Goal: Task Accomplishment & Management: Use online tool/utility

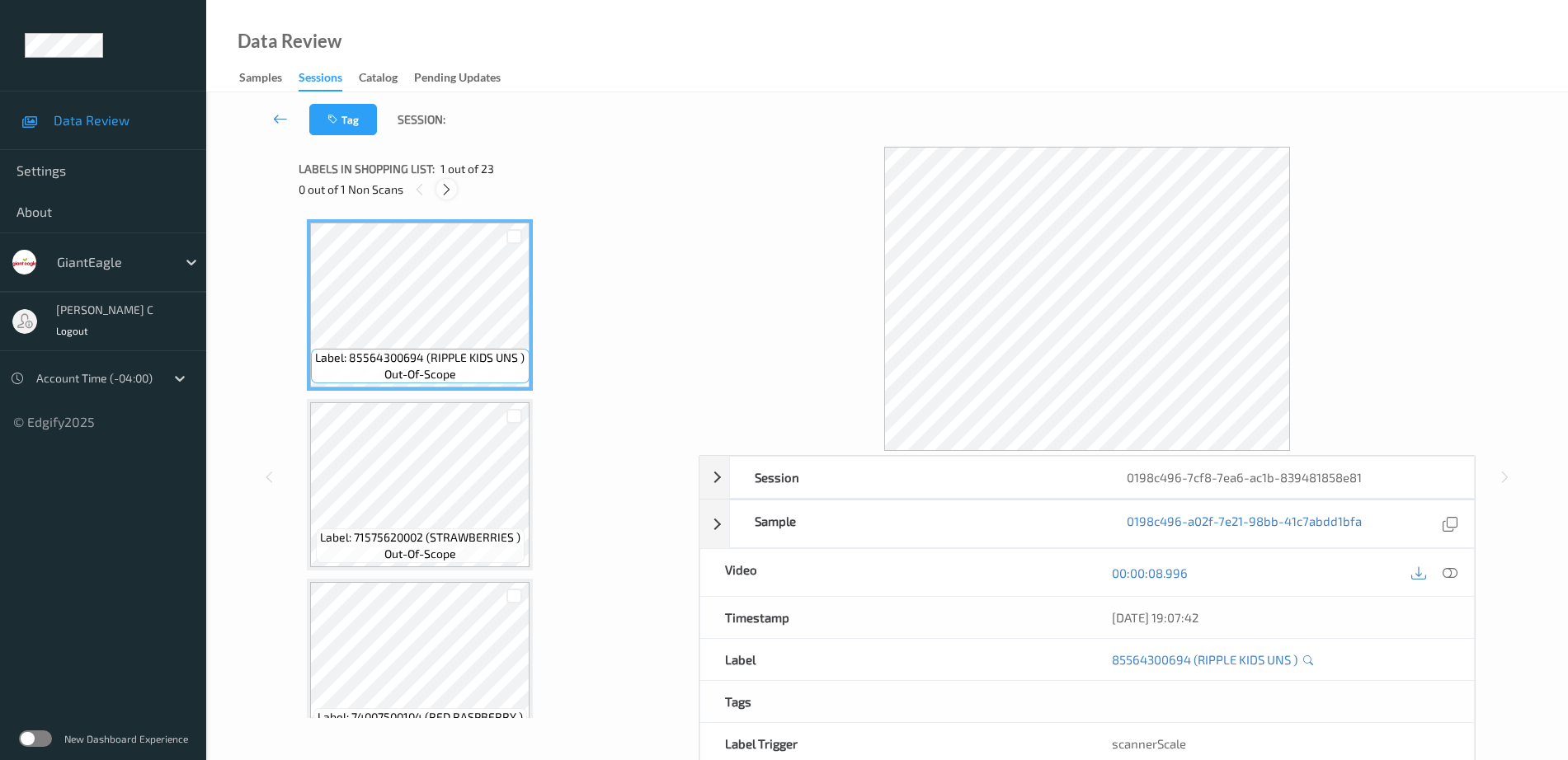
click at [451, 193] on icon at bounding box center [446, 189] width 14 height 15
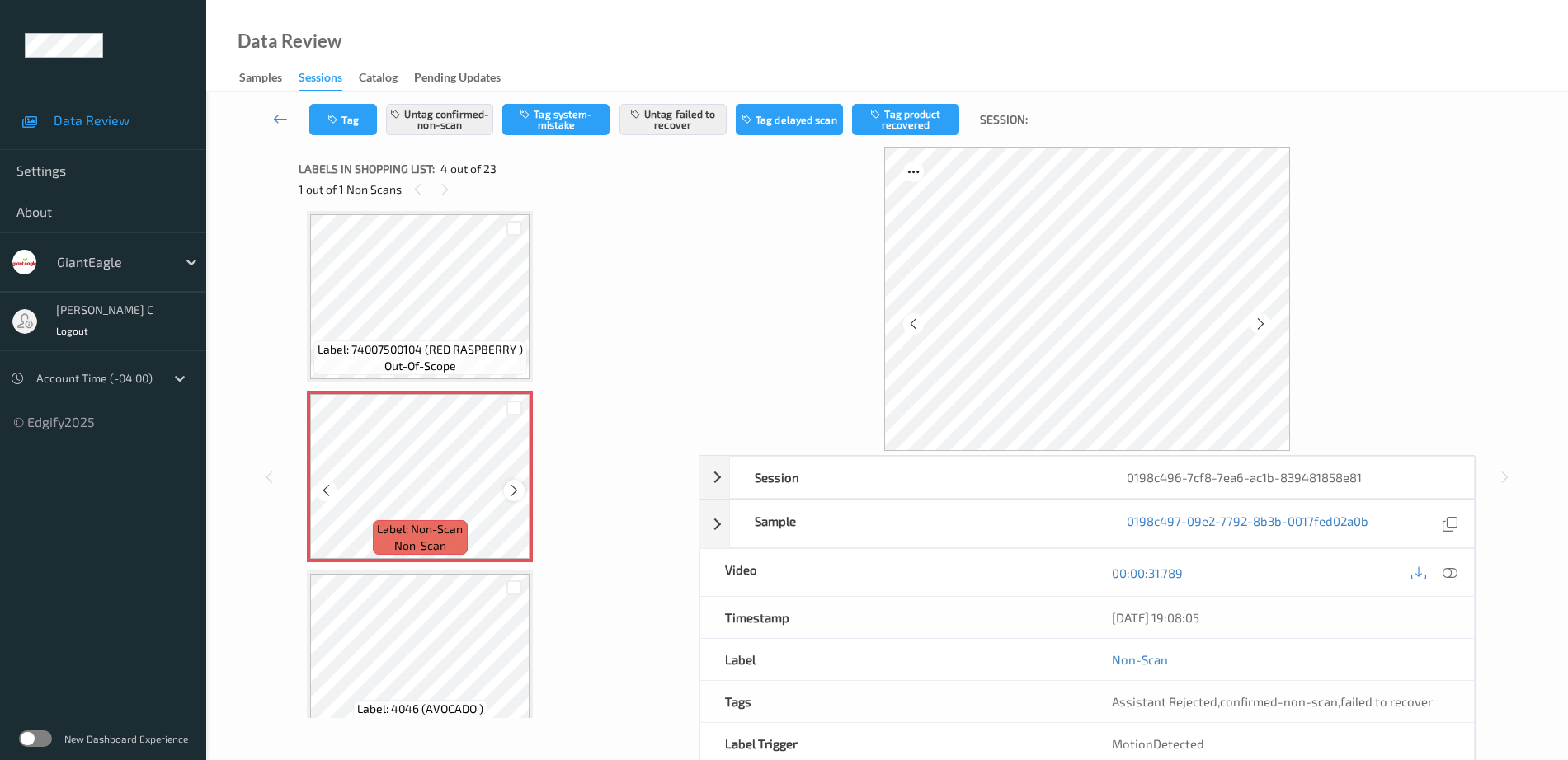
click at [508, 485] on icon at bounding box center [515, 490] width 14 height 15
click at [508, 485] on icon at bounding box center [515, 490] width 14 height 15
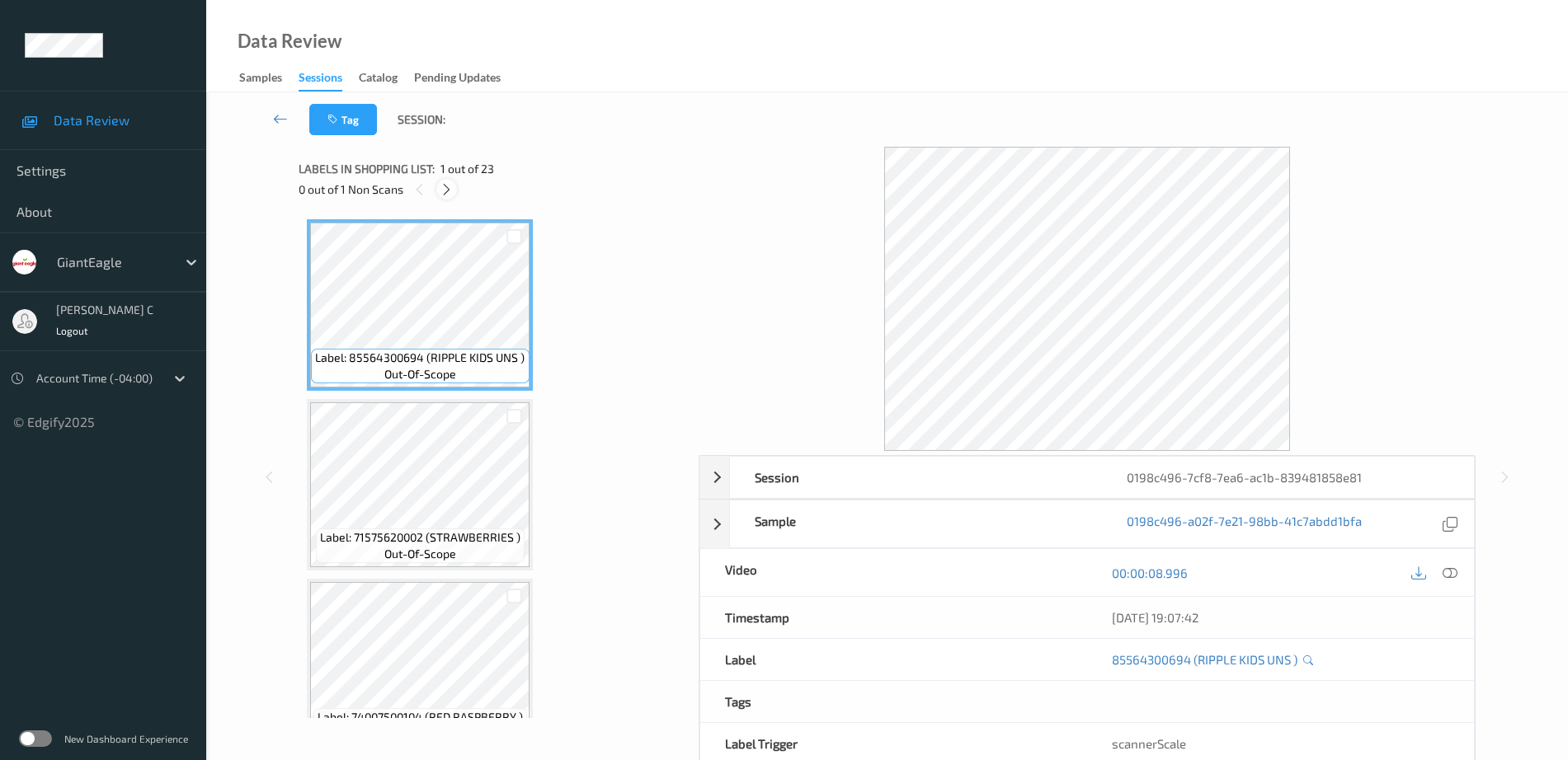
click at [447, 195] on icon at bounding box center [446, 189] width 14 height 15
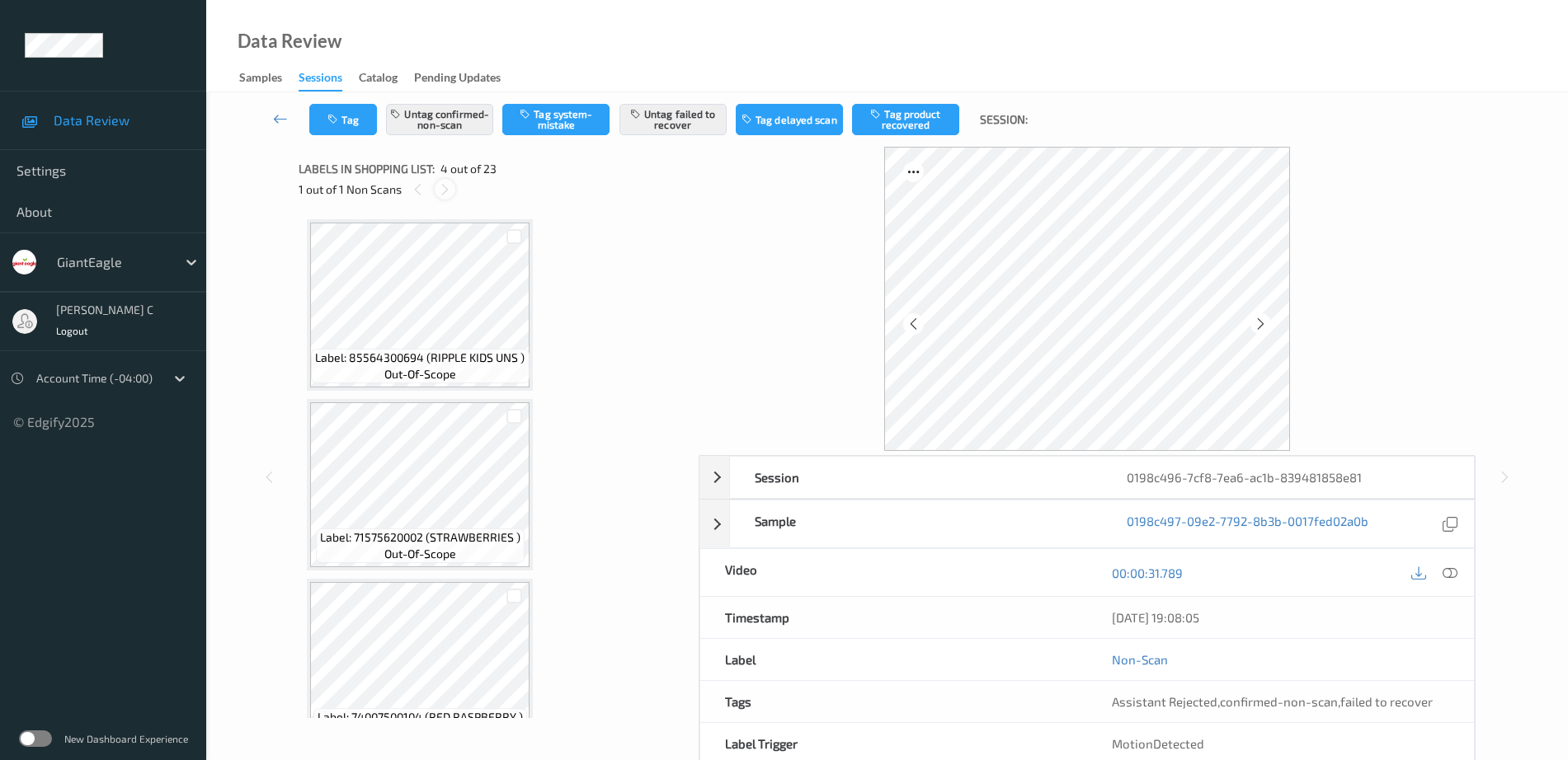
scroll to position [368, 0]
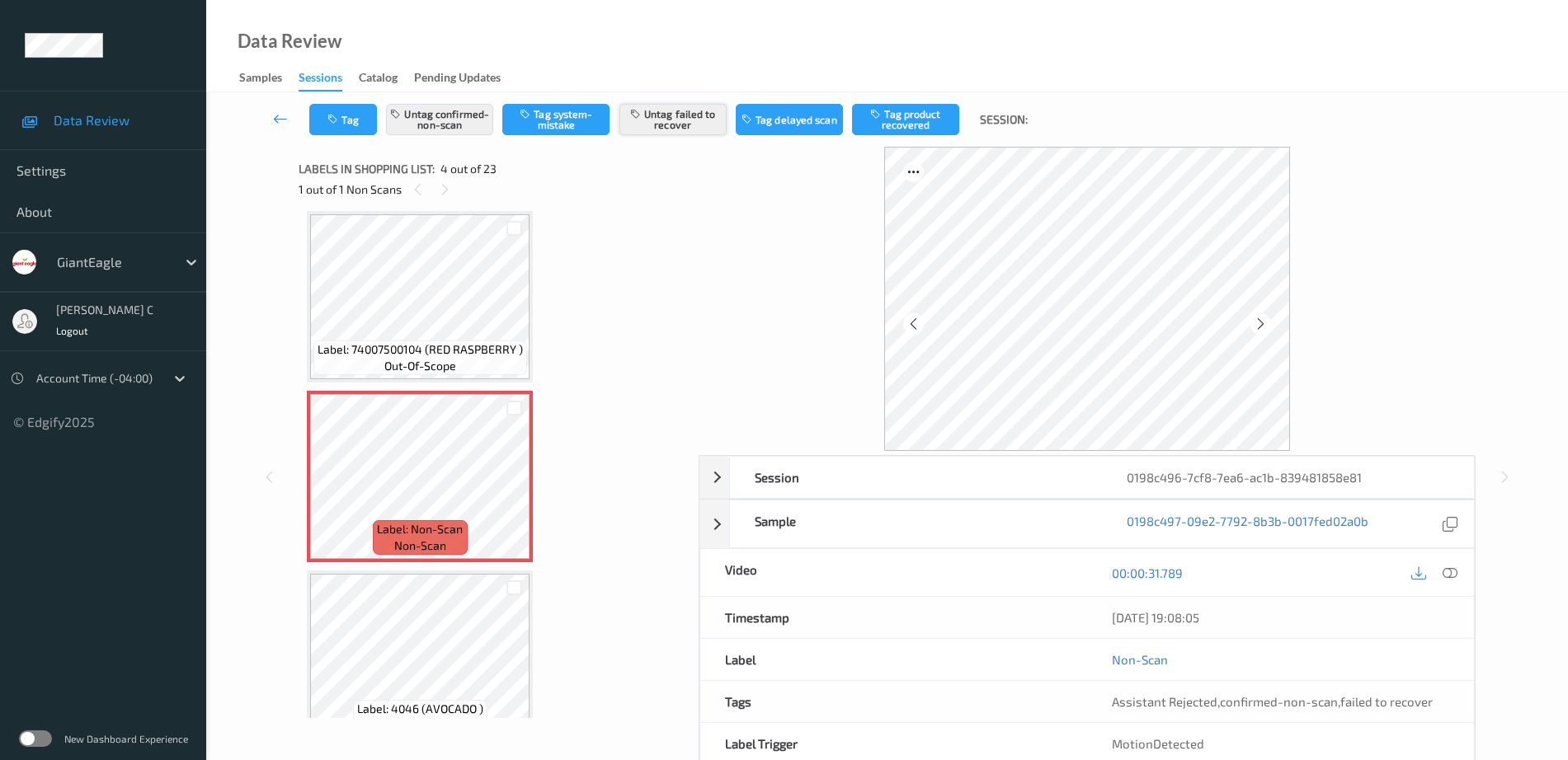
click at [674, 117] on button "Untag failed to recover" at bounding box center [673, 119] width 107 height 31
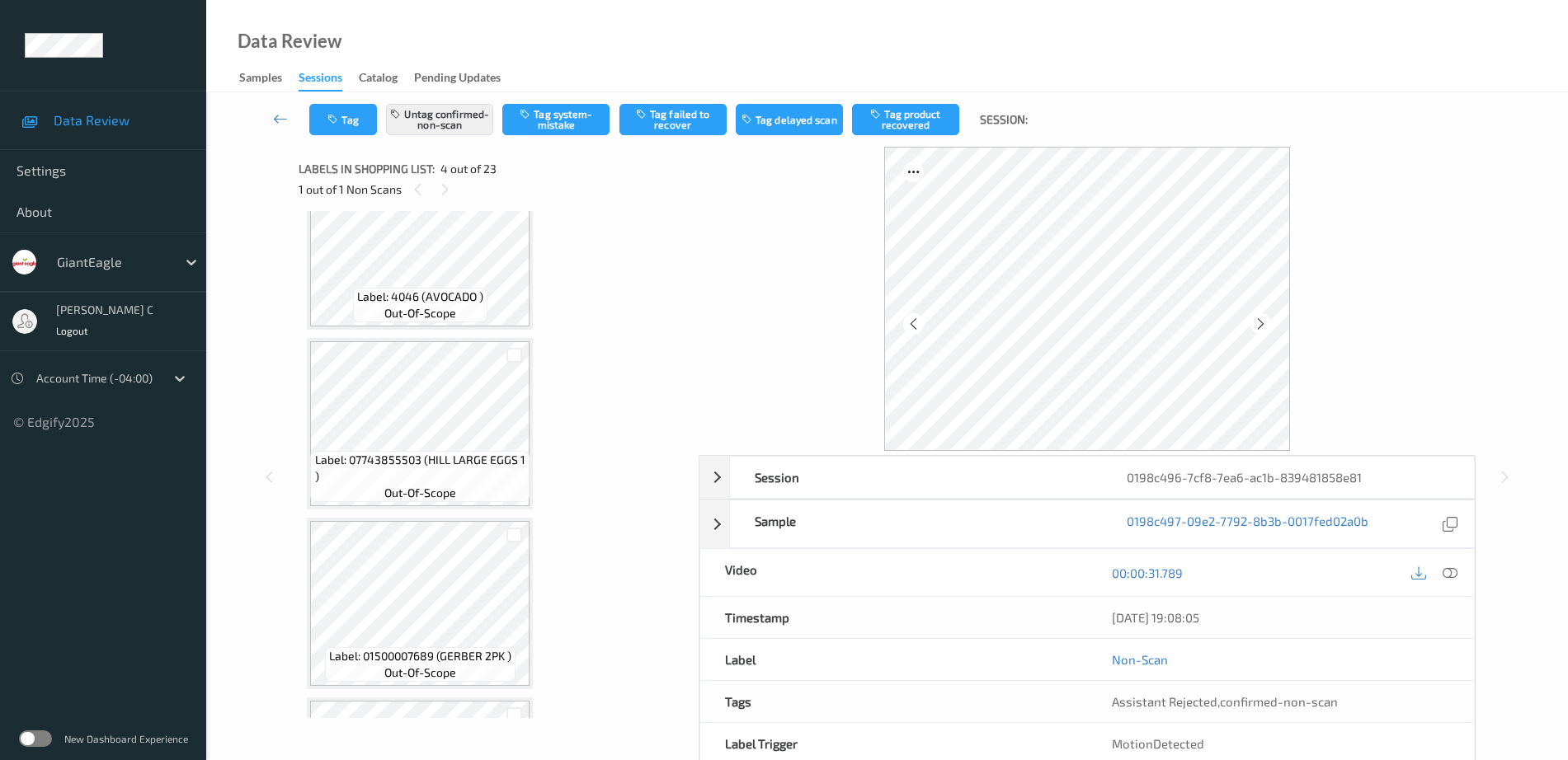
scroll to position [471, 0]
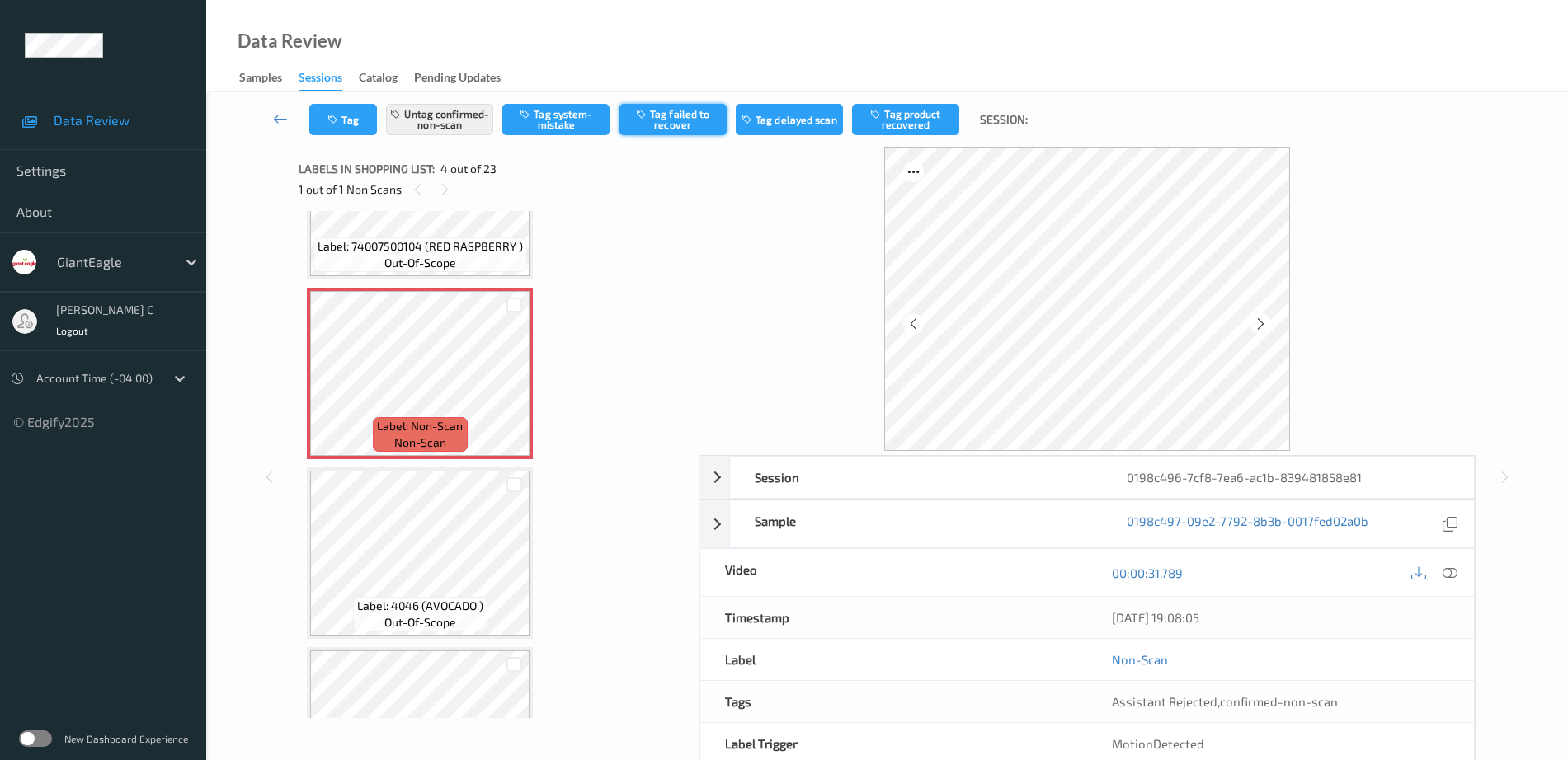
click at [689, 113] on button "Tag failed to recover" at bounding box center [673, 119] width 107 height 31
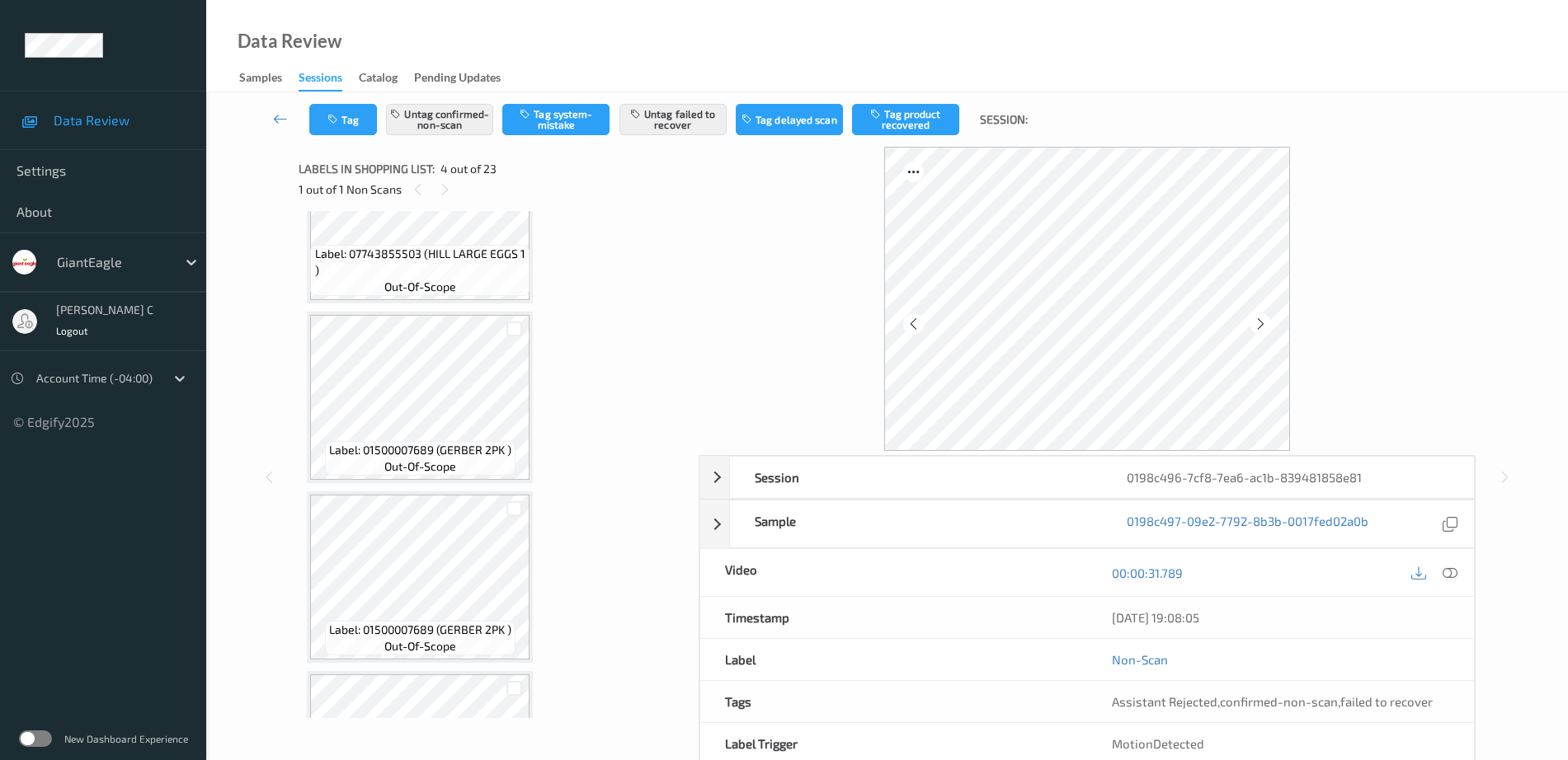
scroll to position [1192, 0]
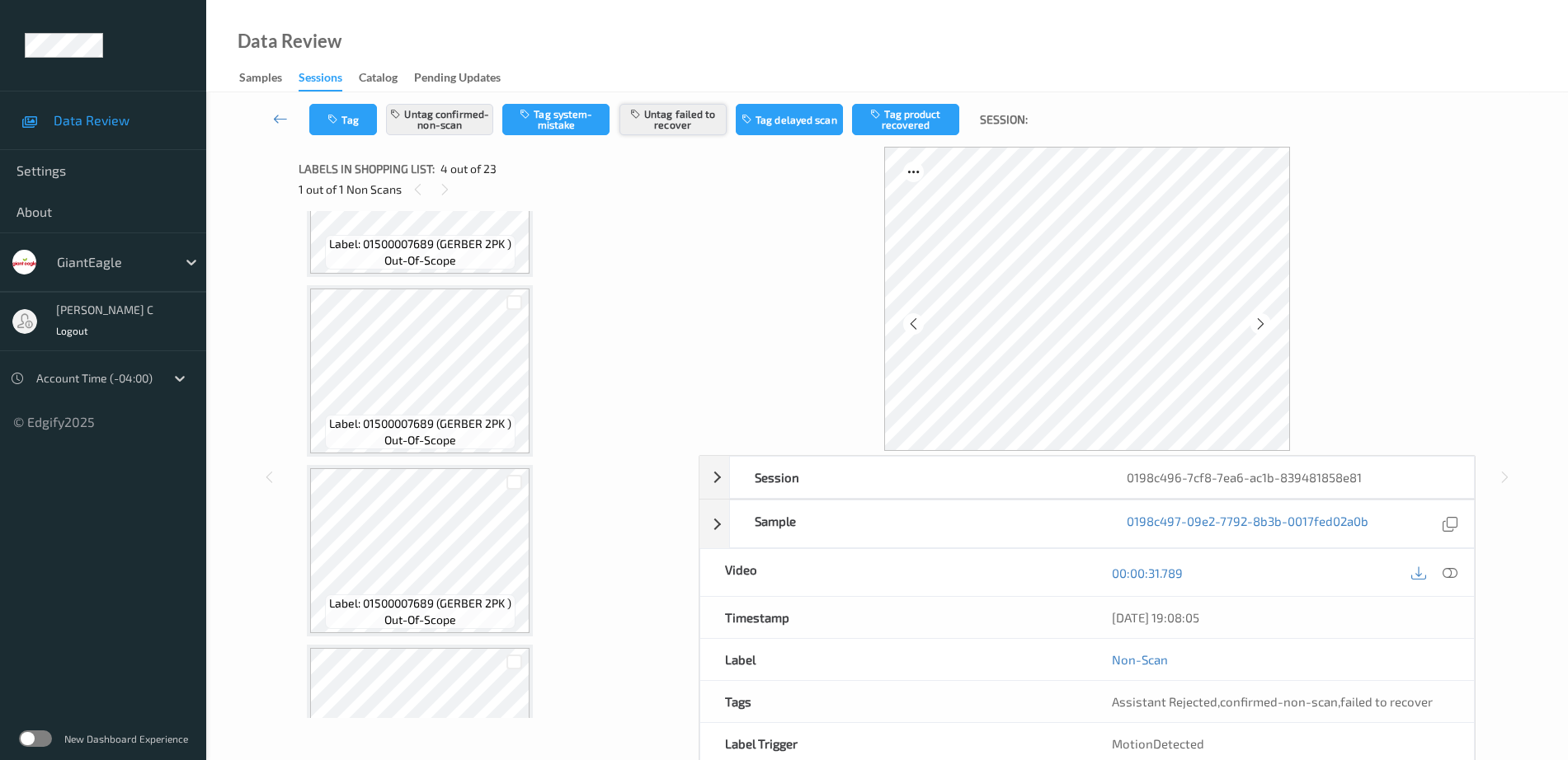
click at [682, 104] on button "Untag failed to recover" at bounding box center [673, 119] width 107 height 31
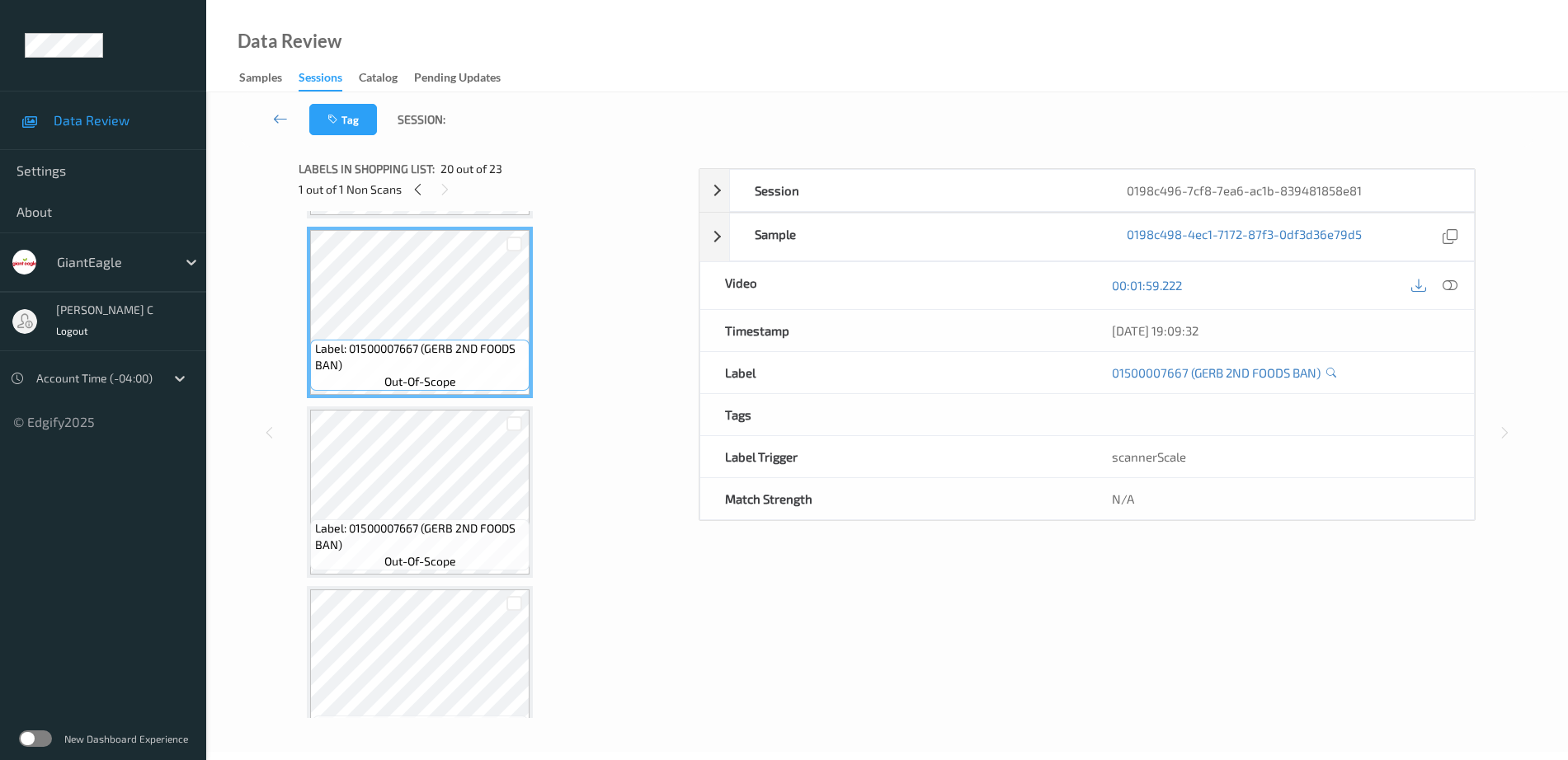
scroll to position [3634, 0]
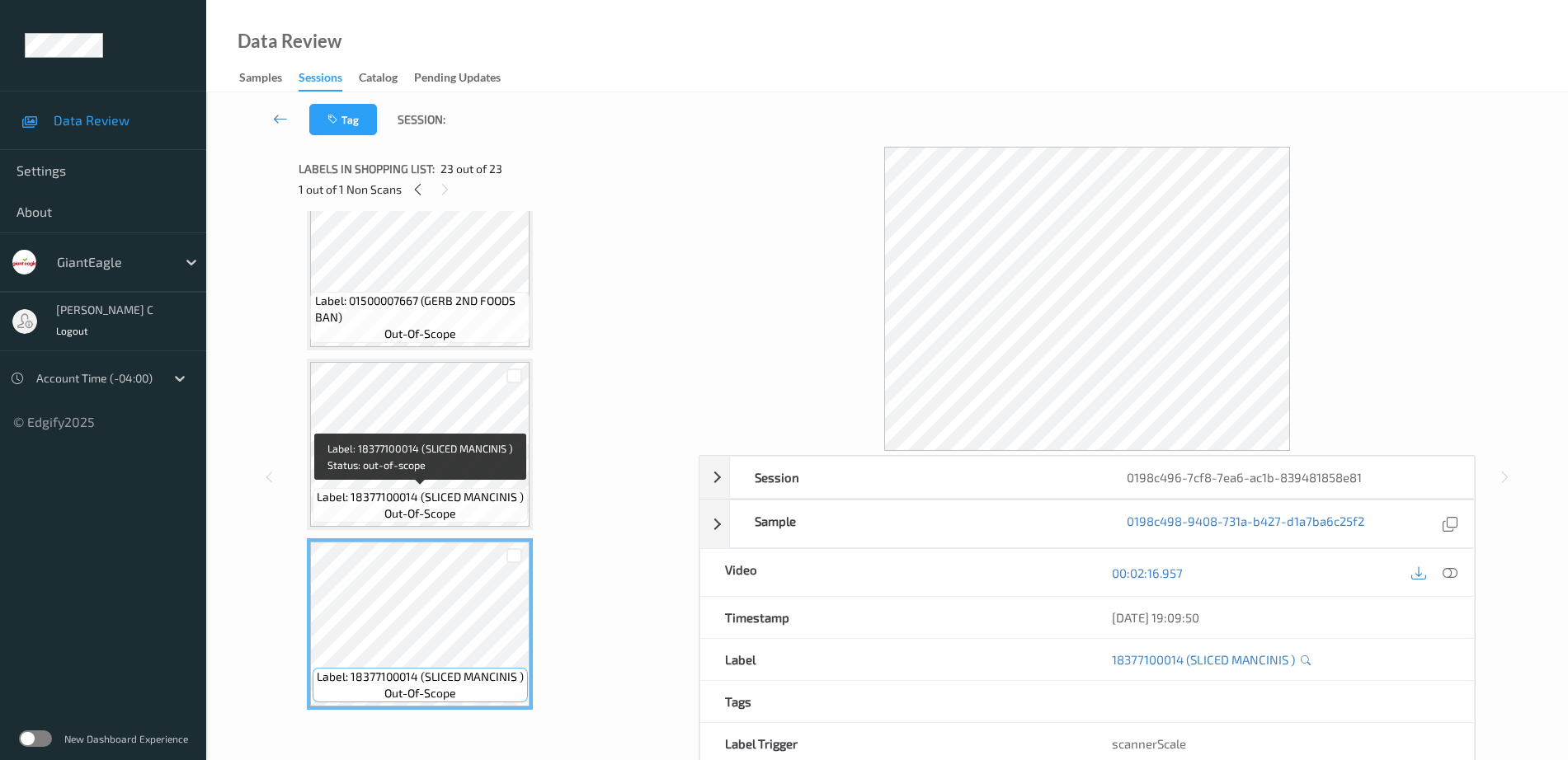
click at [450, 488] on div "Label: 18377100014 (SLICED MANCINIS ) out-of-scope" at bounding box center [420, 505] width 216 height 35
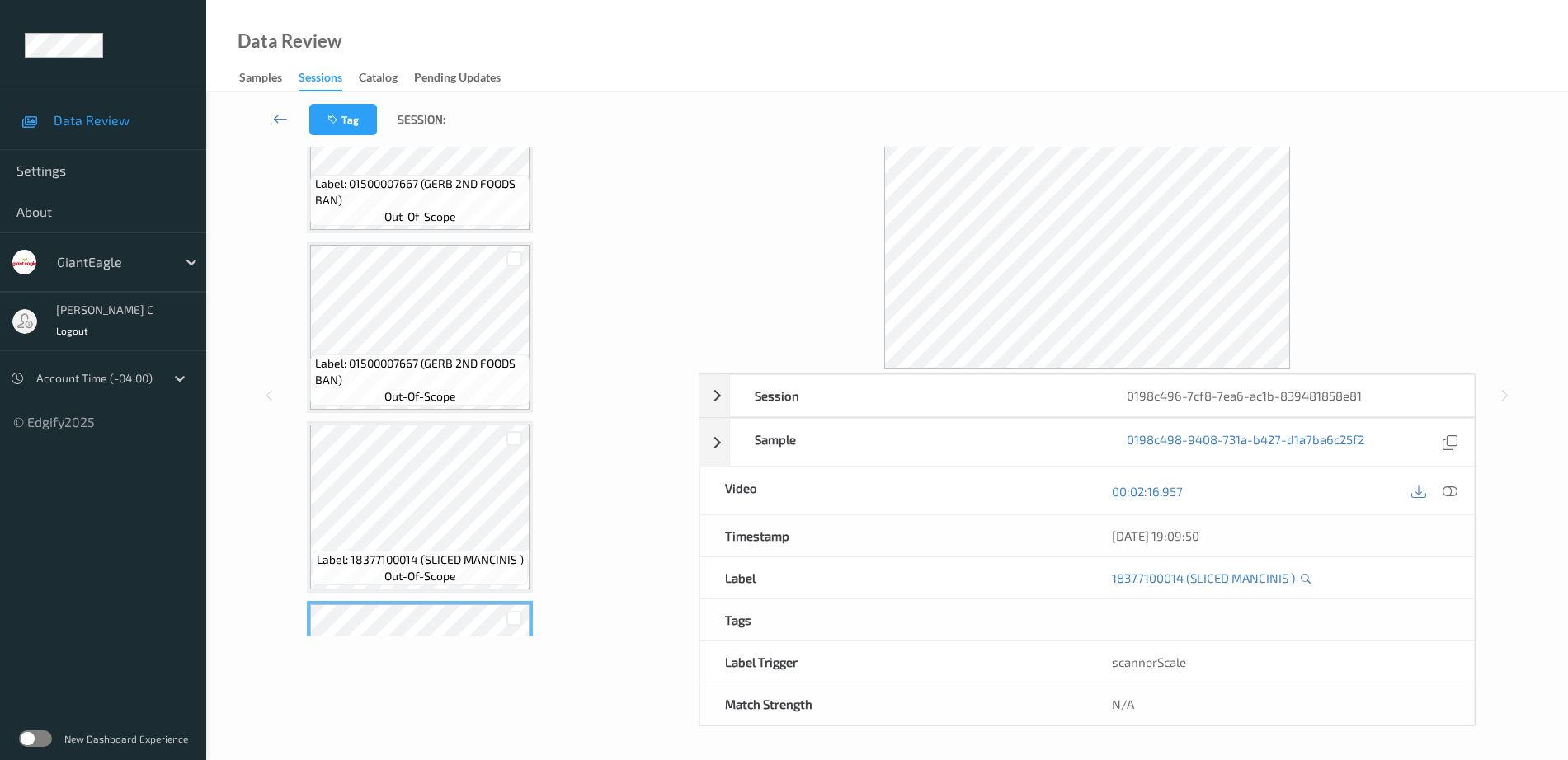
scroll to position [3428, 0]
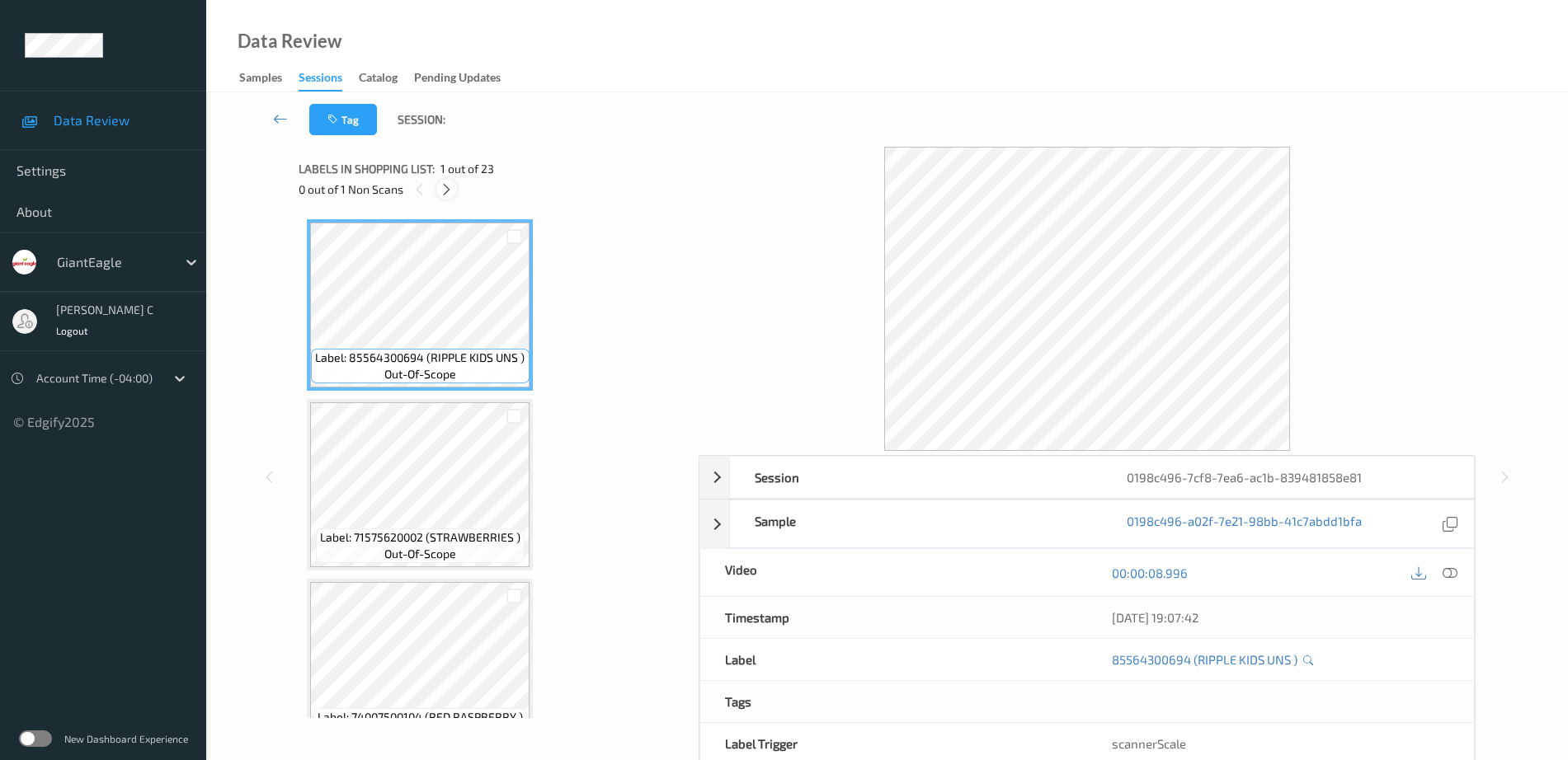
click at [450, 194] on icon at bounding box center [446, 189] width 14 height 15
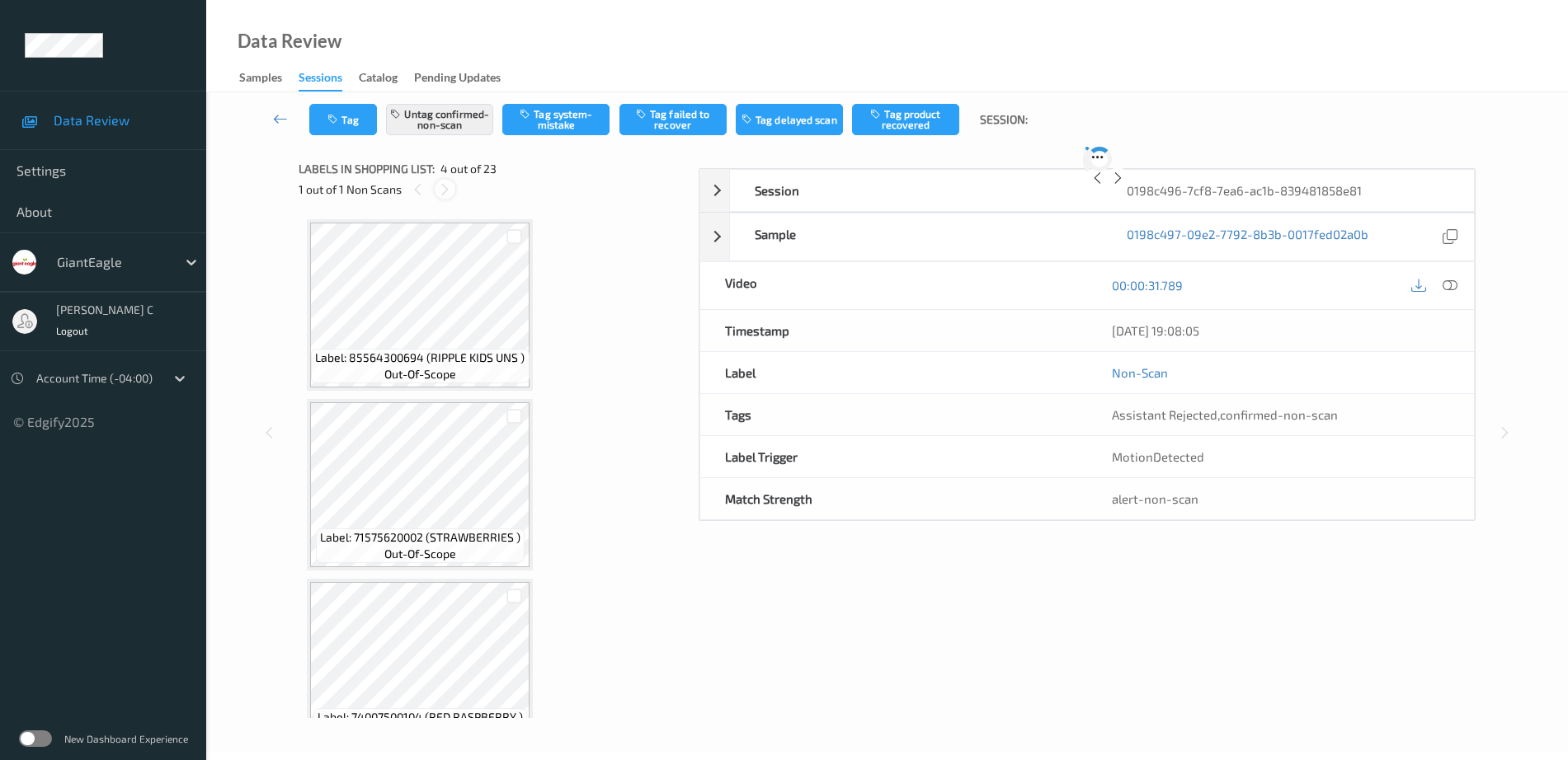
scroll to position [368, 0]
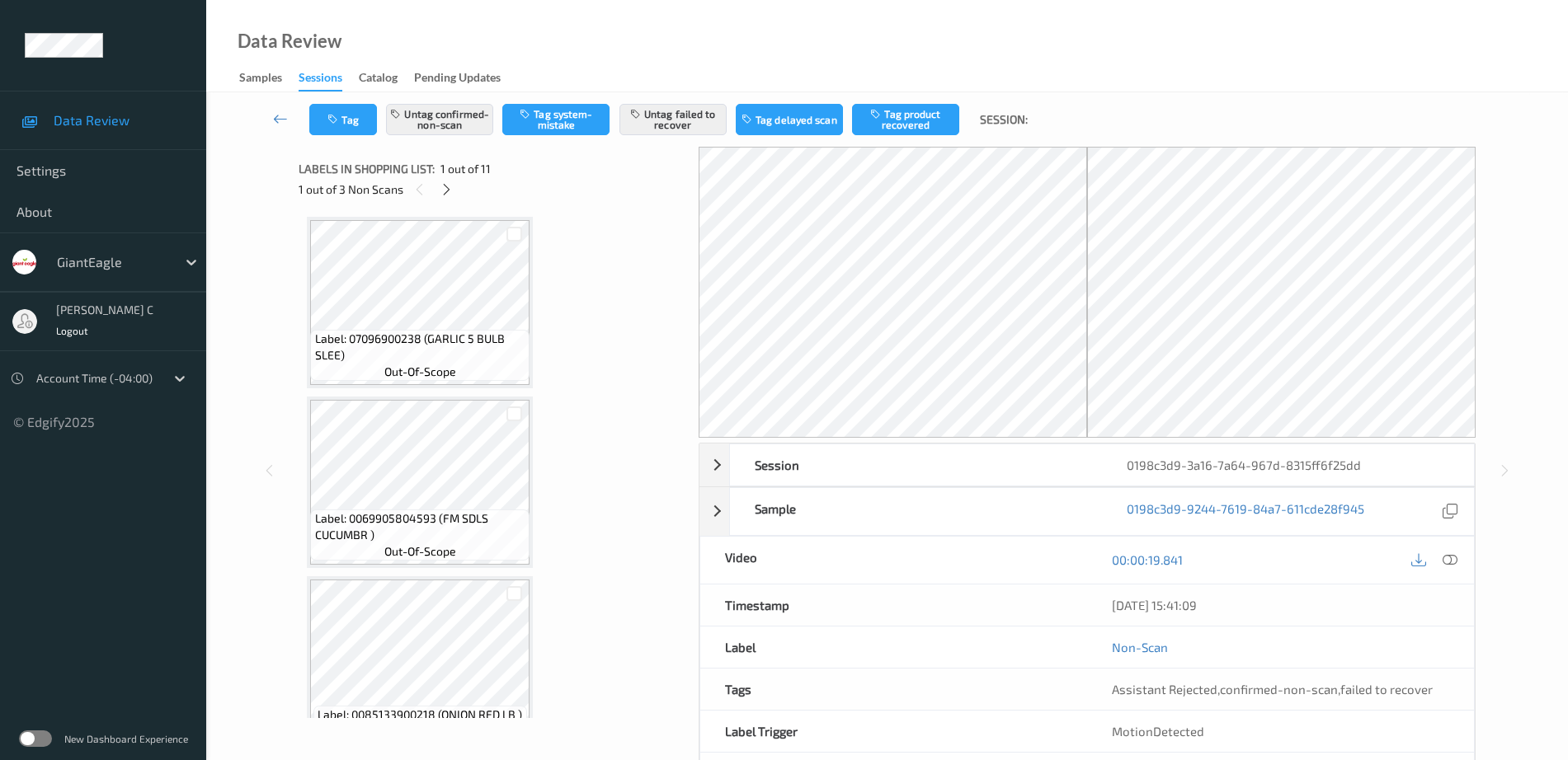
scroll to position [515, 0]
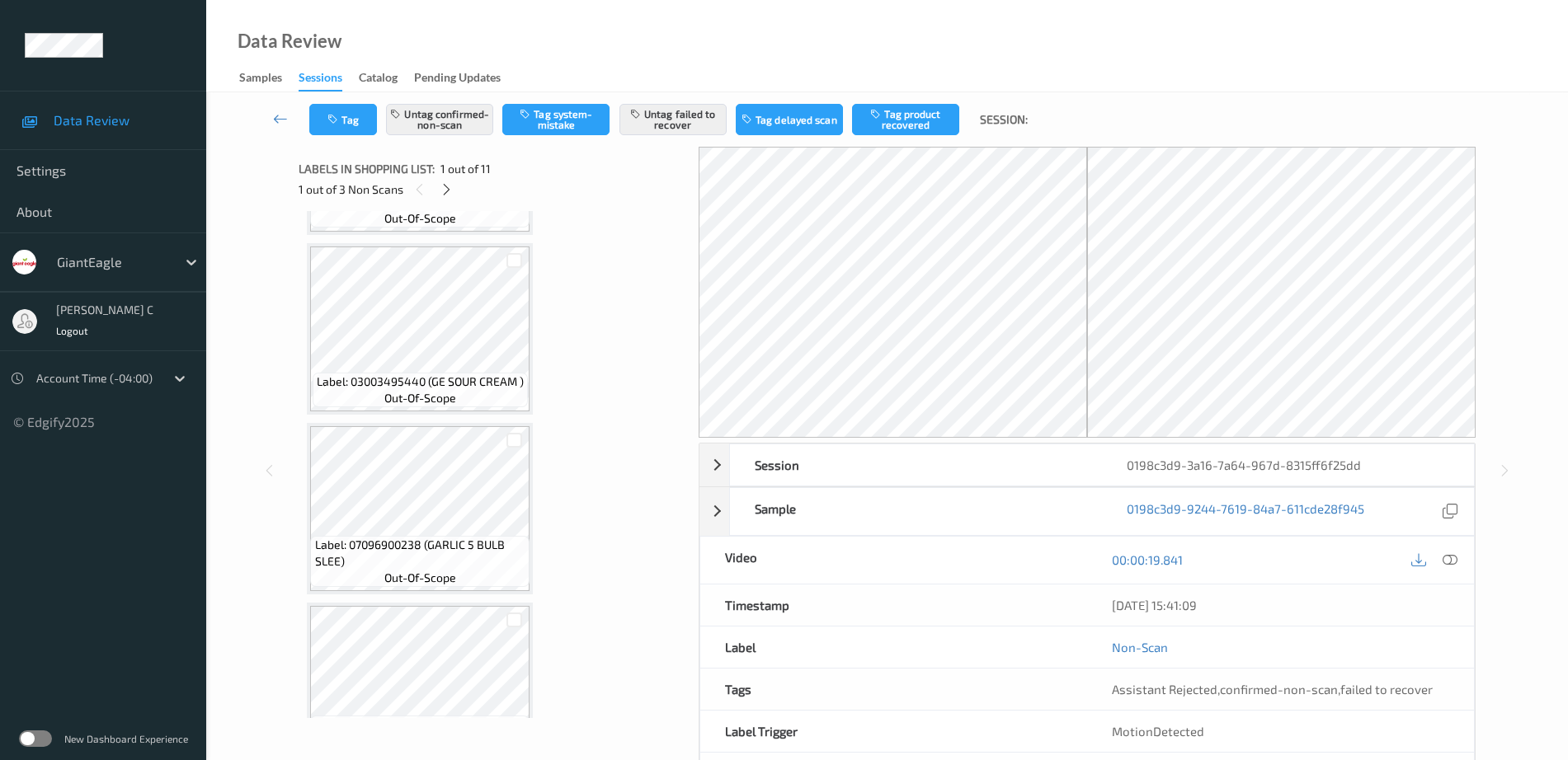
click at [441, 179] on div "1 out of 3 Non Scans" at bounding box center [492, 189] width 389 height 20
click at [445, 185] on icon at bounding box center [446, 189] width 14 height 15
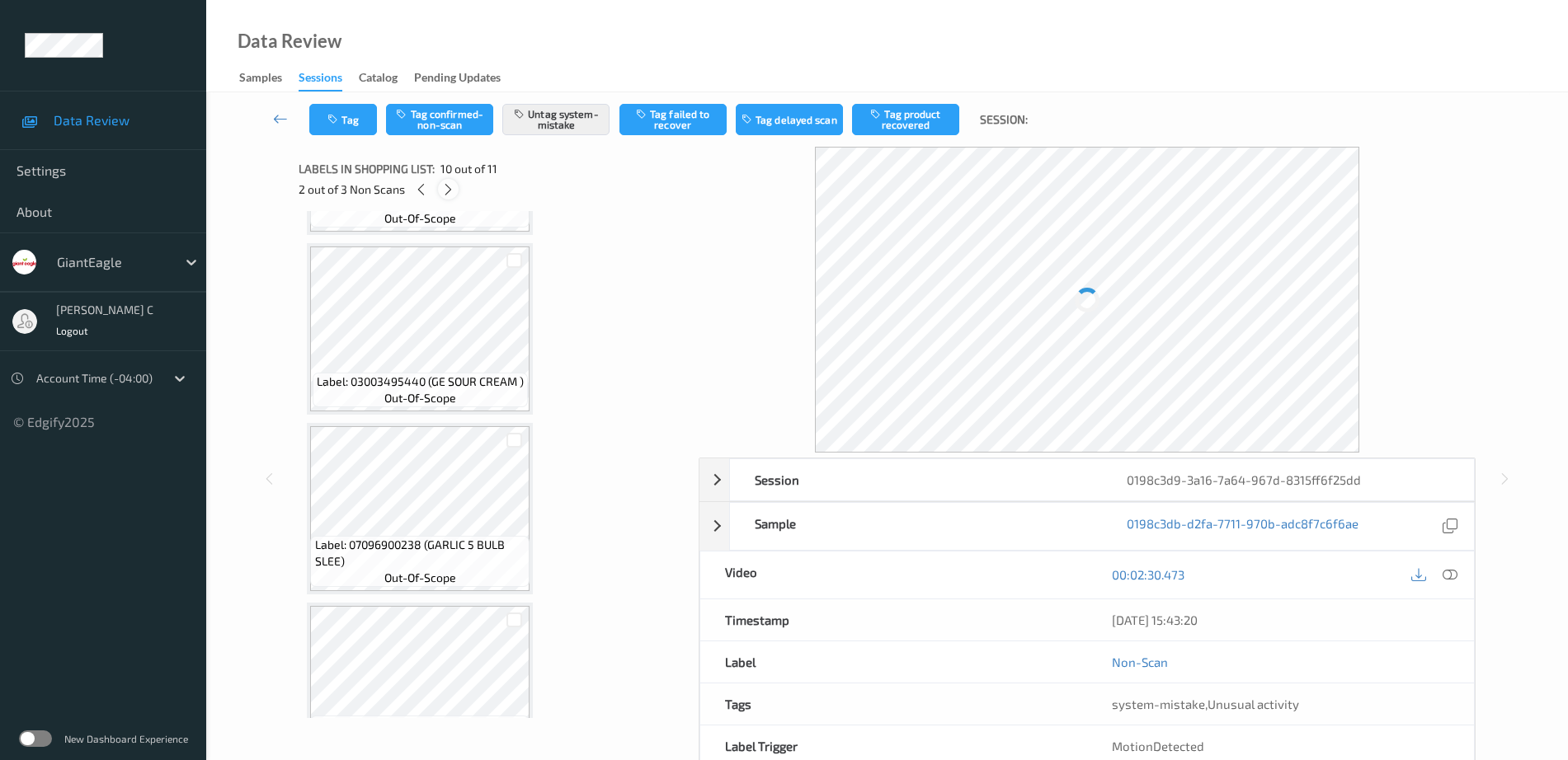
scroll to position [1446, 0]
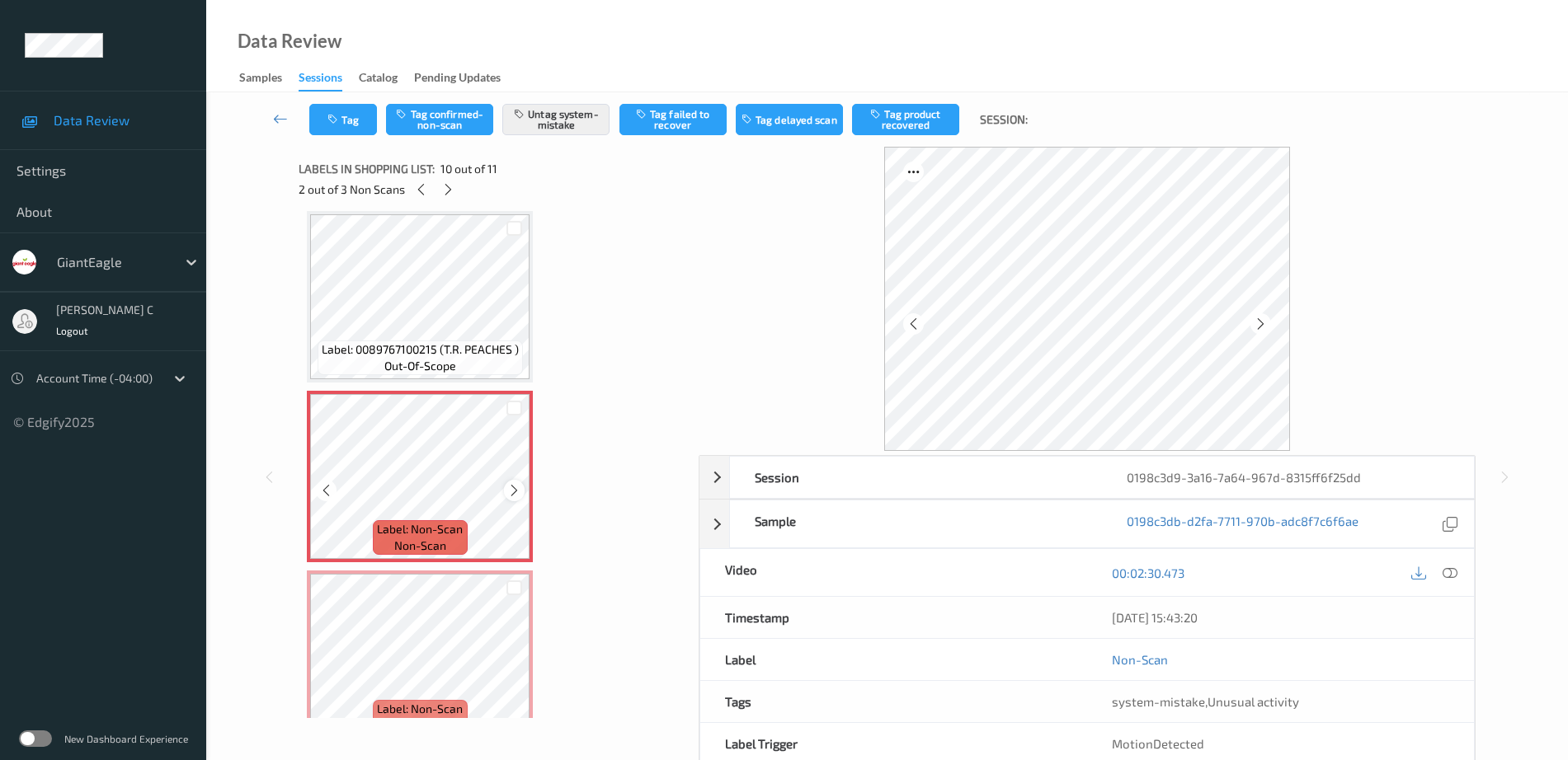
click at [514, 485] on icon at bounding box center [515, 490] width 14 height 15
click at [512, 484] on icon at bounding box center [515, 490] width 14 height 15
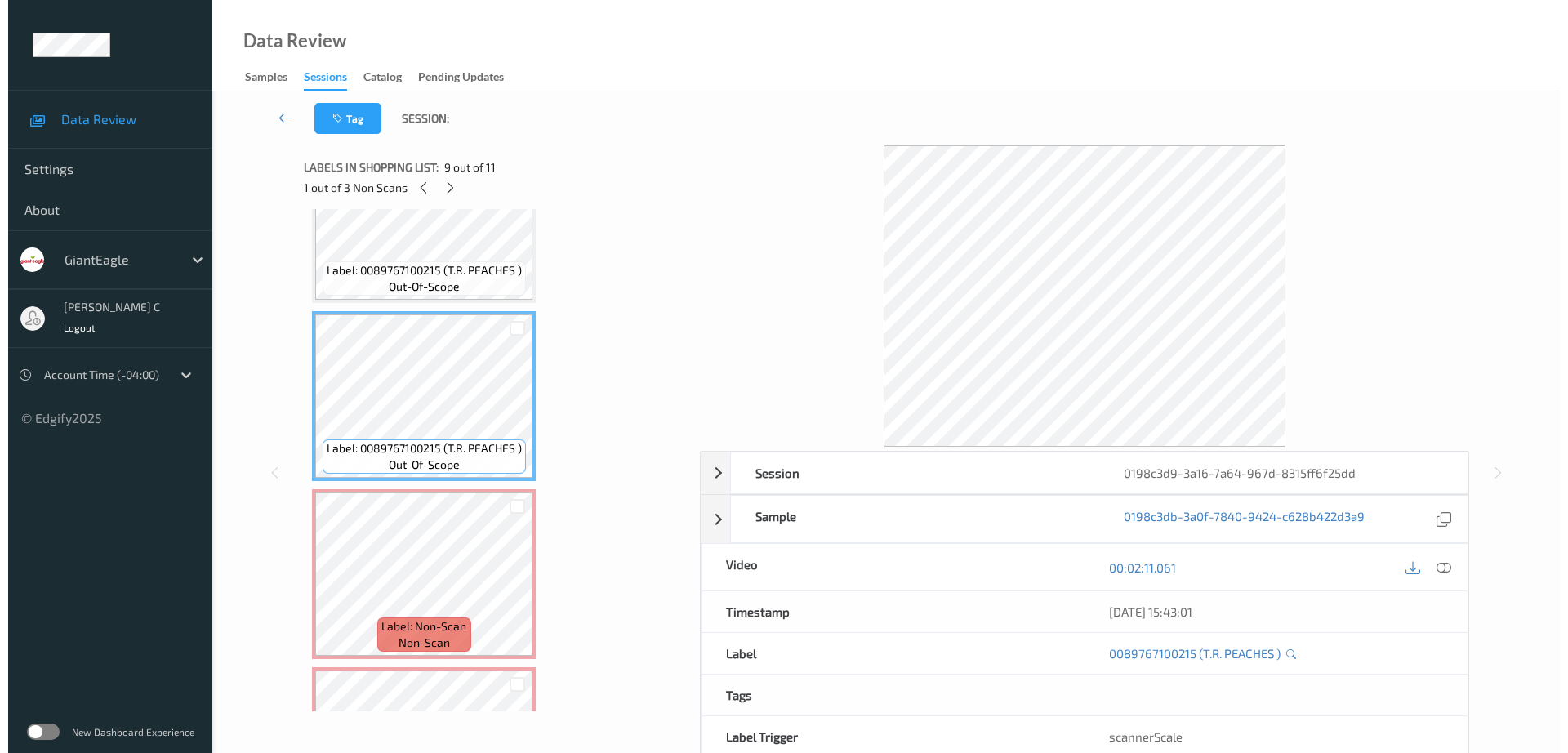
scroll to position [1228, 0]
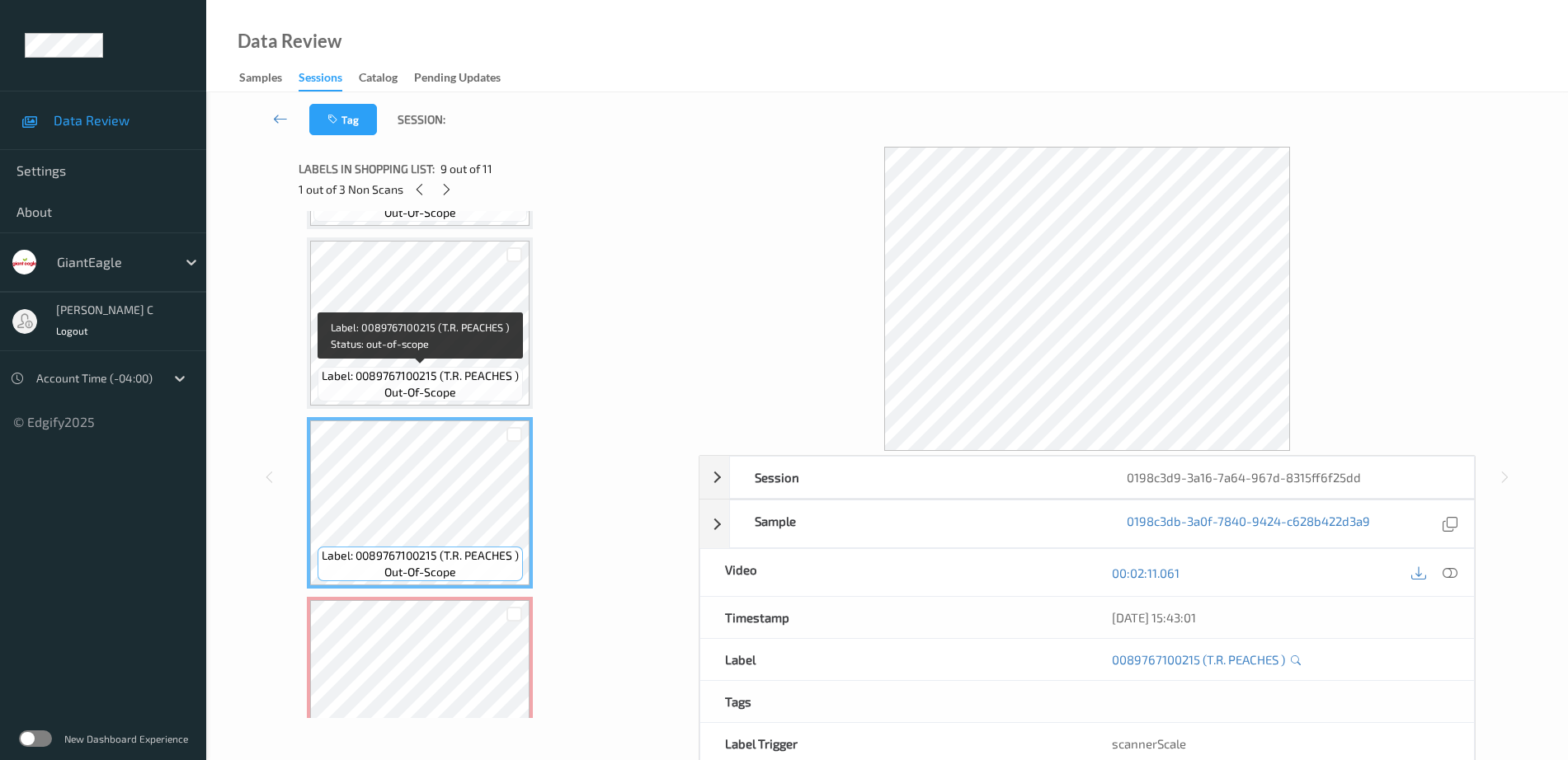
click at [439, 374] on span "Label: 0089767100215 (T.R. PEACHES )" at bounding box center [420, 376] width 197 height 17
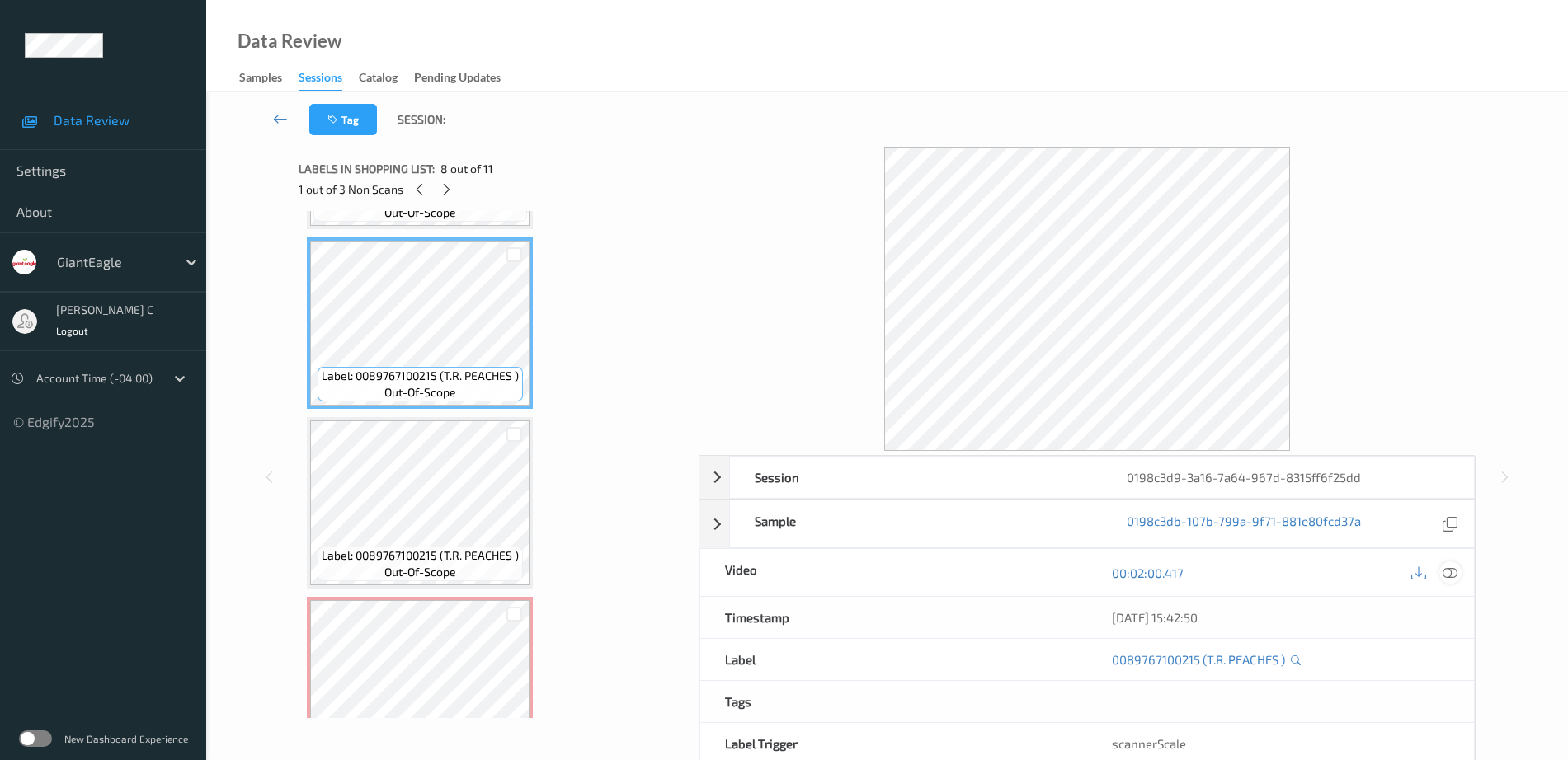
click at [1454, 576] on icon at bounding box center [1450, 573] width 15 height 15
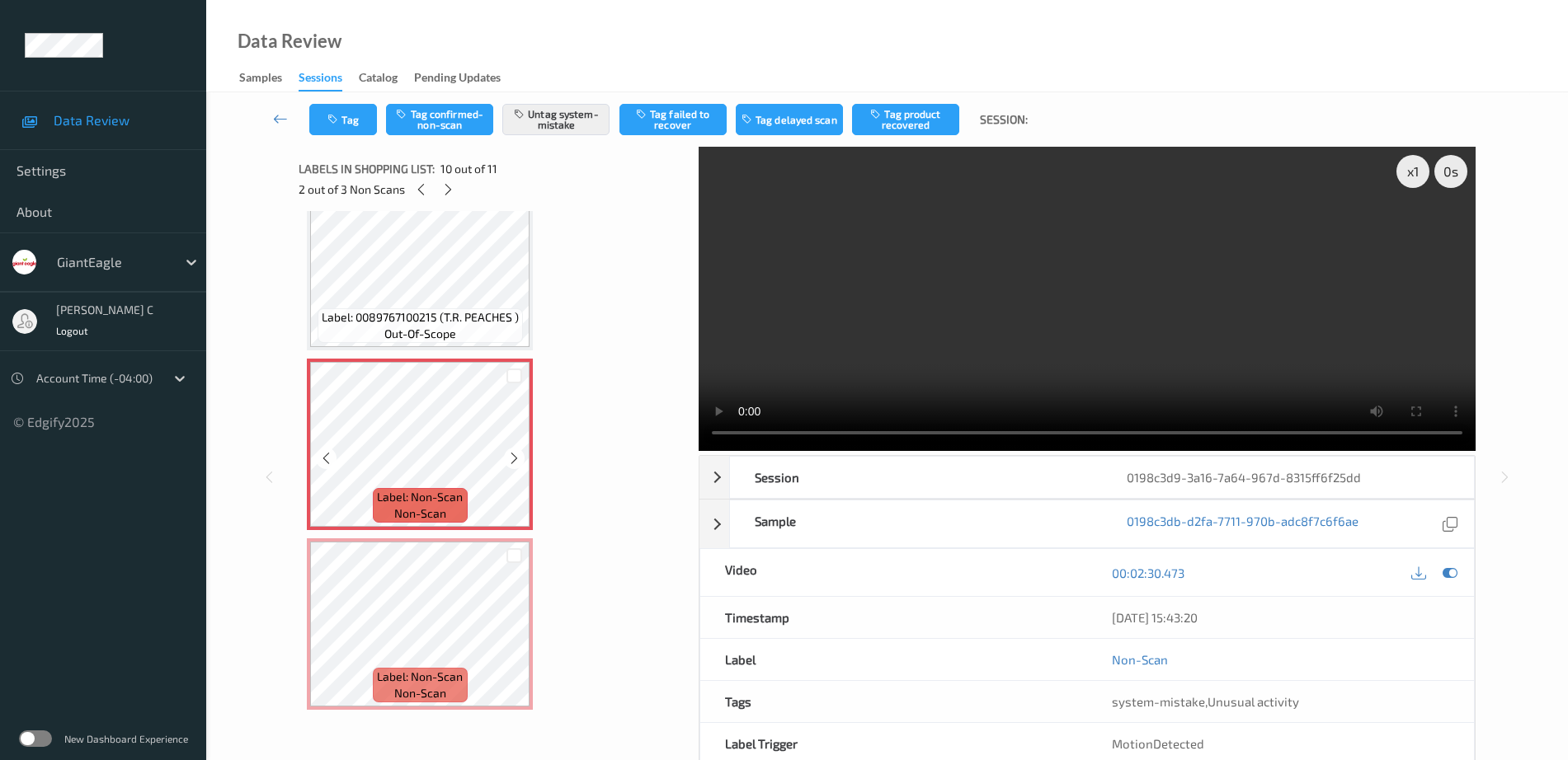
scroll to position [82, 0]
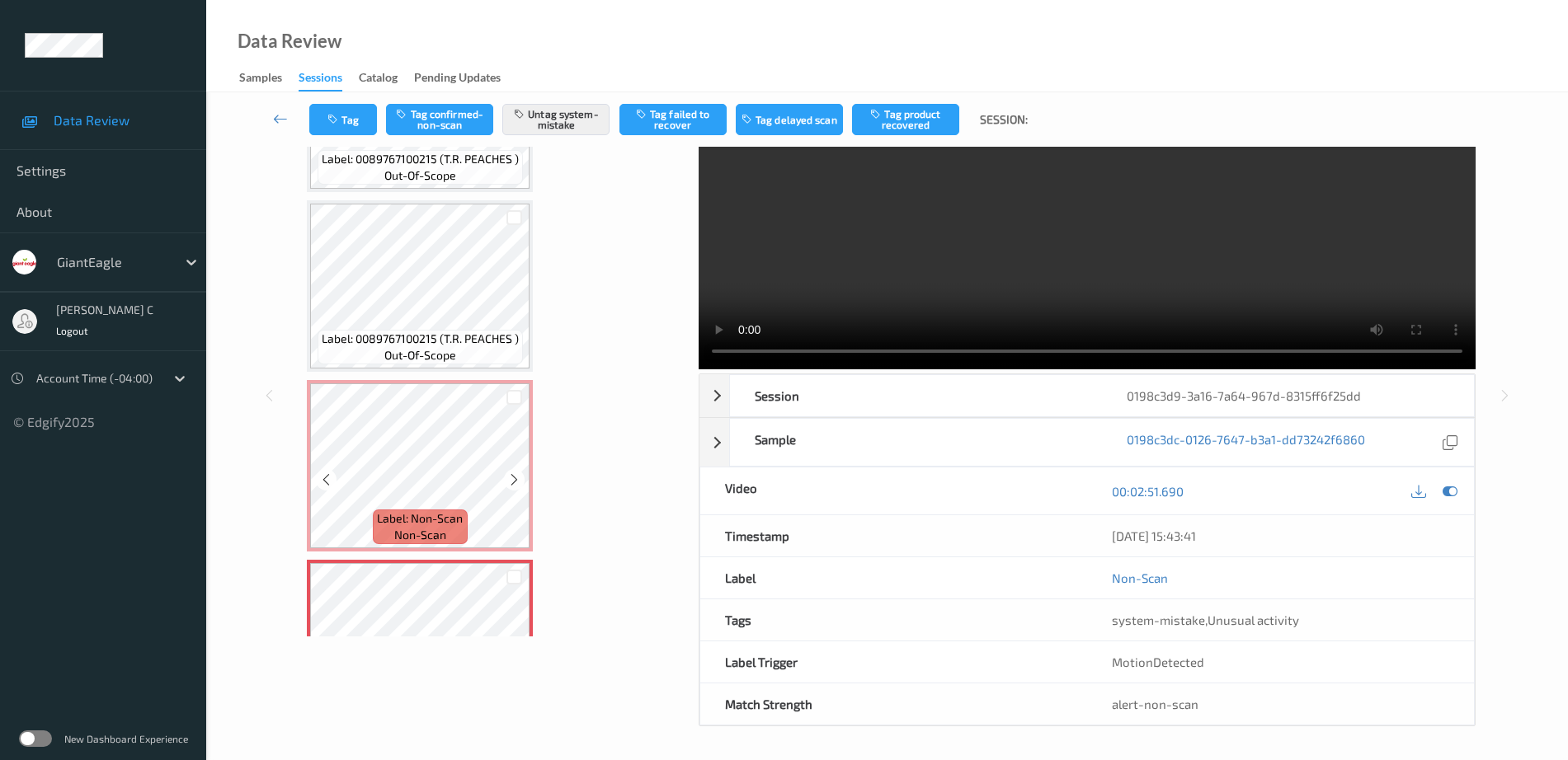
click at [450, 521] on span "Label: Non-Scan" at bounding box center [420, 518] width 86 height 17
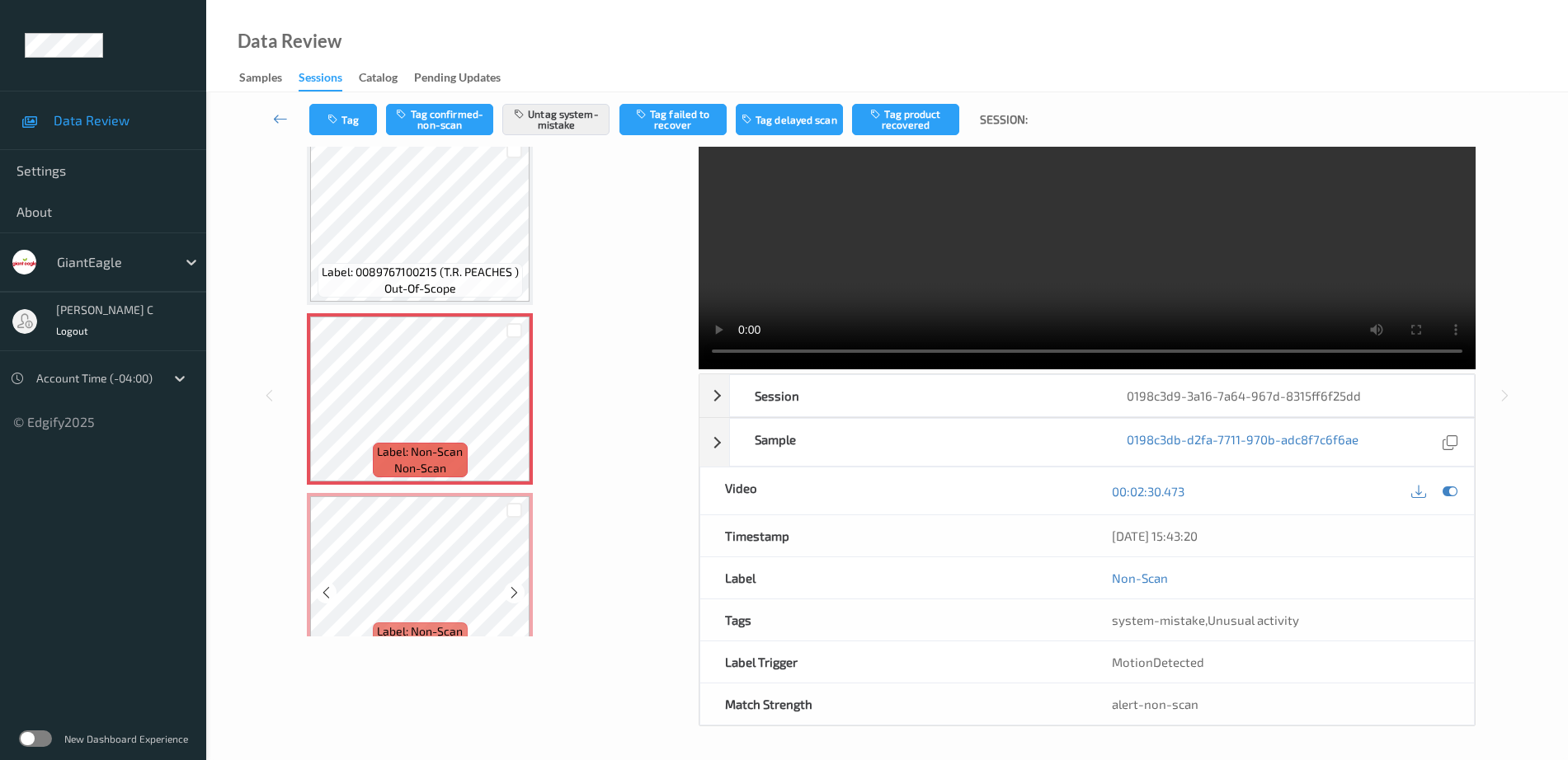
scroll to position [1477, 0]
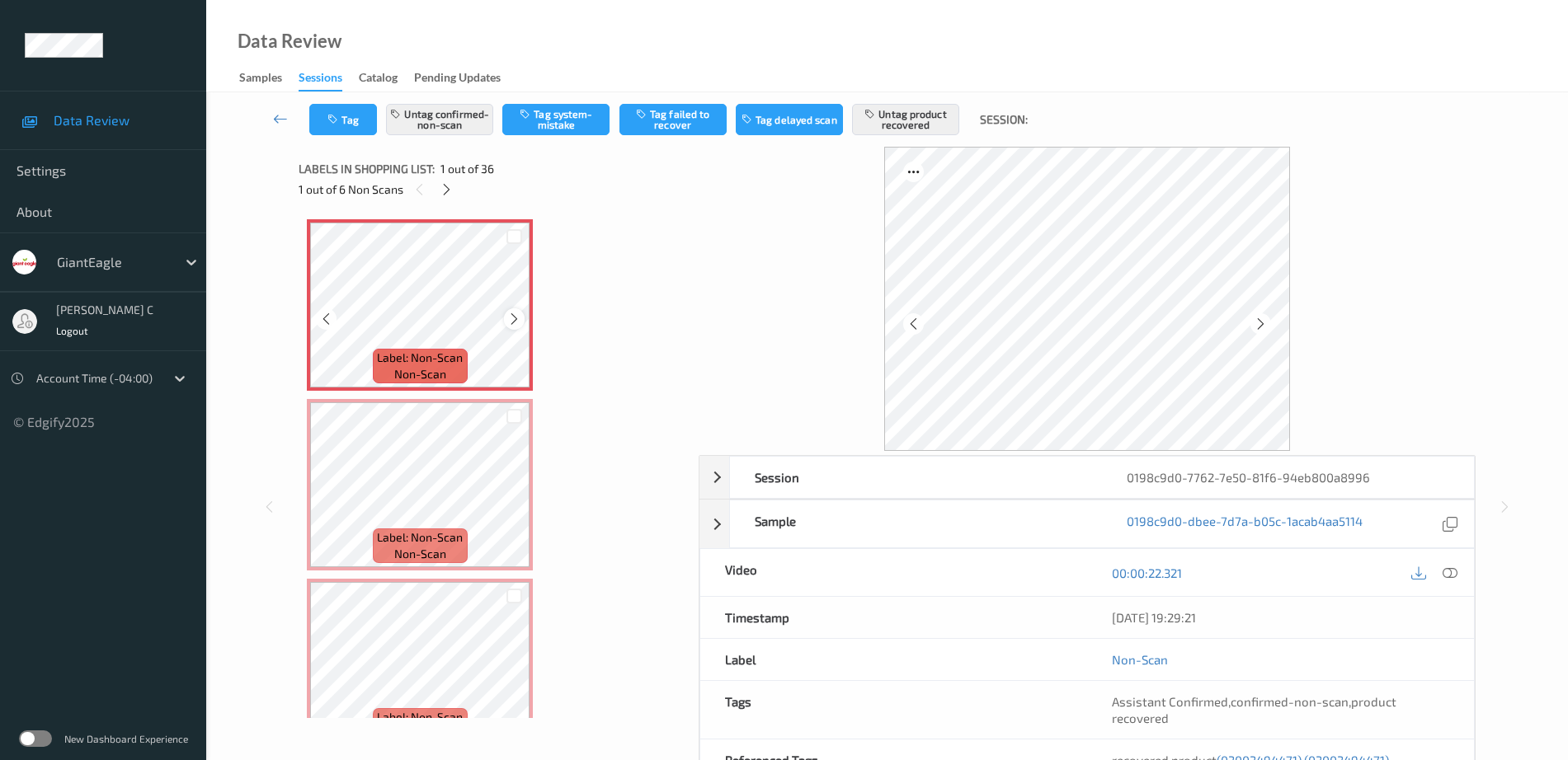
click at [515, 326] on div at bounding box center [514, 318] width 20 height 20
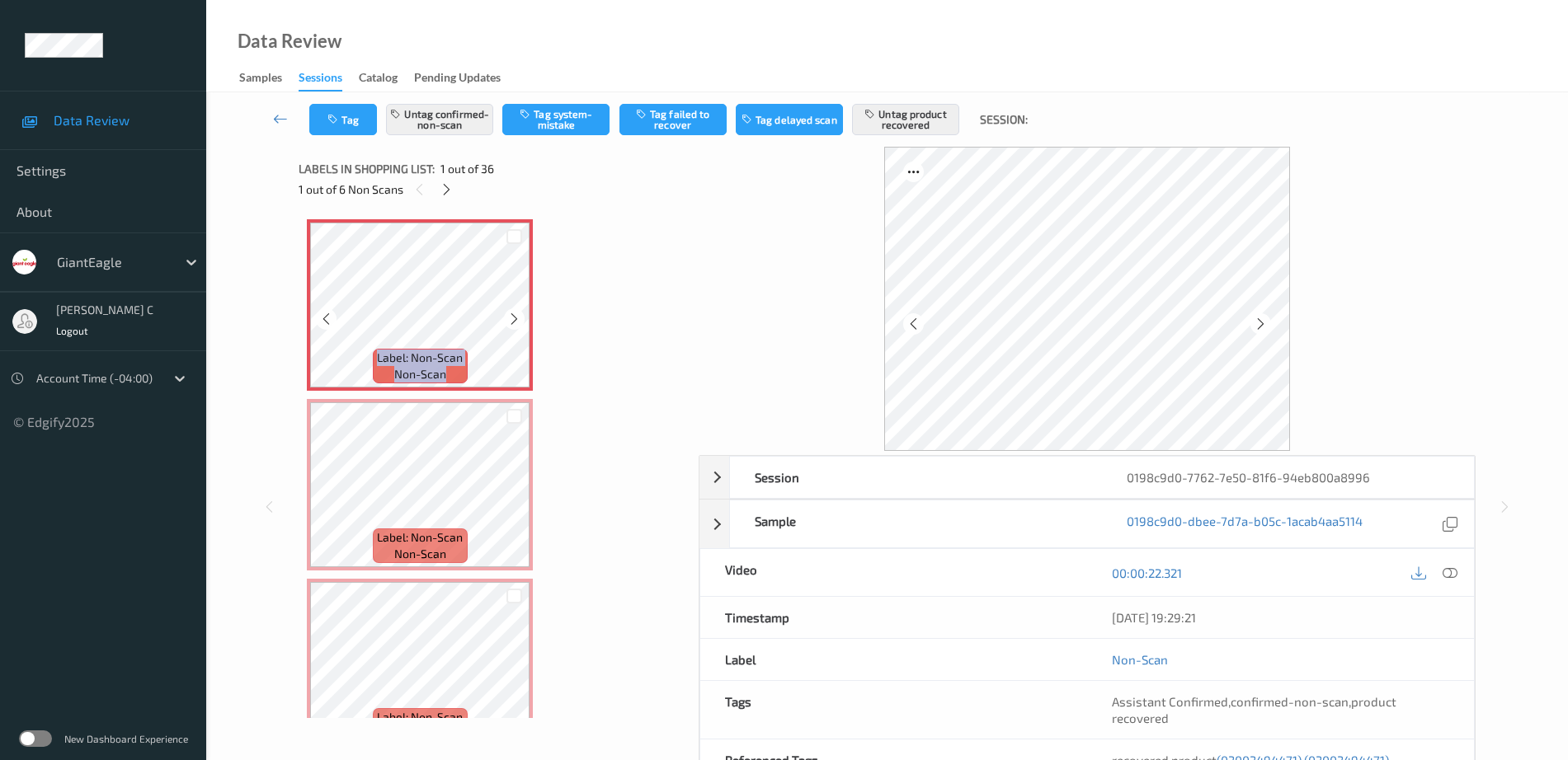
click at [515, 326] on div at bounding box center [514, 318] width 20 height 20
click at [1265, 327] on icon at bounding box center [1261, 324] width 14 height 15
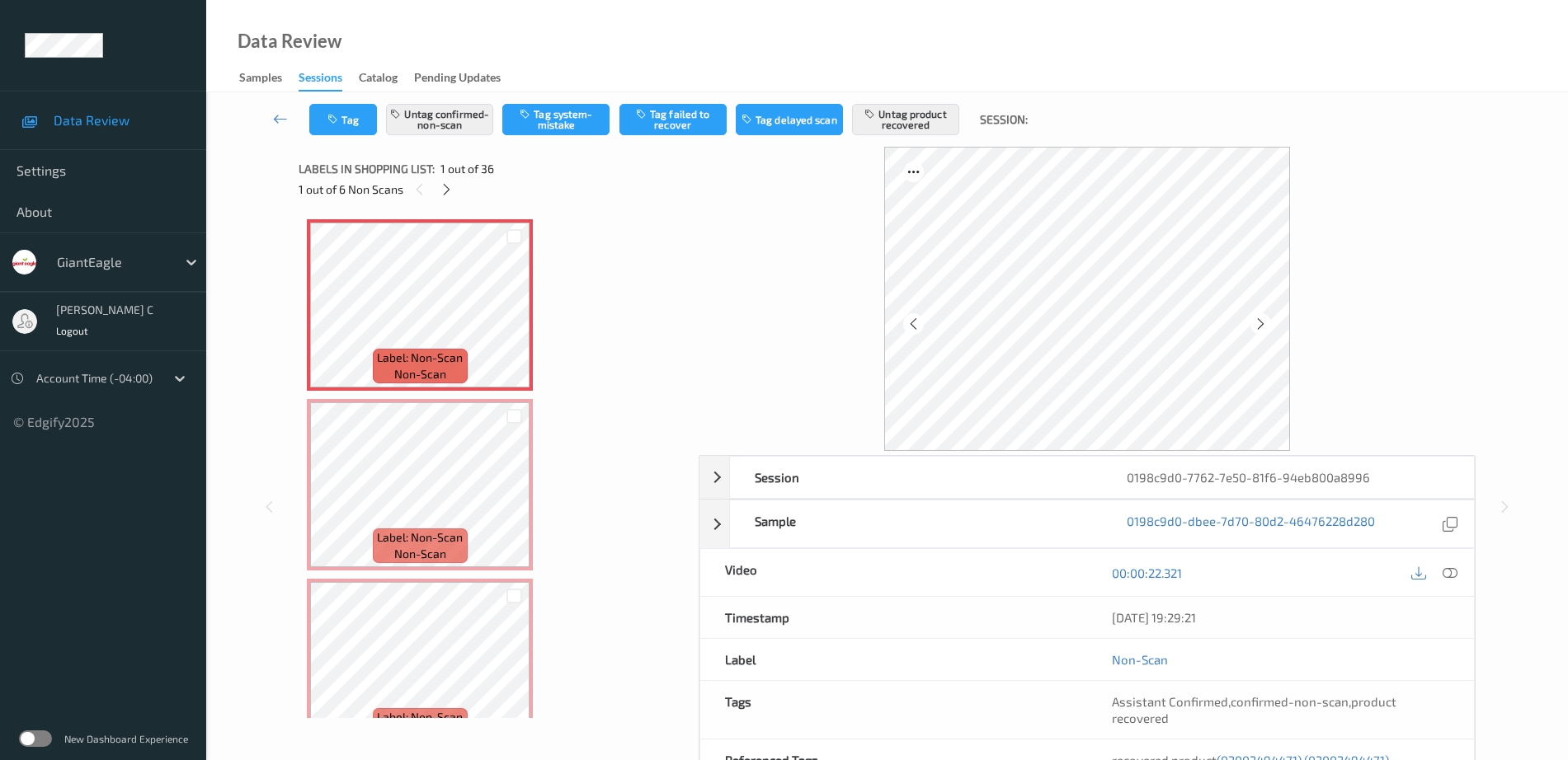
click at [1264, 326] on icon at bounding box center [1261, 324] width 14 height 15
click at [1449, 576] on icon at bounding box center [1450, 573] width 15 height 15
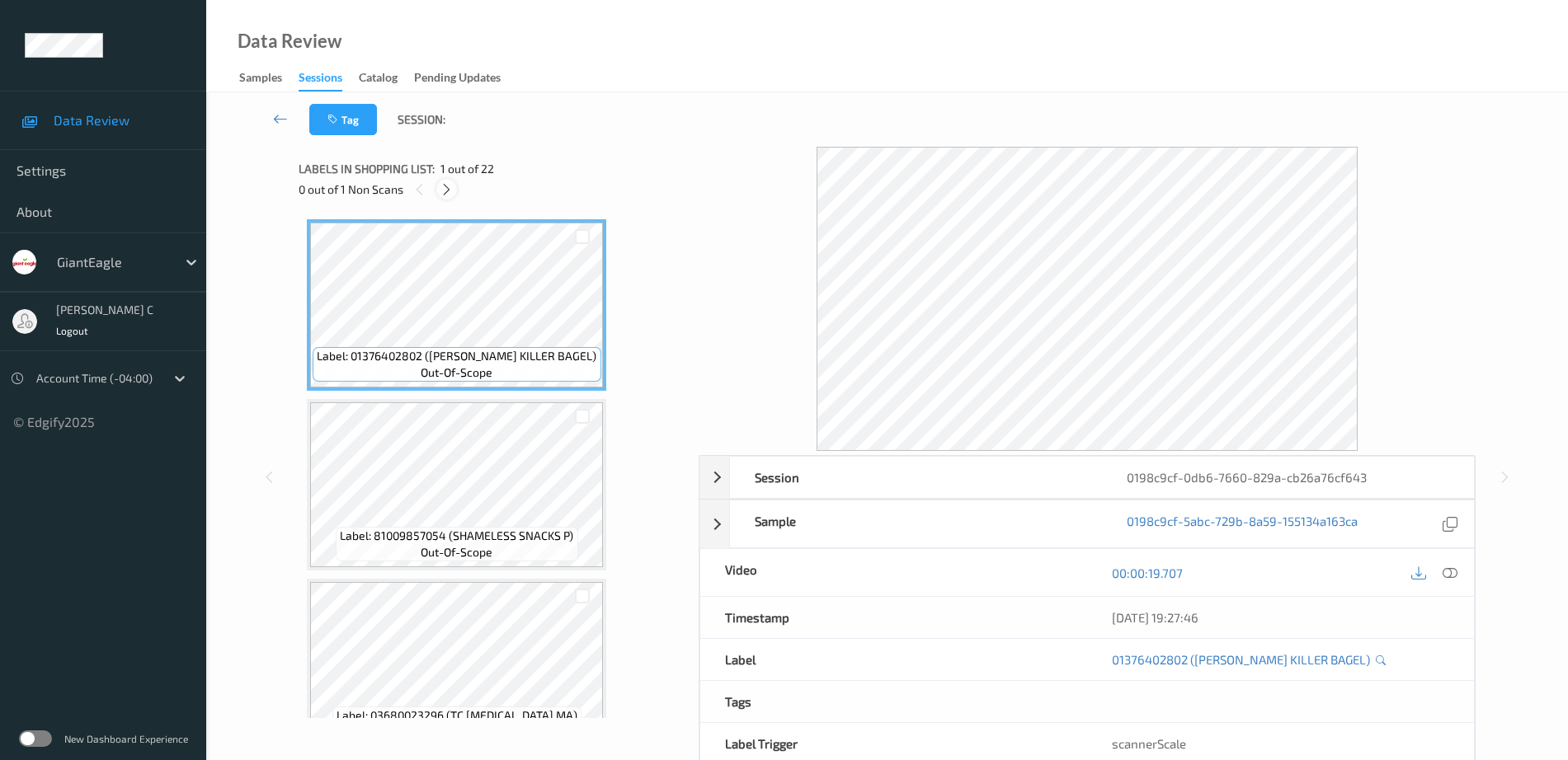
click at [450, 194] on icon at bounding box center [446, 189] width 14 height 15
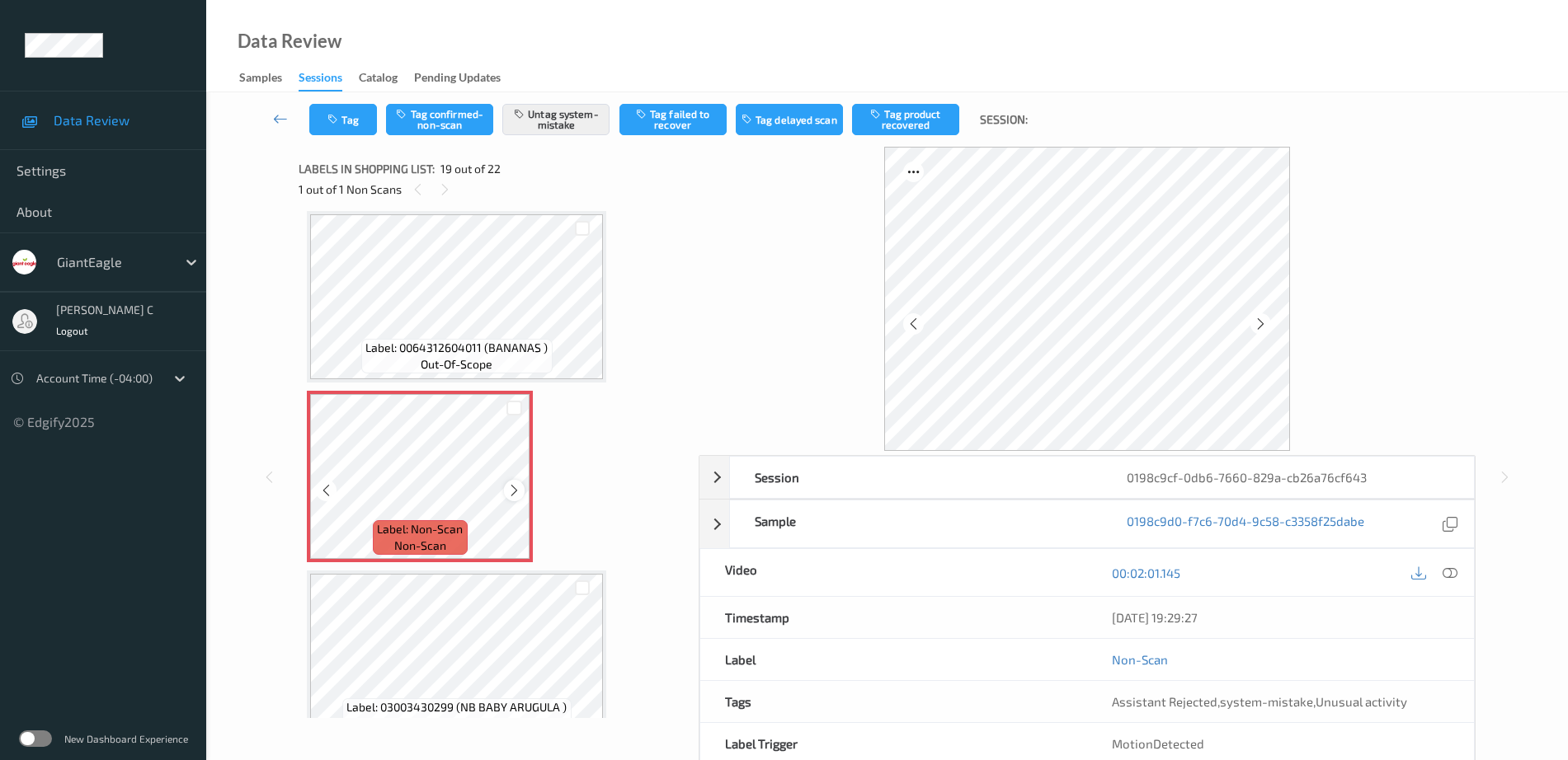
click at [519, 492] on icon at bounding box center [515, 490] width 14 height 15
click at [513, 487] on icon at bounding box center [515, 490] width 14 height 15
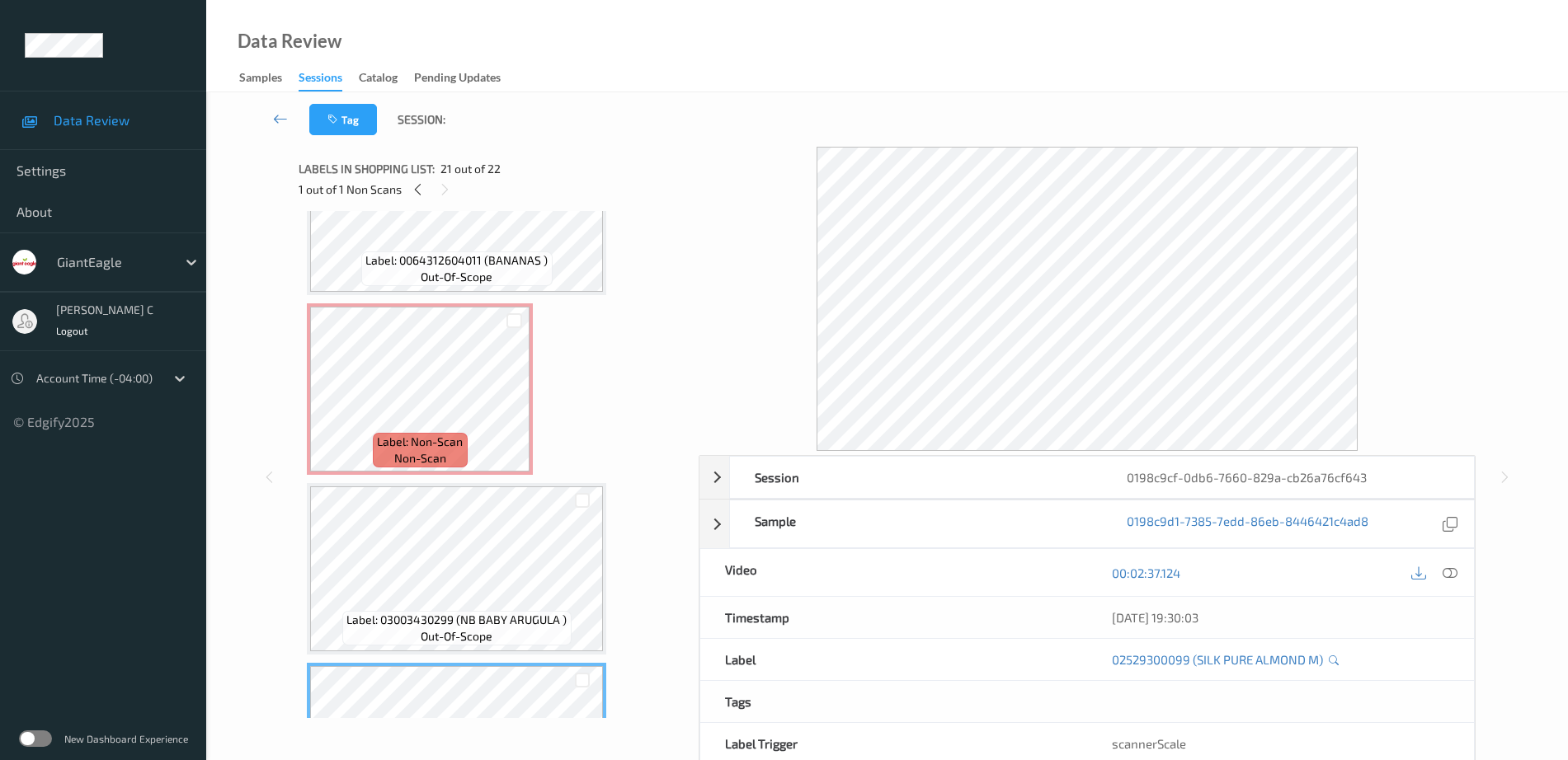
scroll to position [3146, 0]
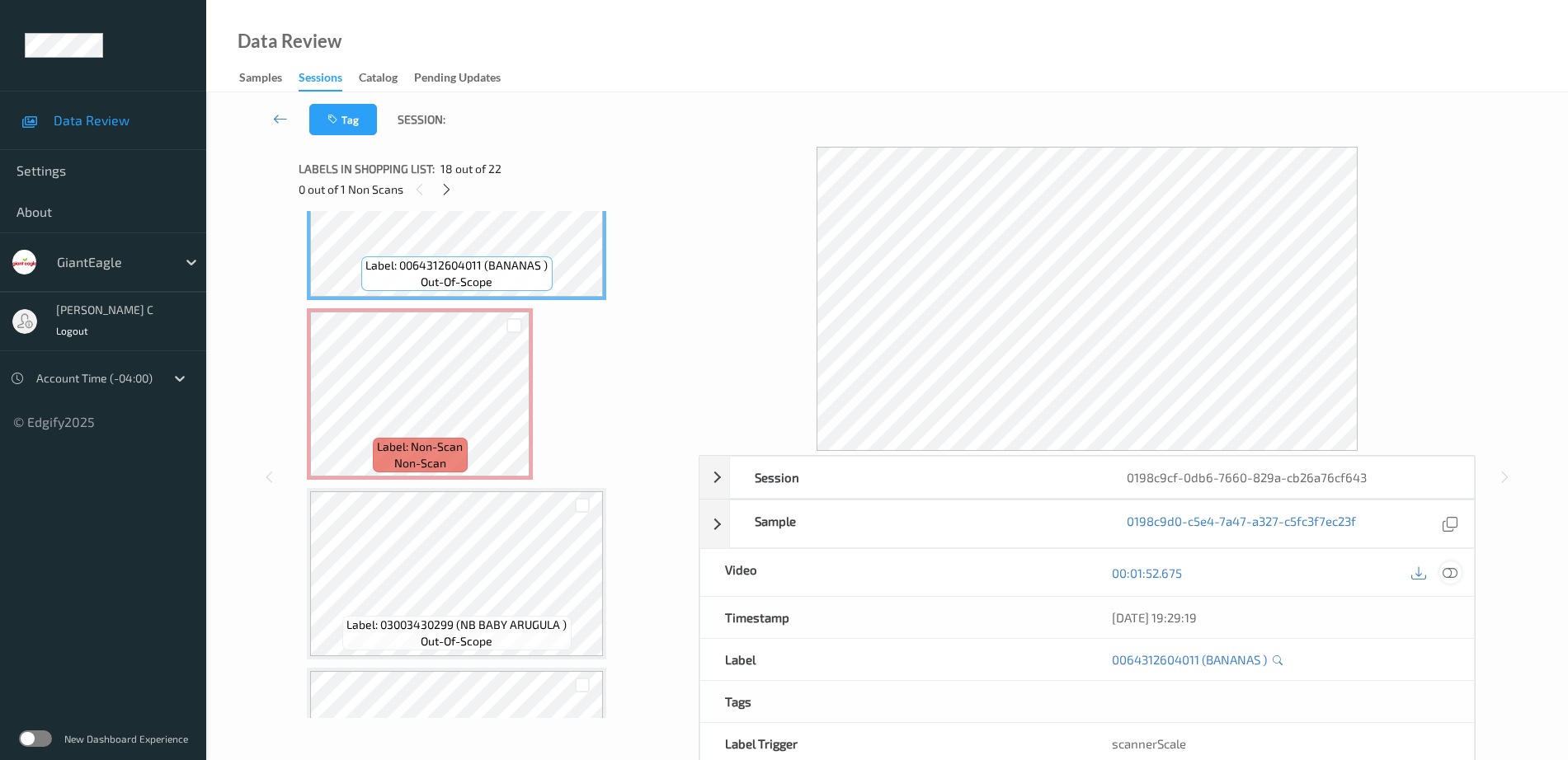
click at [1452, 567] on icon at bounding box center [1450, 573] width 15 height 15
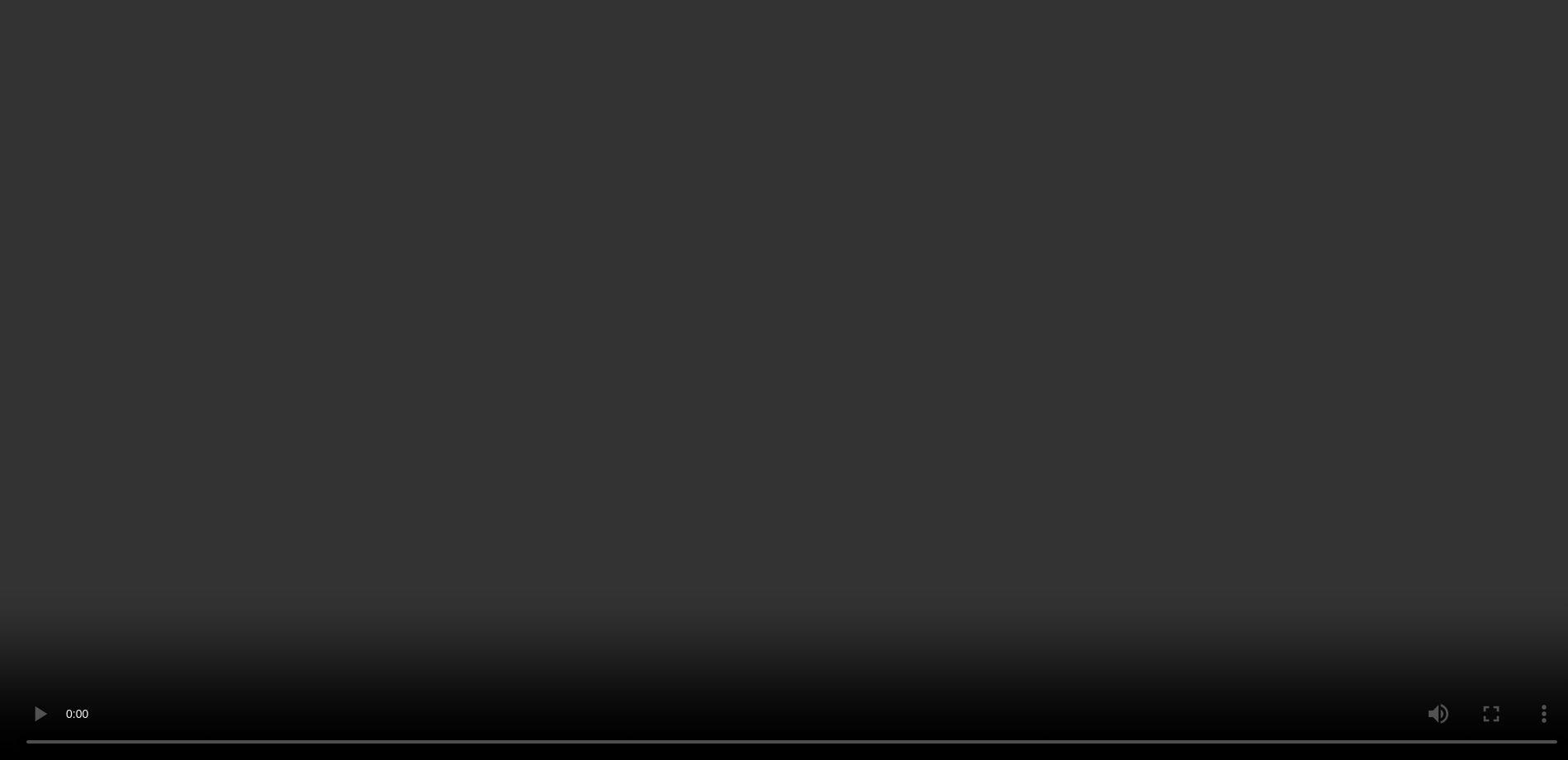
scroll to position [3043, 0]
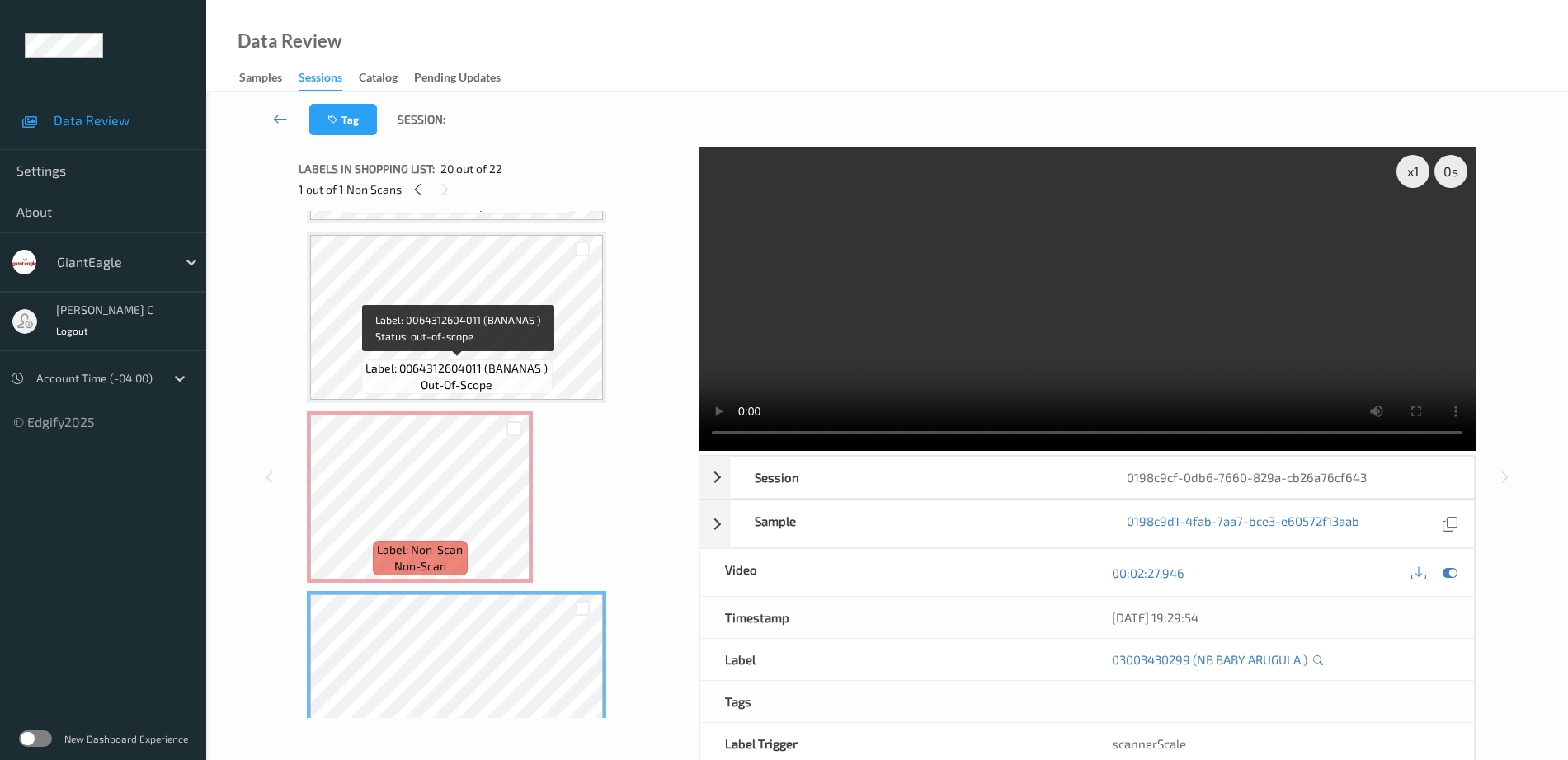
click at [415, 390] on div "Label: 0064312604011 (BANANAS ) out-of-scope" at bounding box center [456, 376] width 191 height 35
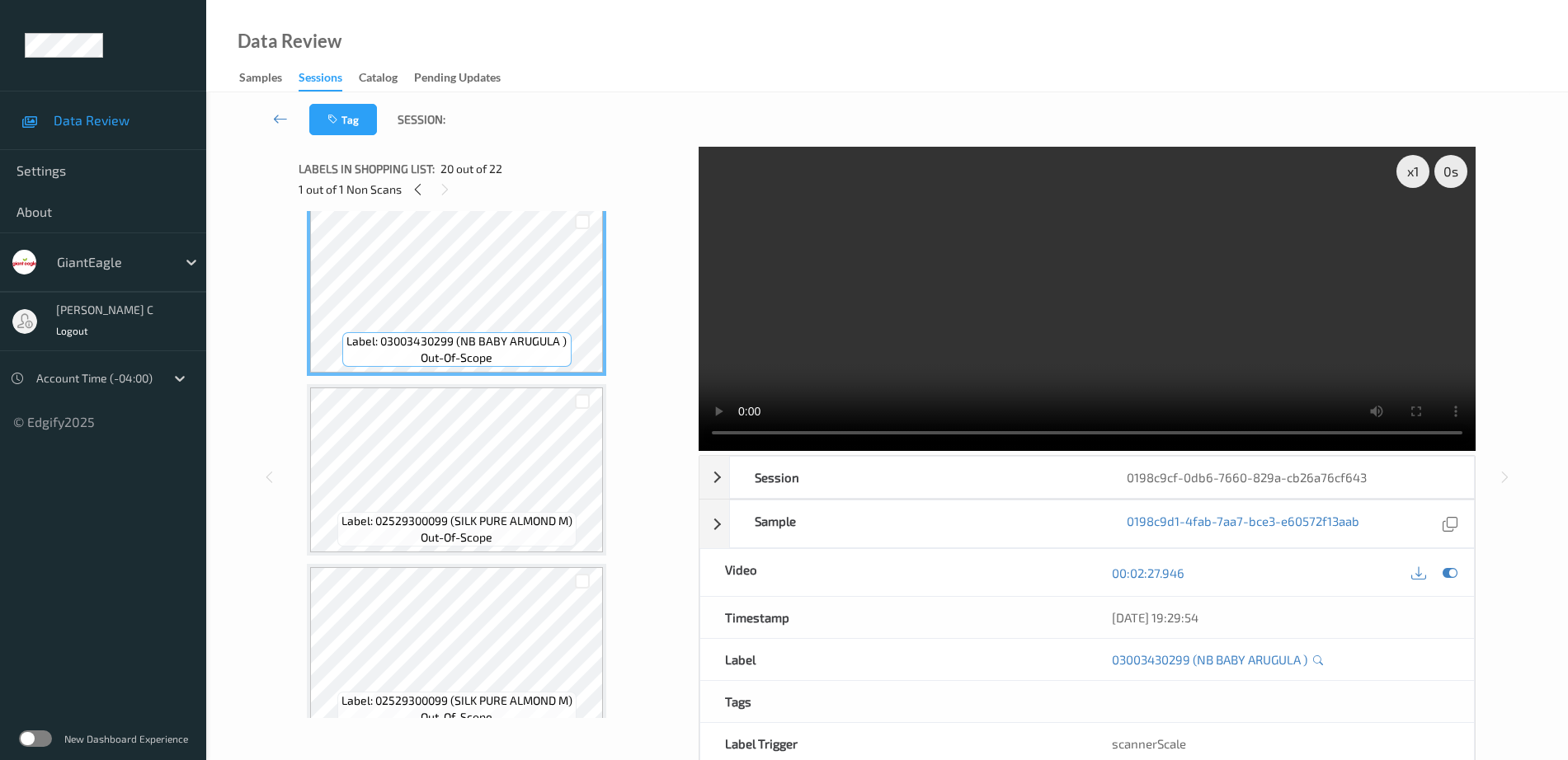
scroll to position [3454, 0]
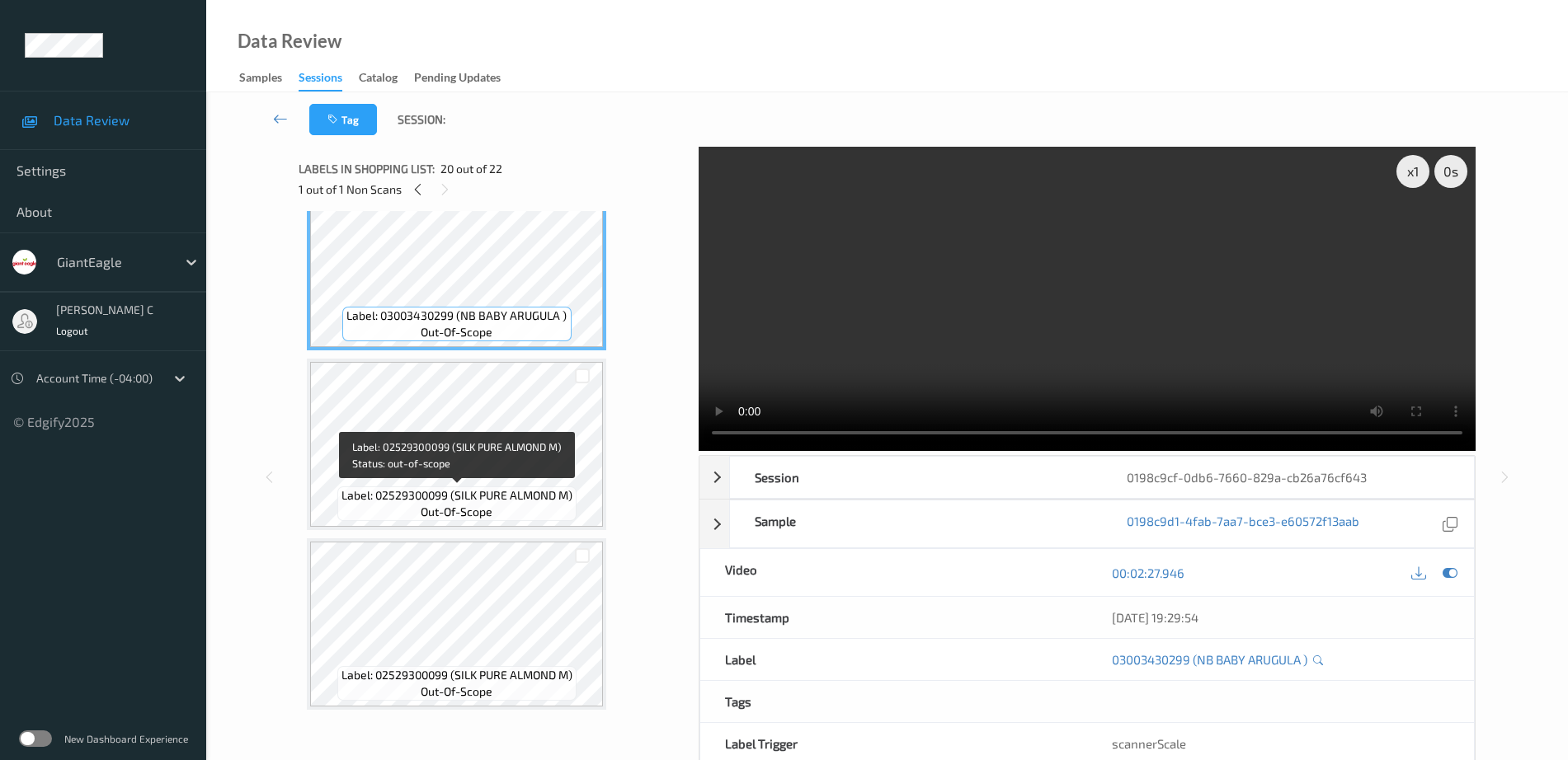
click at [528, 508] on div "Label: 02529300099 (SILK PURE ALMOND M) out-of-scope" at bounding box center [457, 503] width 240 height 35
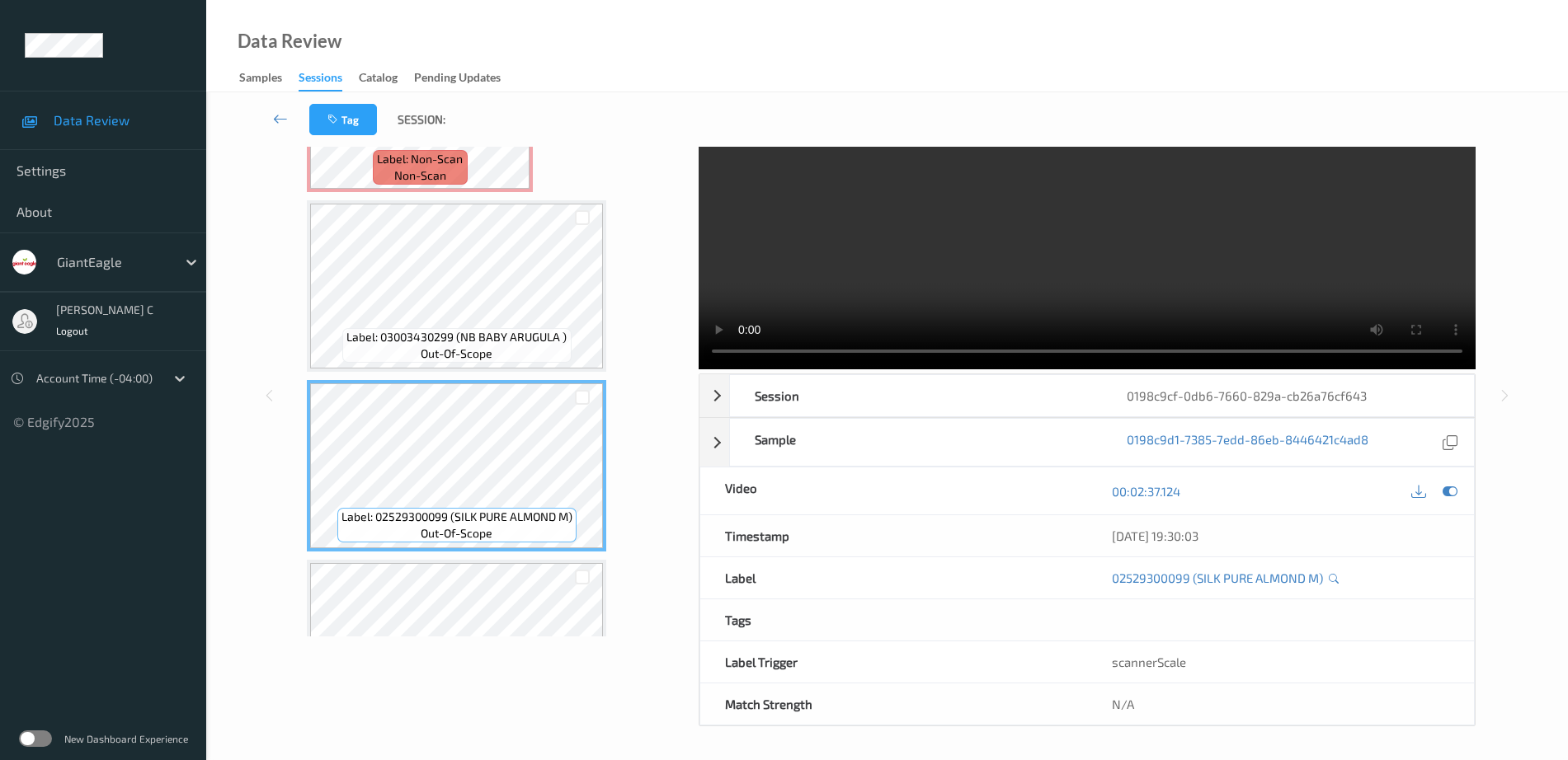
scroll to position [3043, 0]
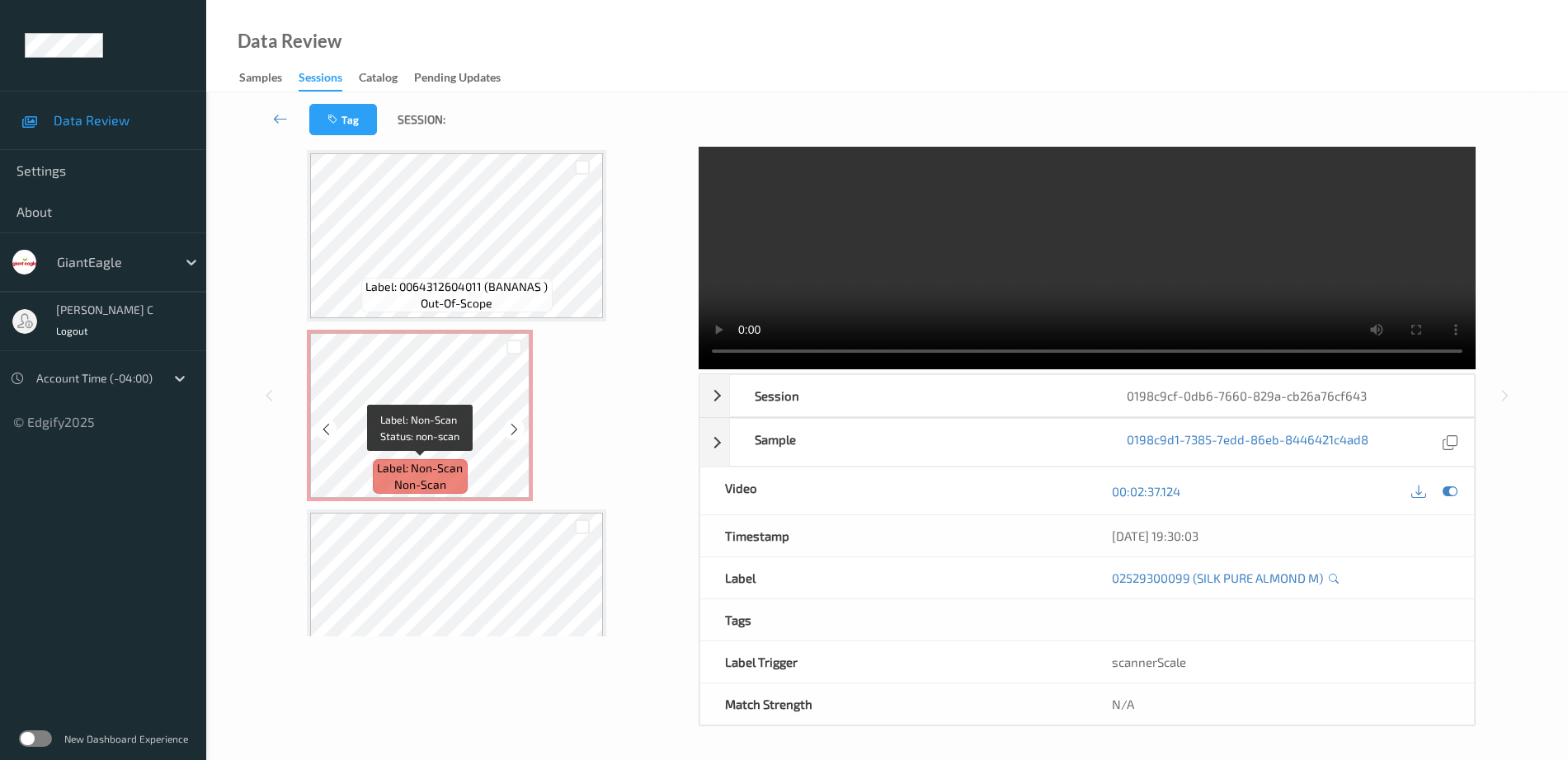
click at [458, 467] on span "Label: Non-Scan" at bounding box center [420, 468] width 86 height 17
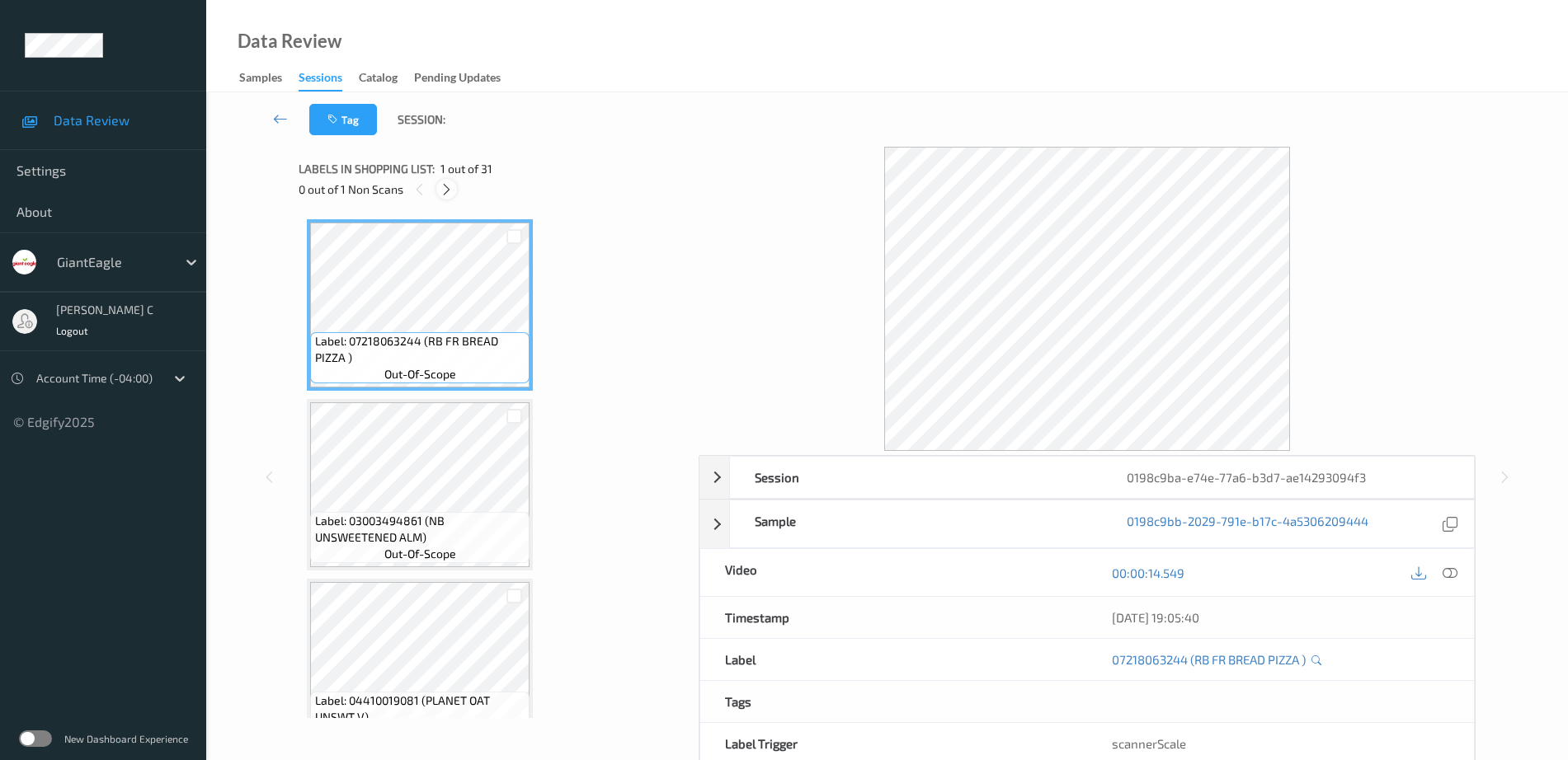
click at [450, 191] on icon at bounding box center [446, 189] width 14 height 15
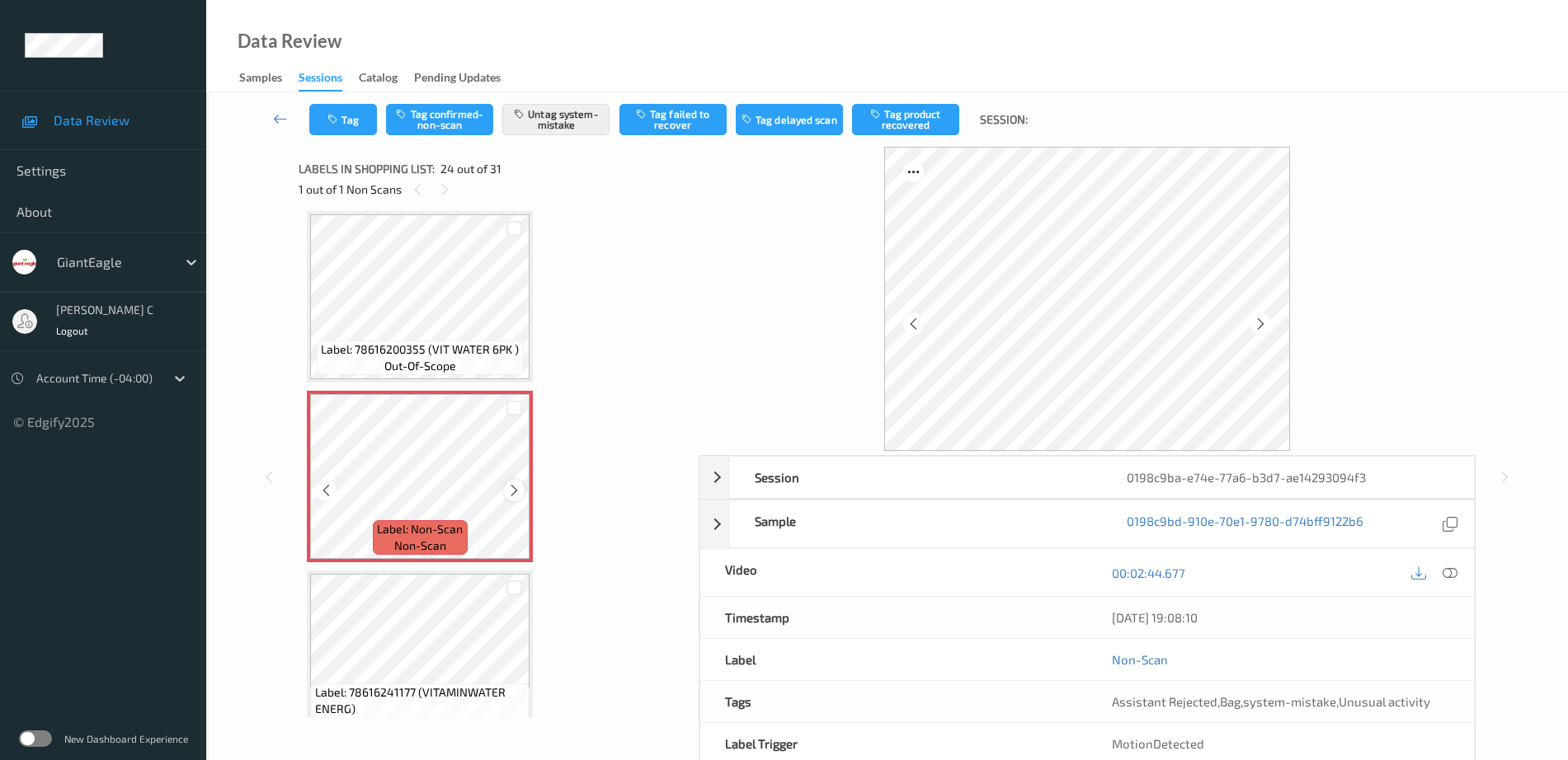
click at [509, 493] on icon at bounding box center [515, 490] width 14 height 15
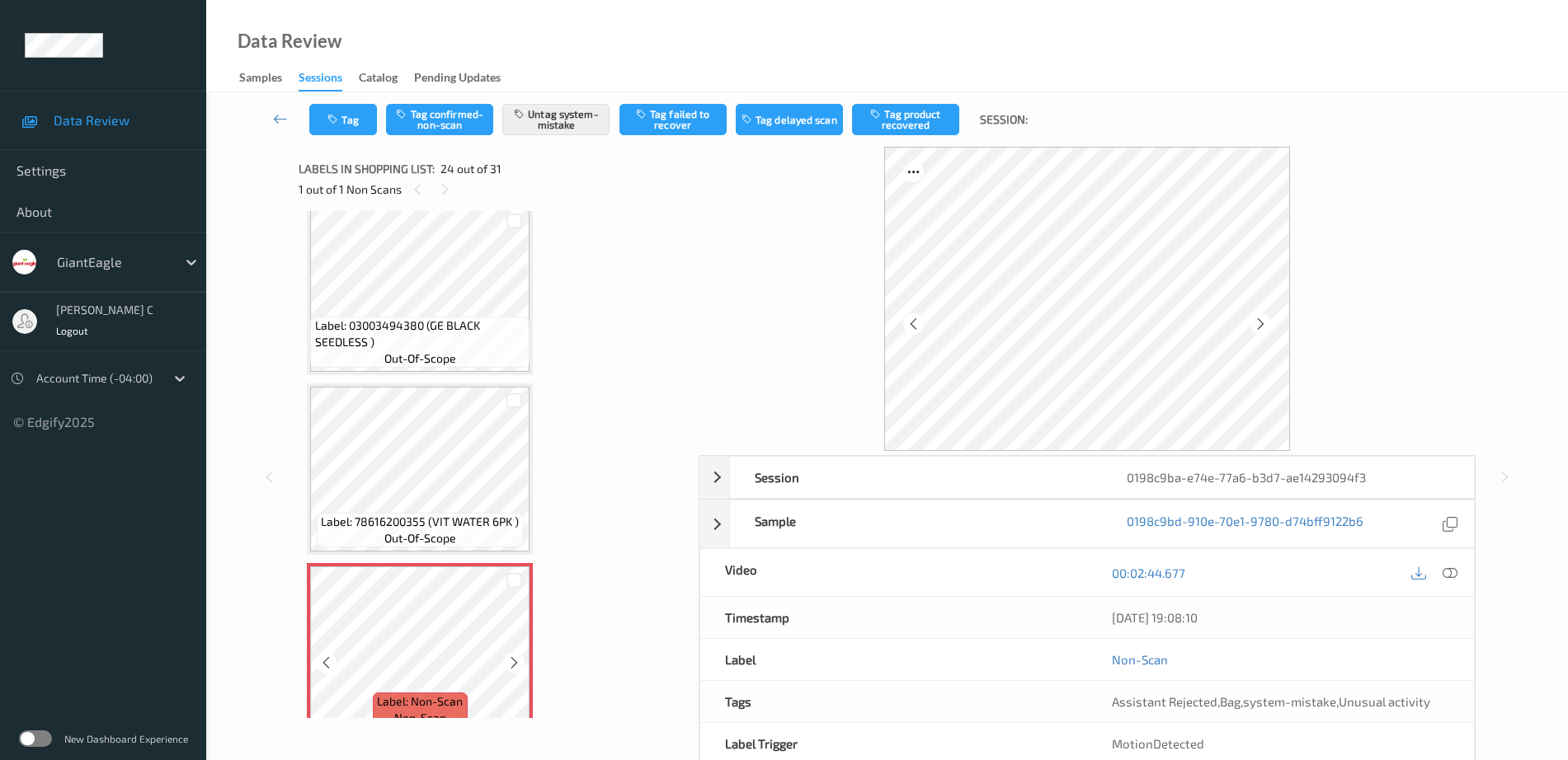
scroll to position [3756, 0]
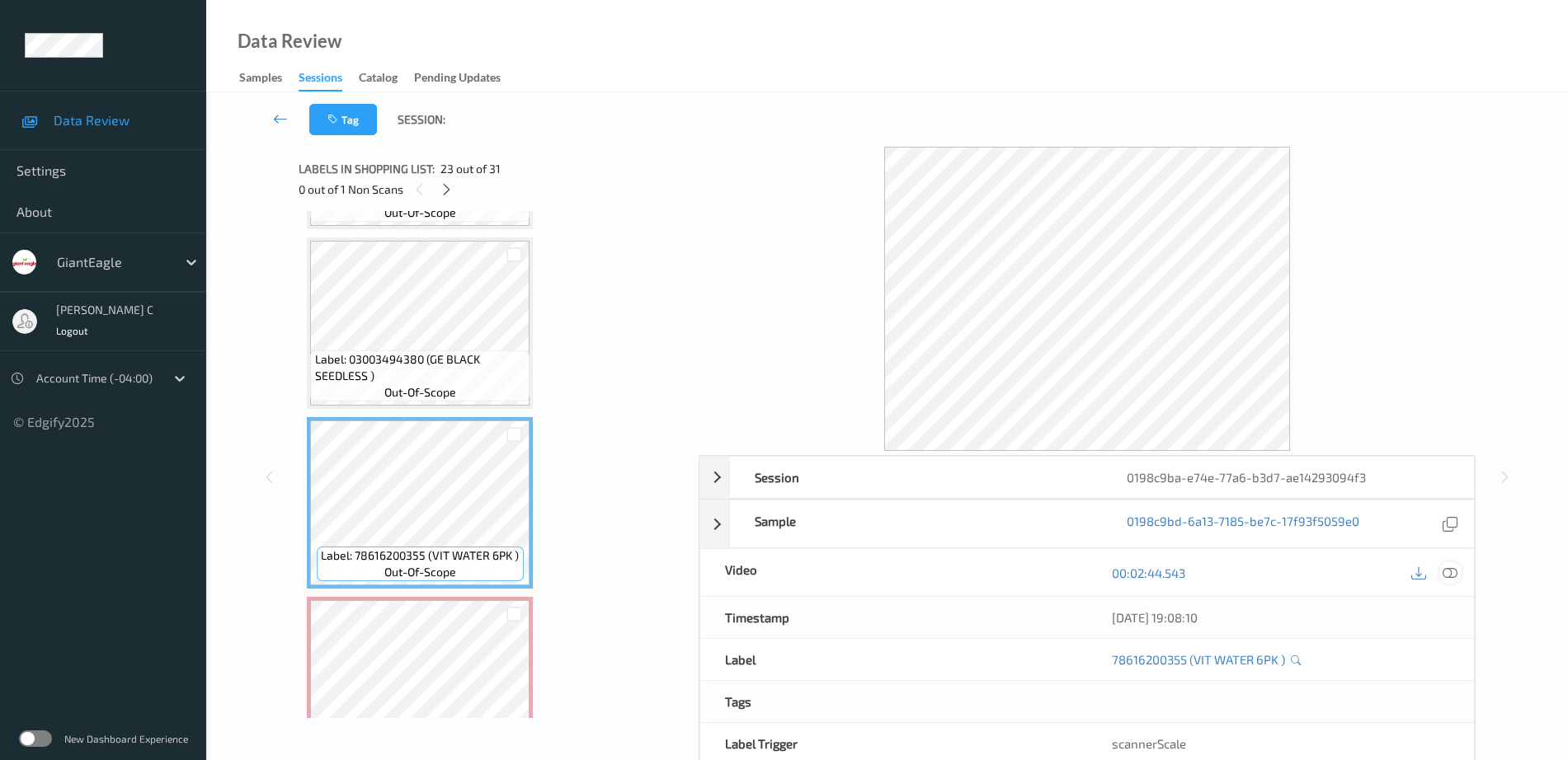
click at [1455, 574] on icon at bounding box center [1450, 573] width 15 height 15
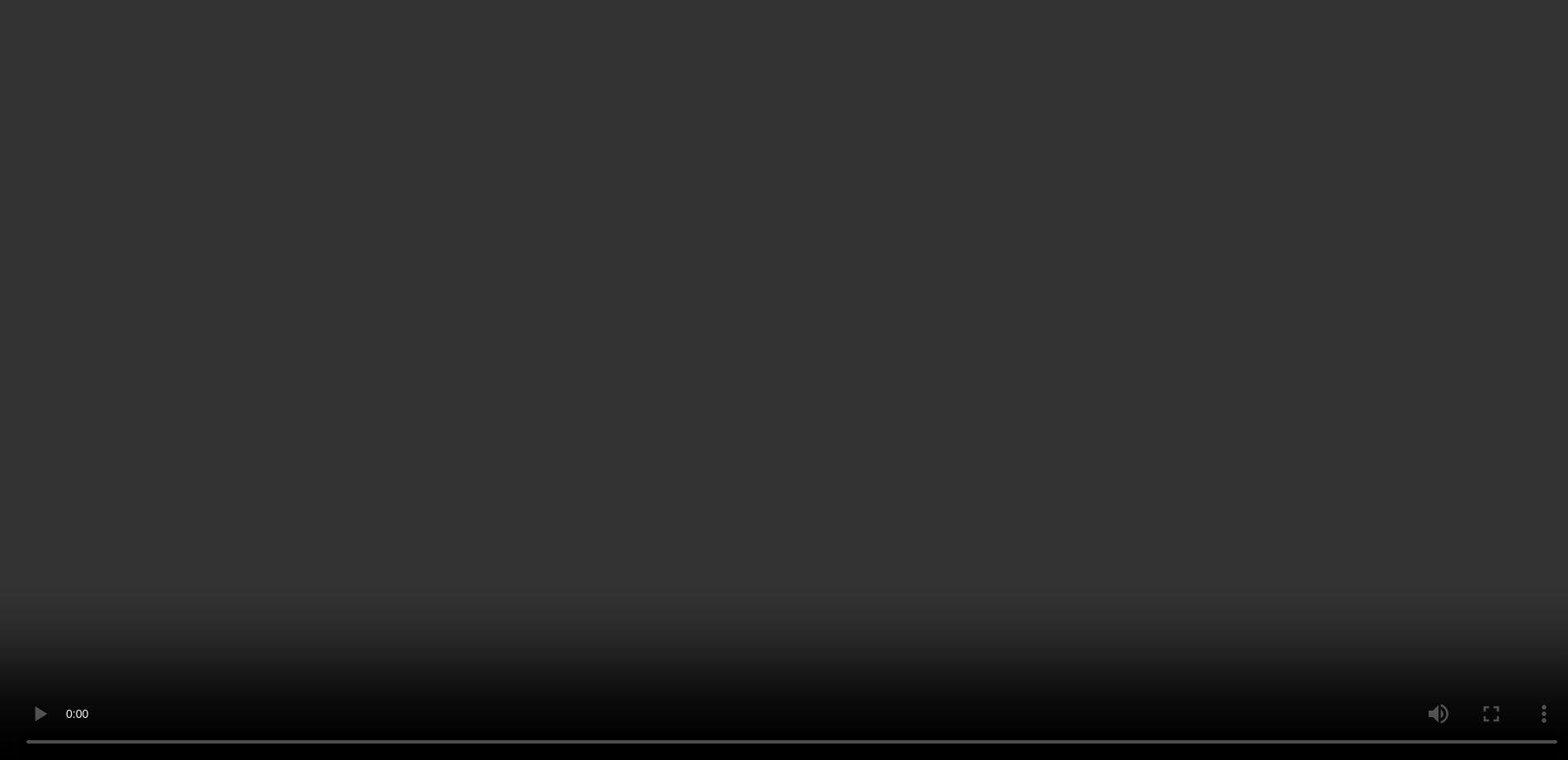
scroll to position [3961, 0]
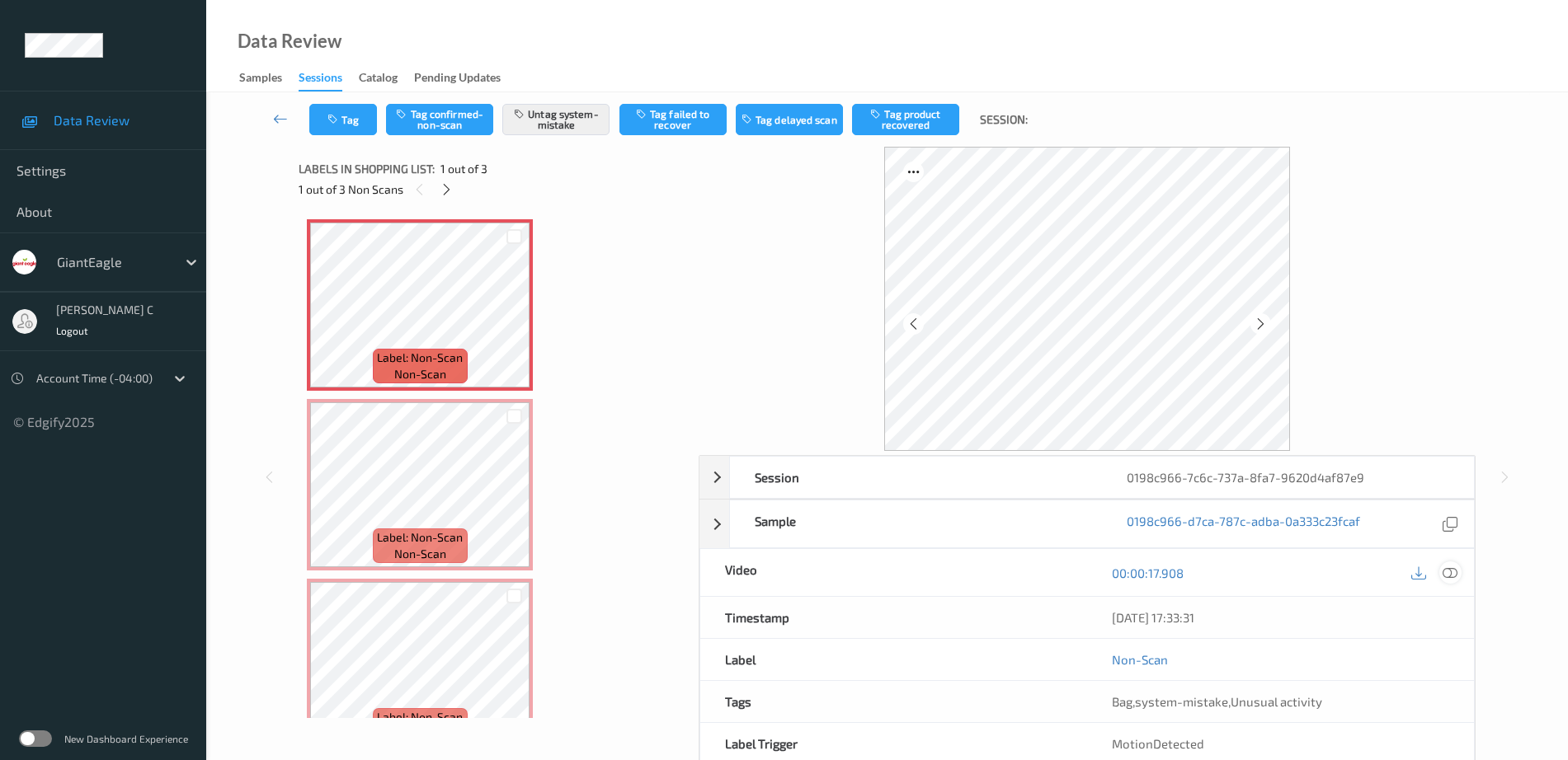
click at [1454, 577] on icon at bounding box center [1450, 573] width 15 height 15
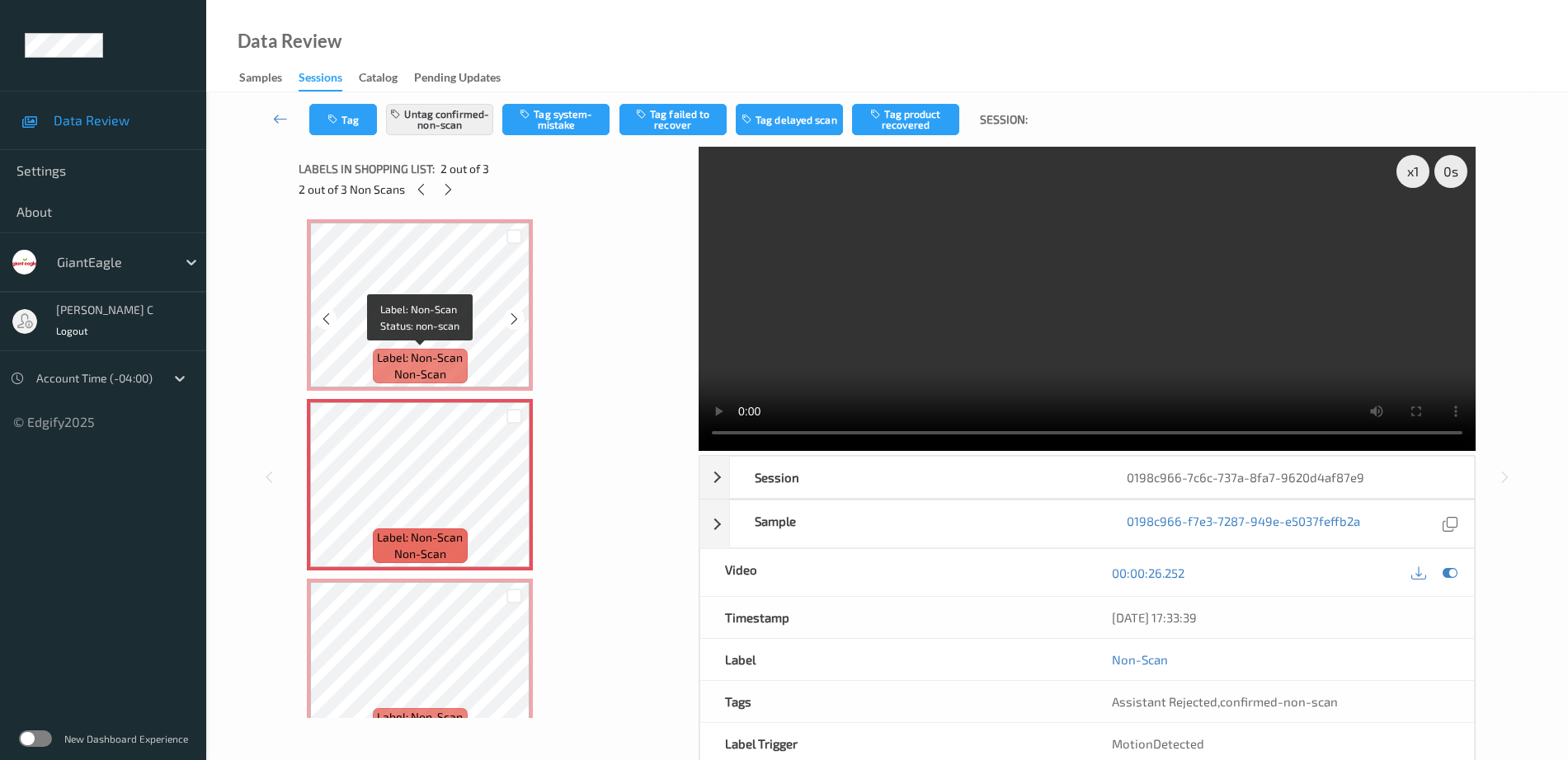
click at [391, 360] on span "Label: Non-Scan" at bounding box center [420, 357] width 86 height 17
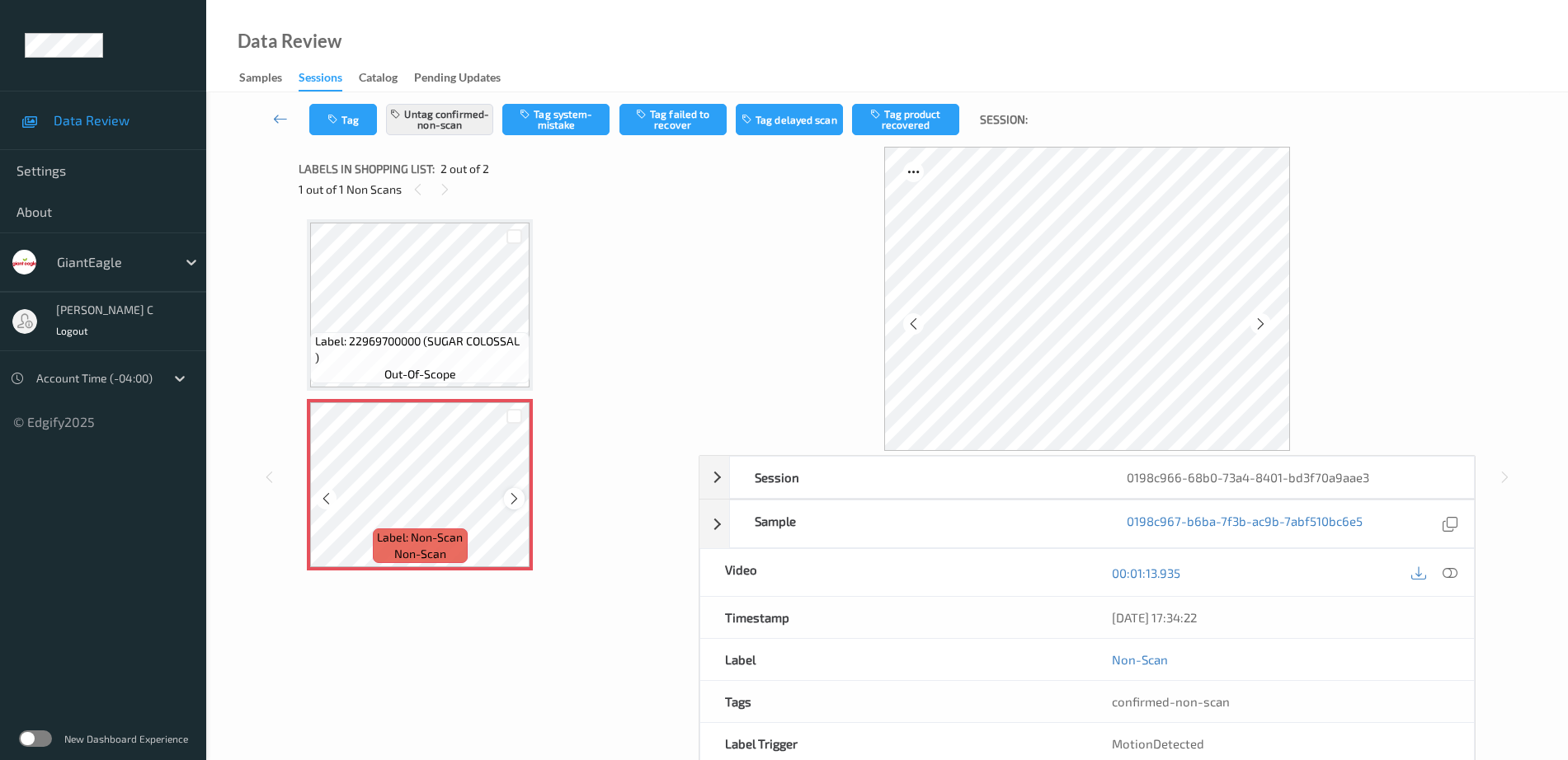
click at [518, 492] on icon at bounding box center [515, 498] width 14 height 15
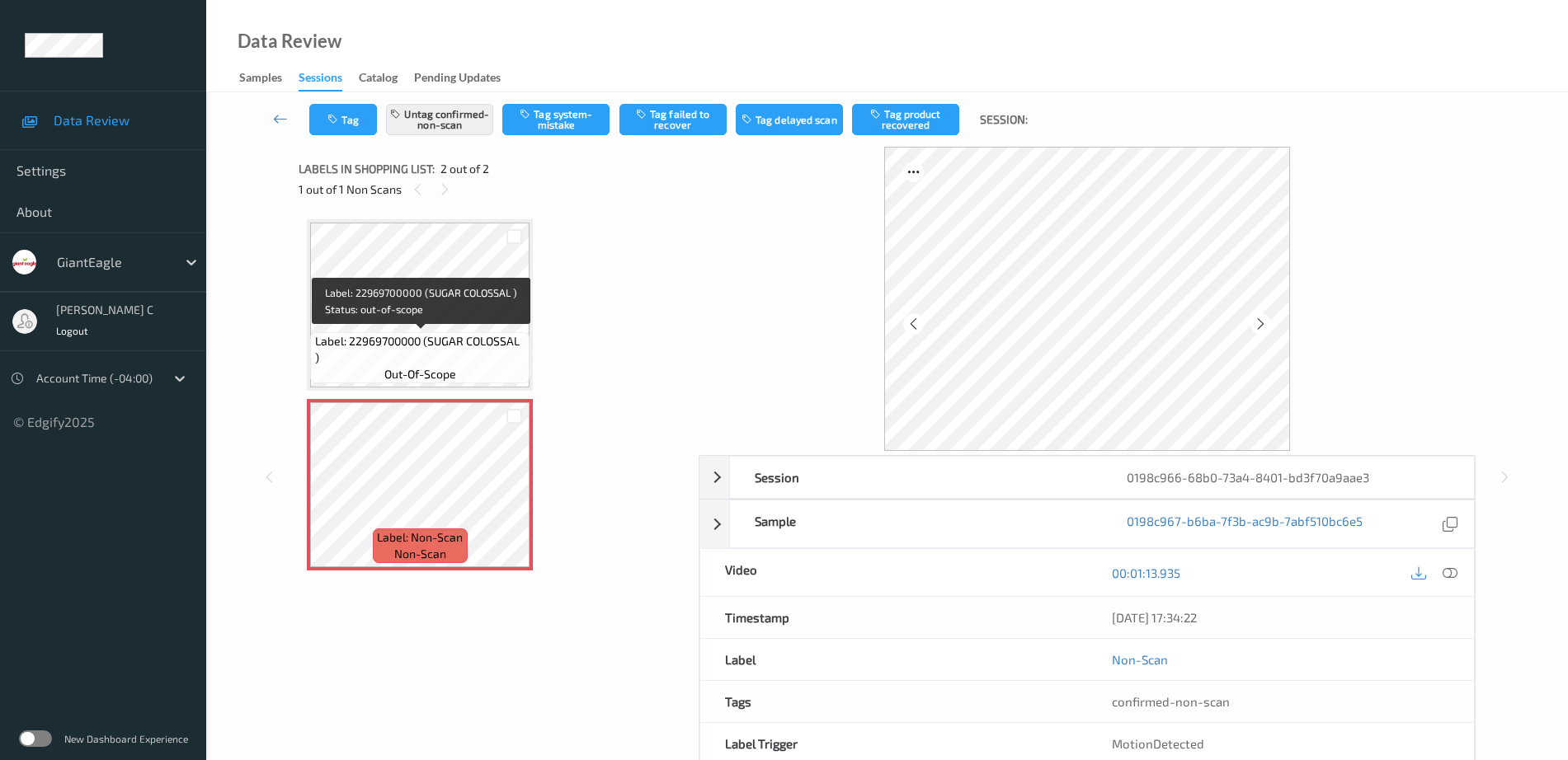
click at [476, 372] on div "Label: 22969700000 (SUGAR COLOSSAL ) out-of-scope" at bounding box center [419, 358] width 219 height 51
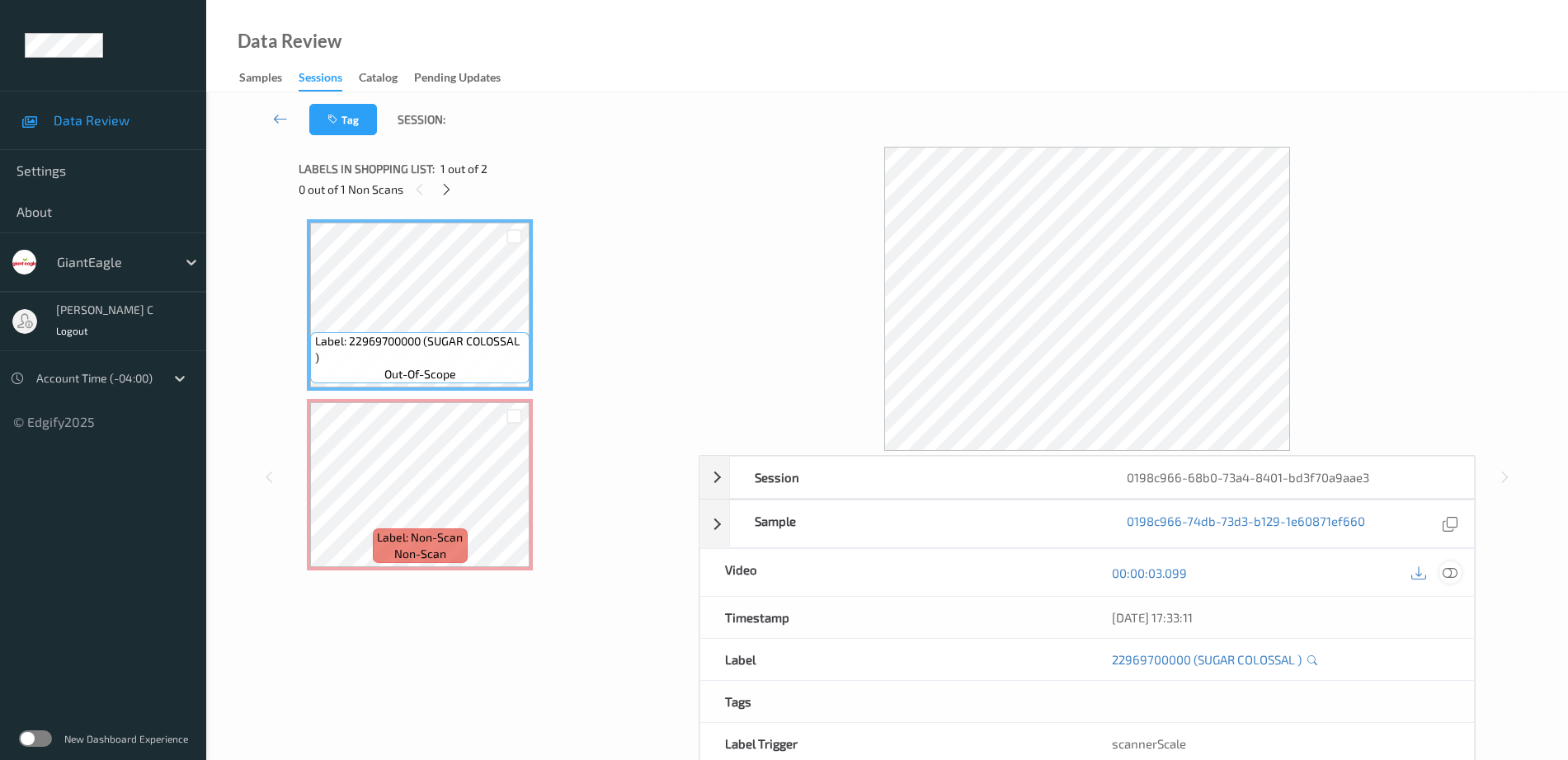
click at [1454, 576] on icon at bounding box center [1450, 573] width 15 height 15
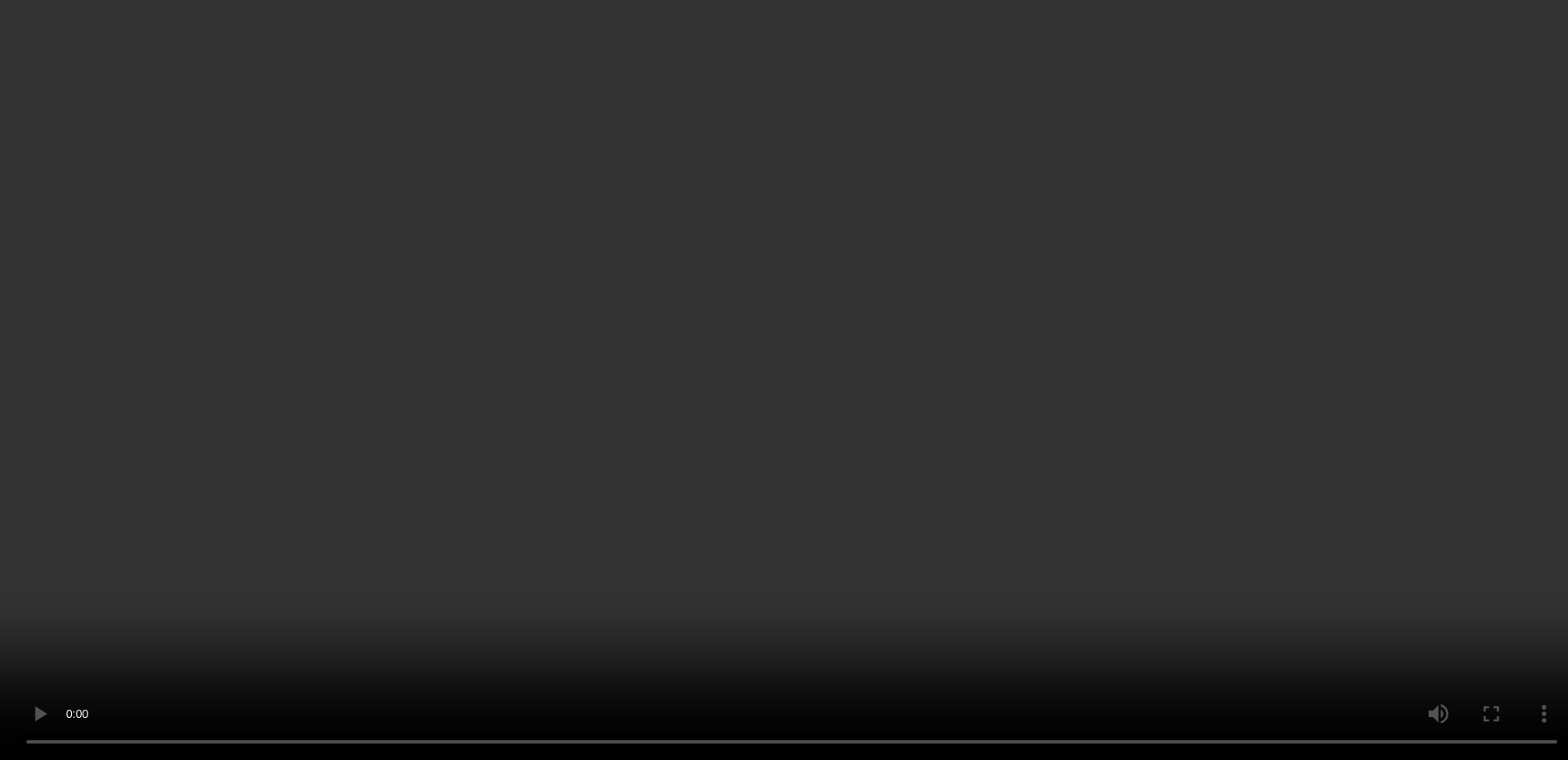
scroll to position [82, 0]
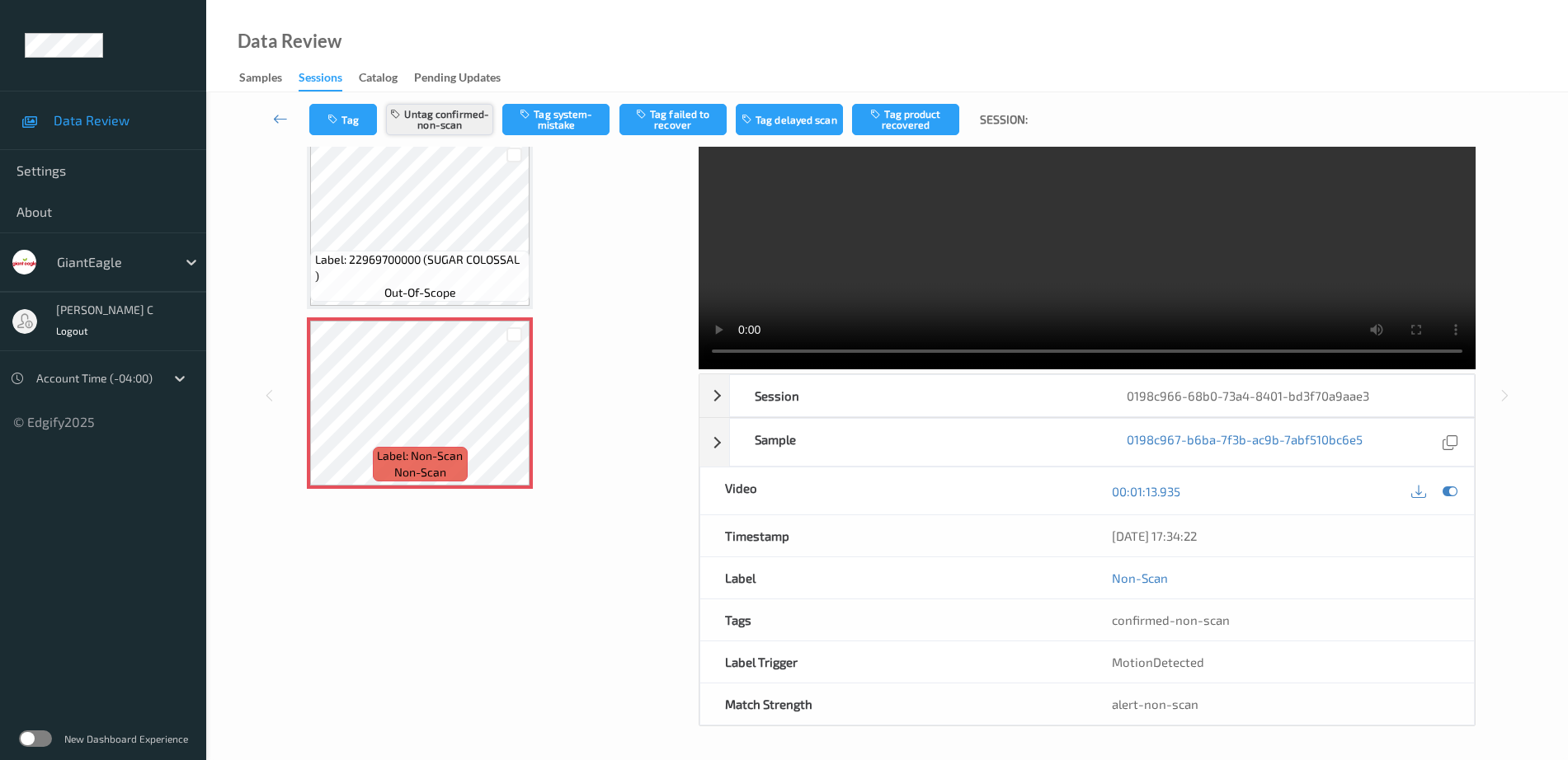
click at [445, 121] on button "Untag confirmed-non-scan" at bounding box center [439, 119] width 107 height 31
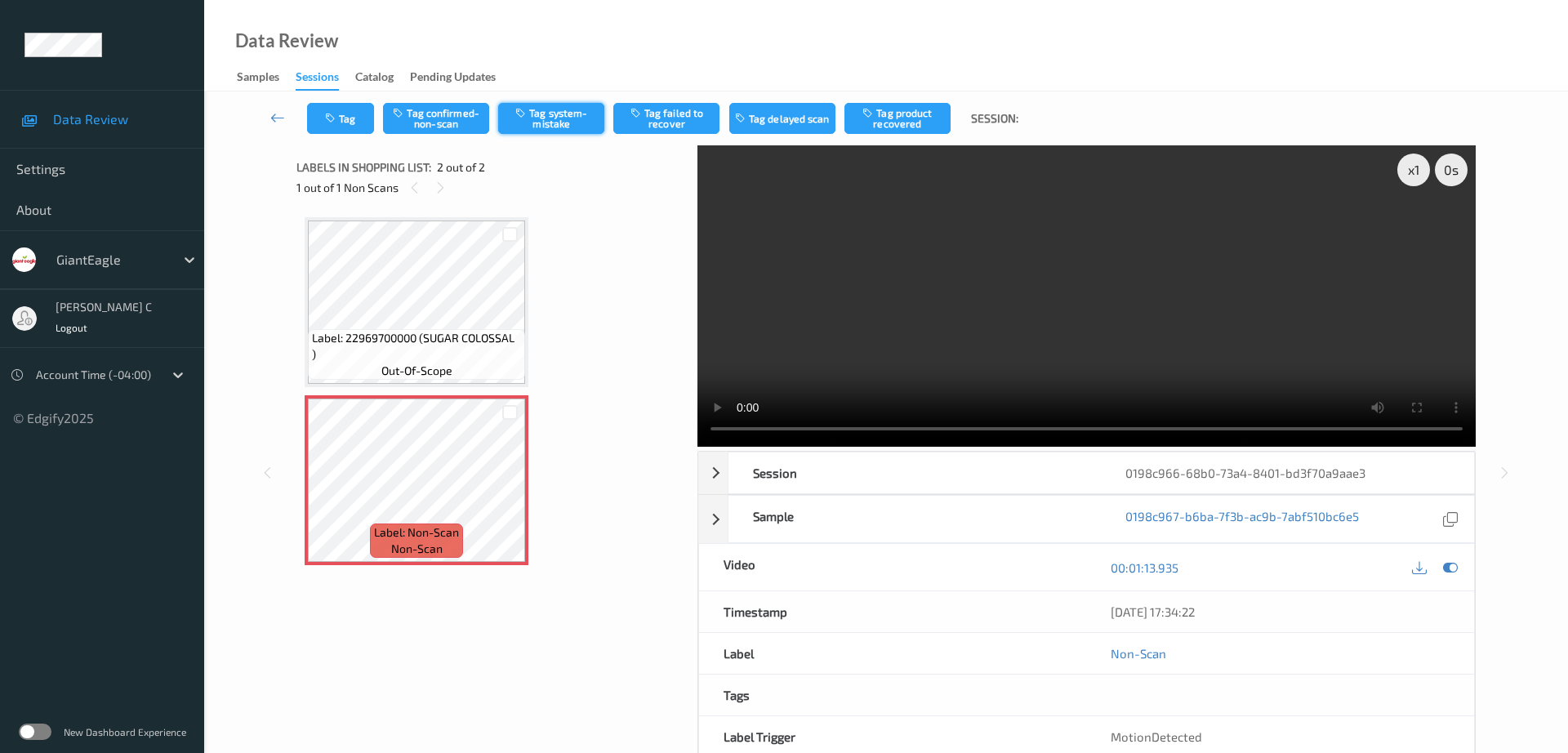
click at [541, 123] on button "Tag system-mistake" at bounding box center [551, 118] width 106 height 31
click at [328, 121] on icon "button" at bounding box center [332, 118] width 14 height 11
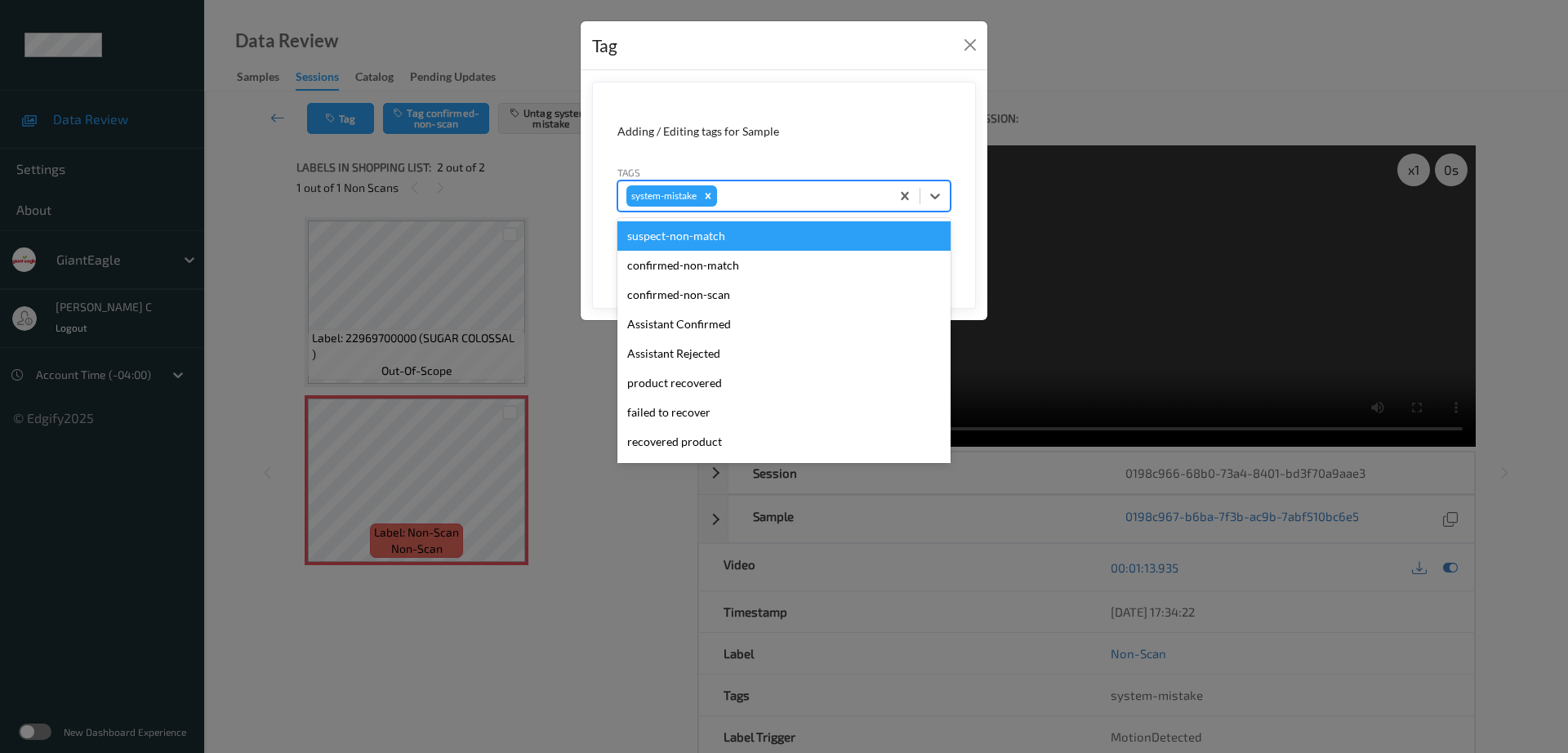
click at [785, 203] on div at bounding box center [801, 196] width 162 height 19
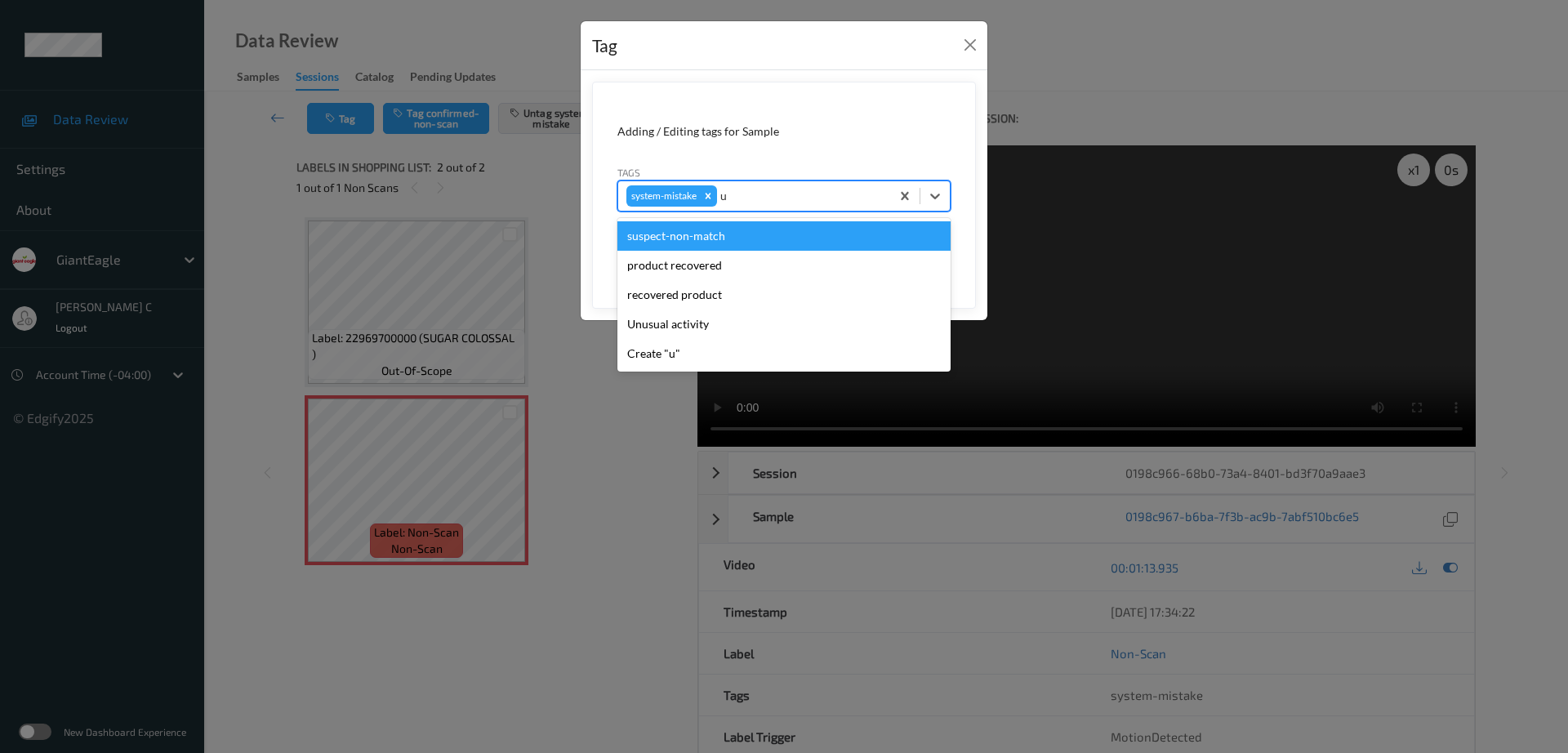
type input "un"
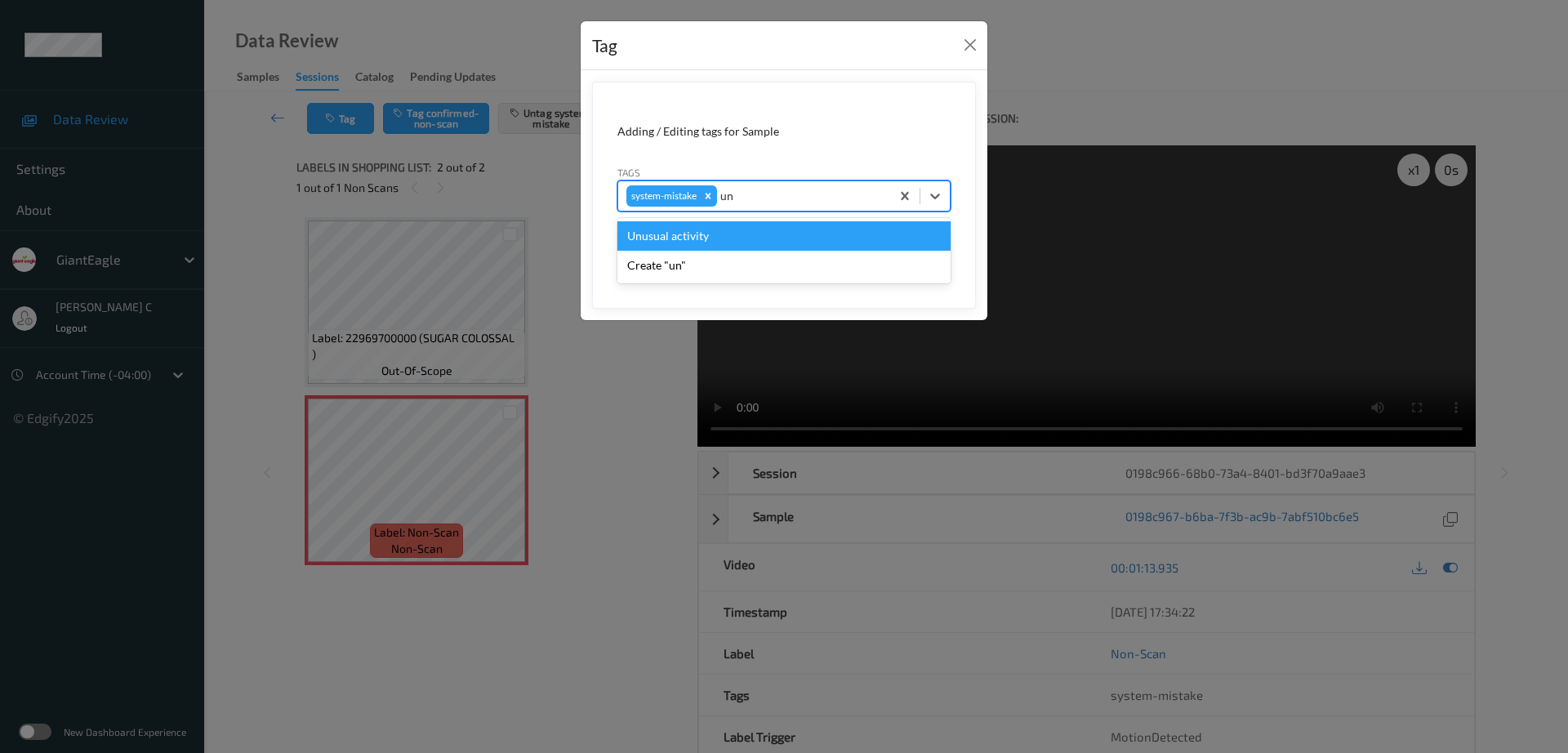
click at [701, 243] on div "Unusual activity" at bounding box center [784, 235] width 333 height 29
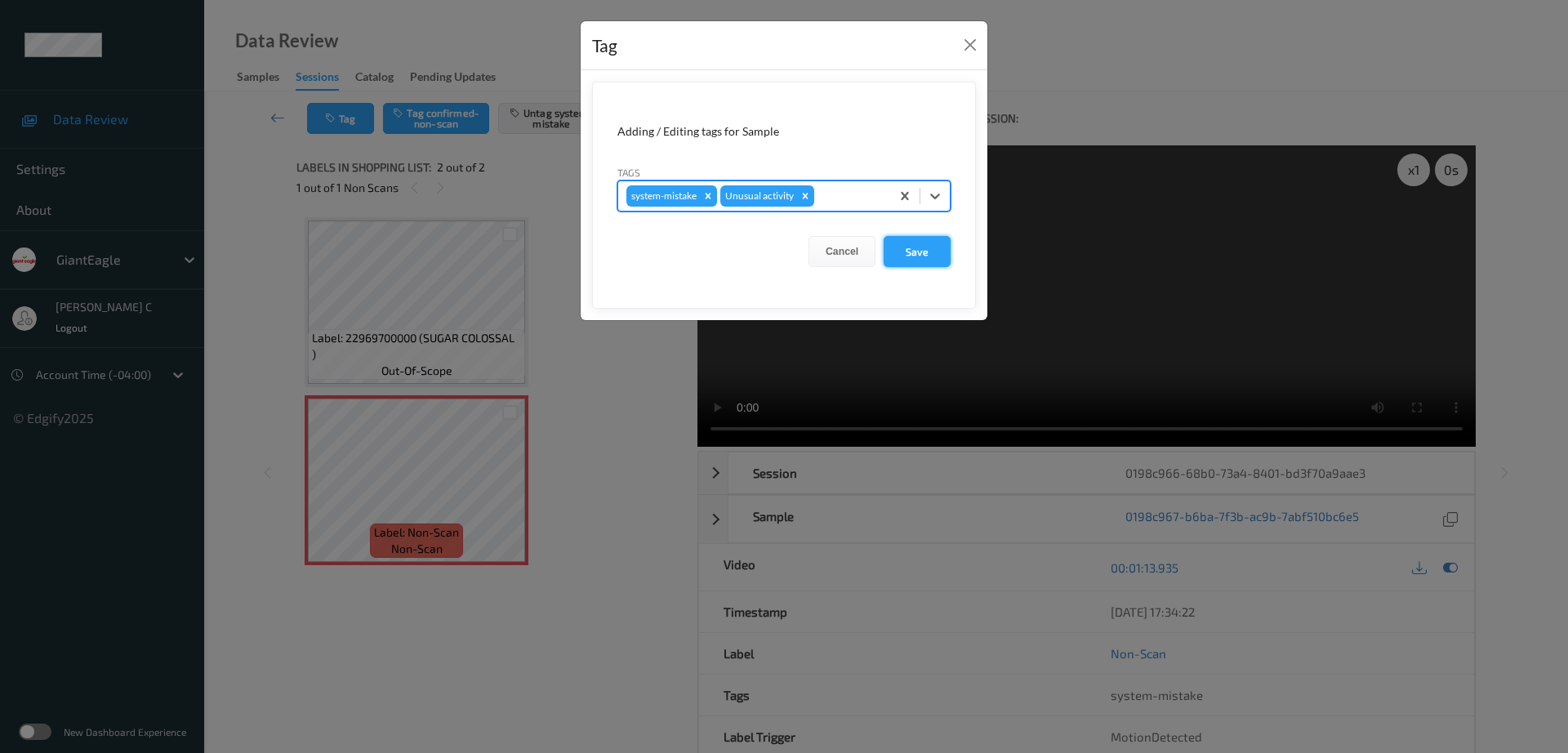
click at [930, 250] on button "Save" at bounding box center [917, 251] width 67 height 31
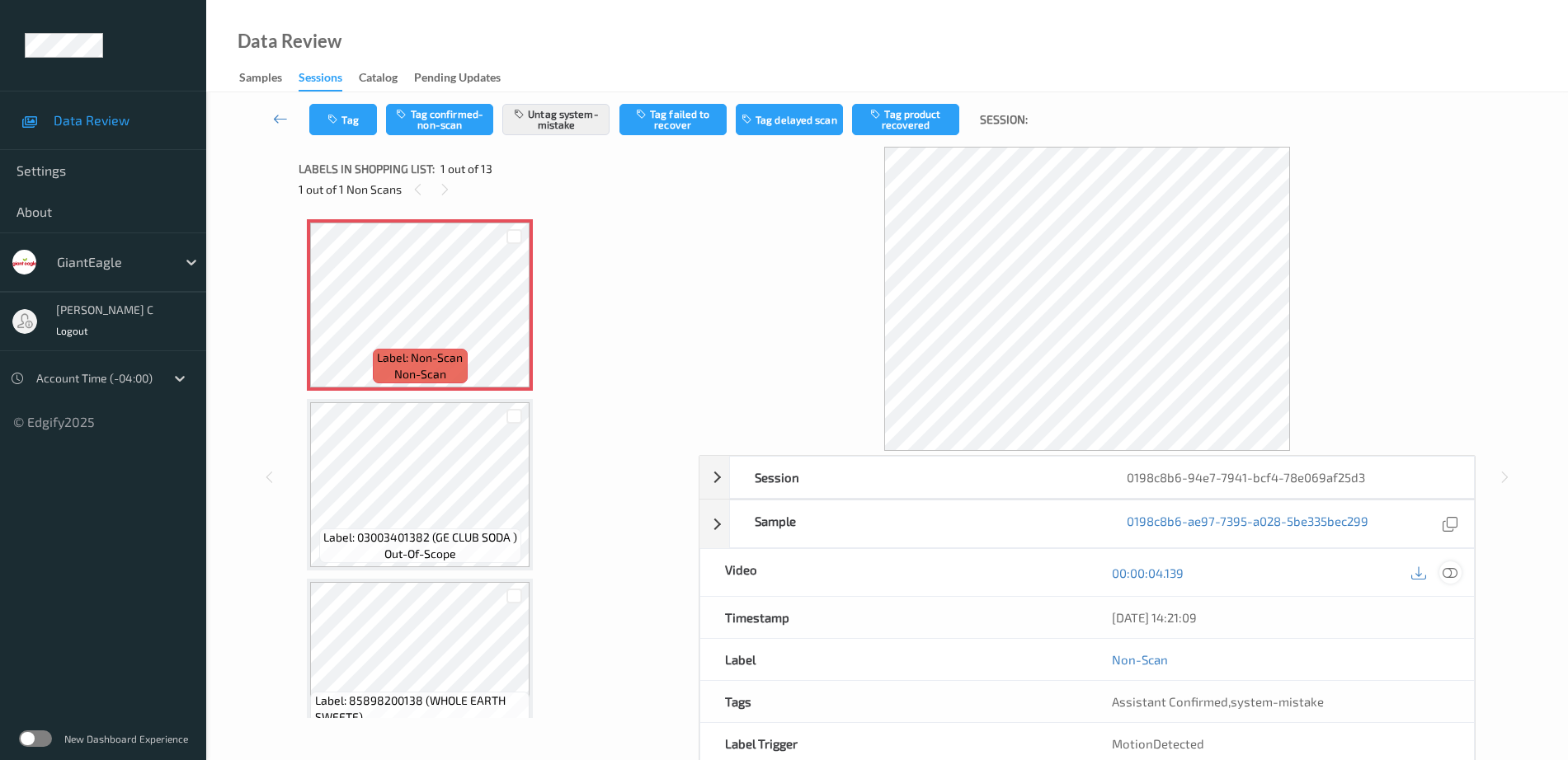
click at [1454, 569] on icon at bounding box center [1450, 573] width 15 height 15
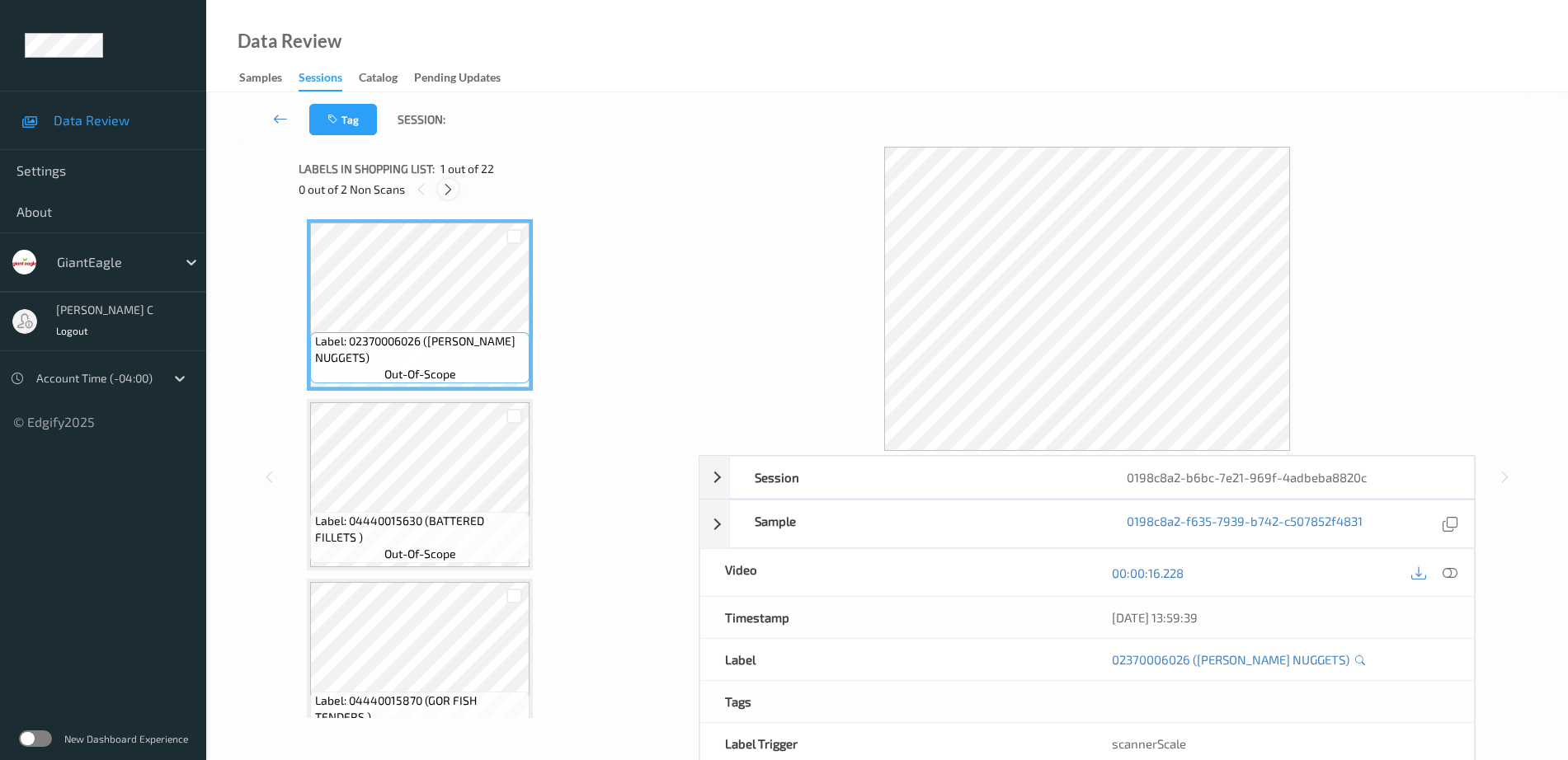
click at [454, 192] on icon at bounding box center [448, 189] width 14 height 15
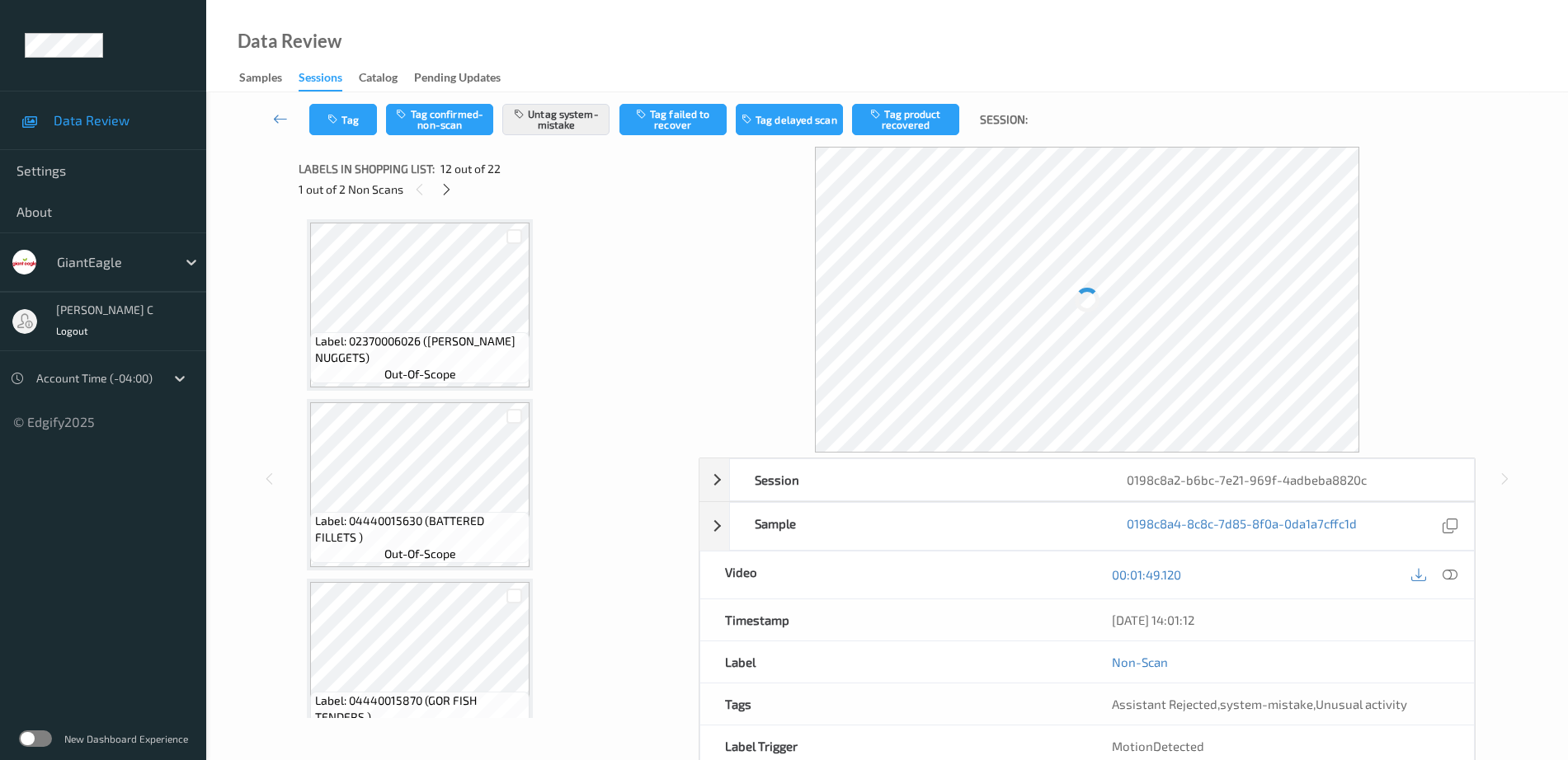
scroll to position [1805, 0]
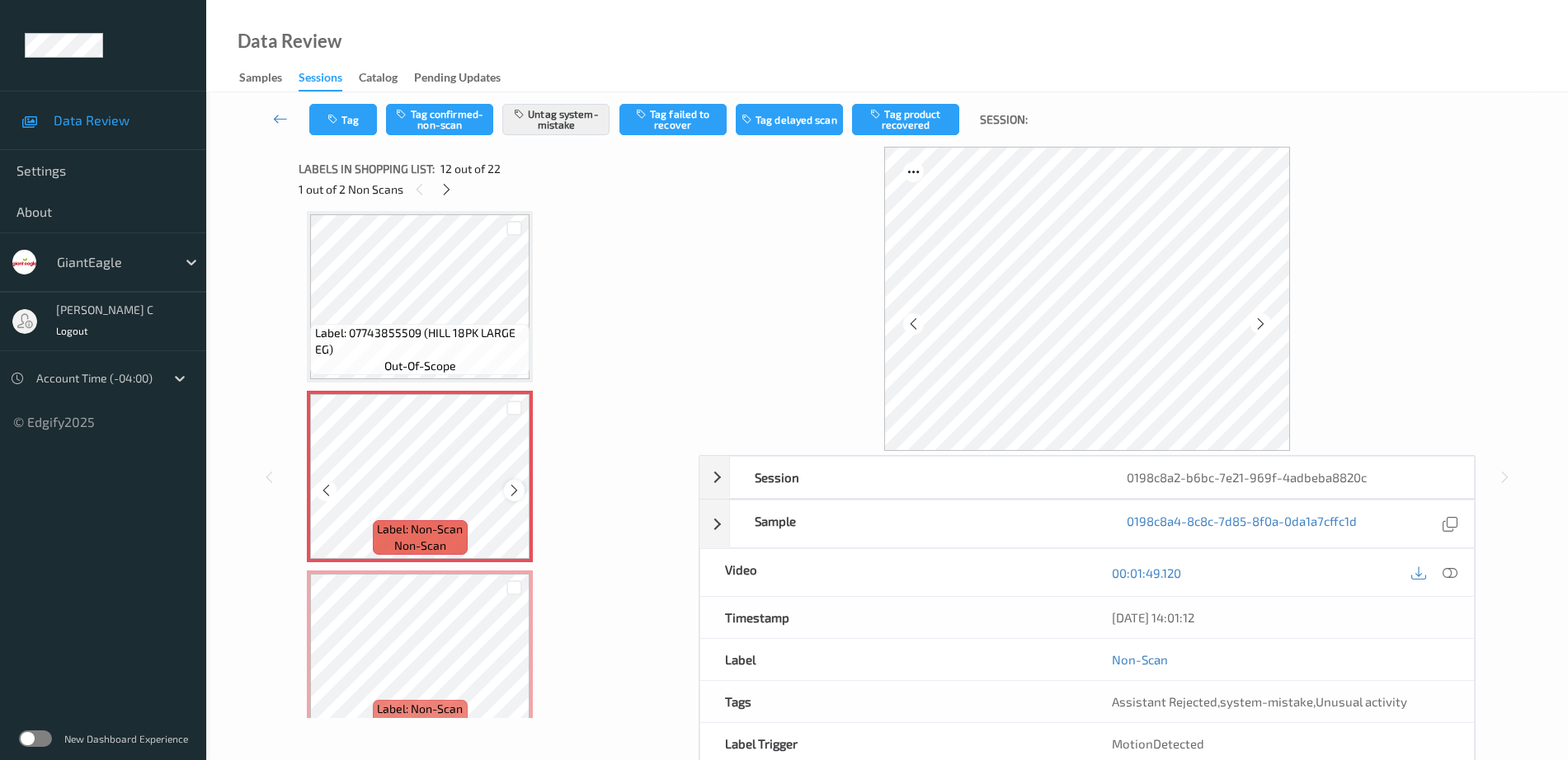
click at [515, 492] on icon at bounding box center [515, 490] width 14 height 15
click at [354, 333] on span "Label: 07743855509 (HILL 18PK LARGE EG)" at bounding box center [421, 341] width 211 height 33
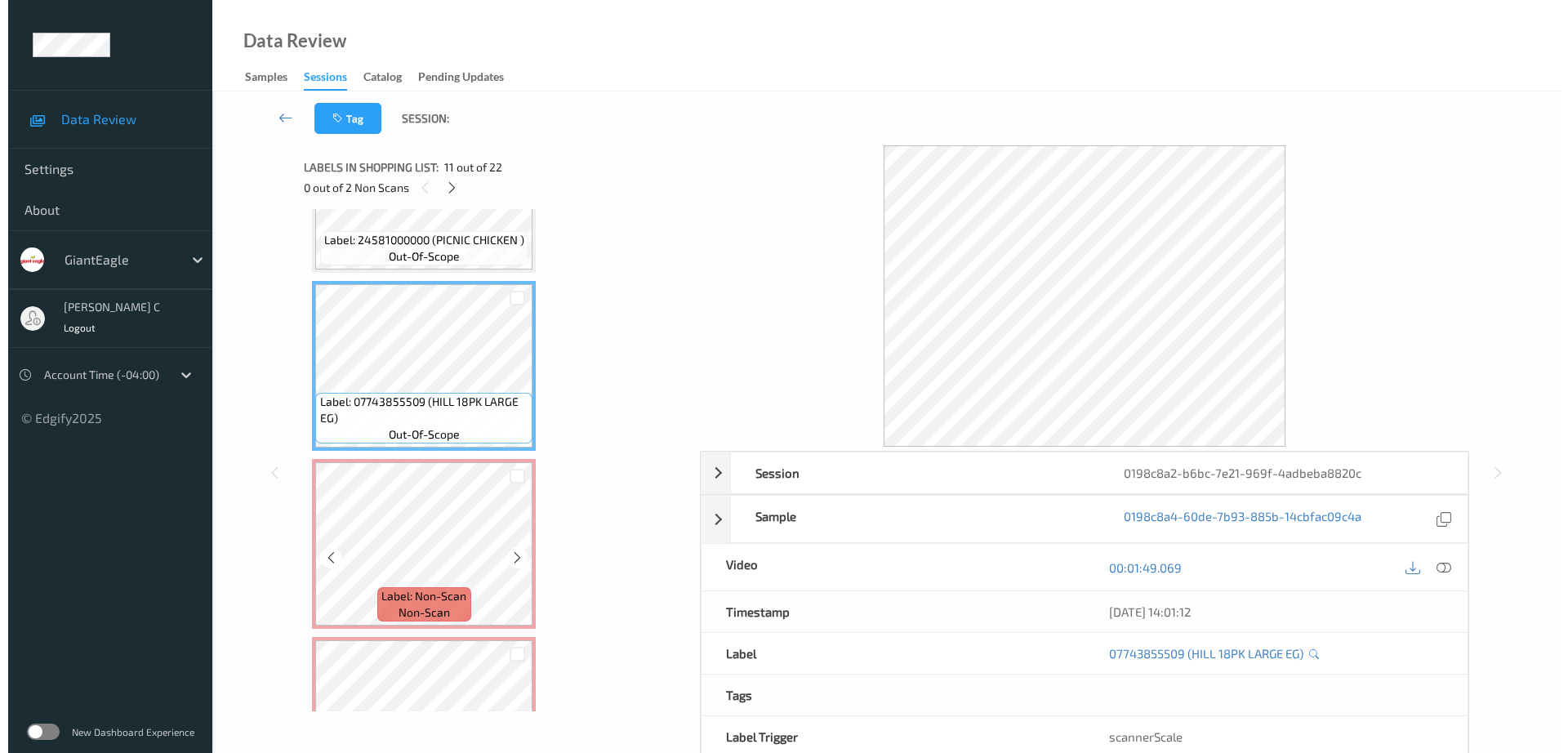
scroll to position [1686, 0]
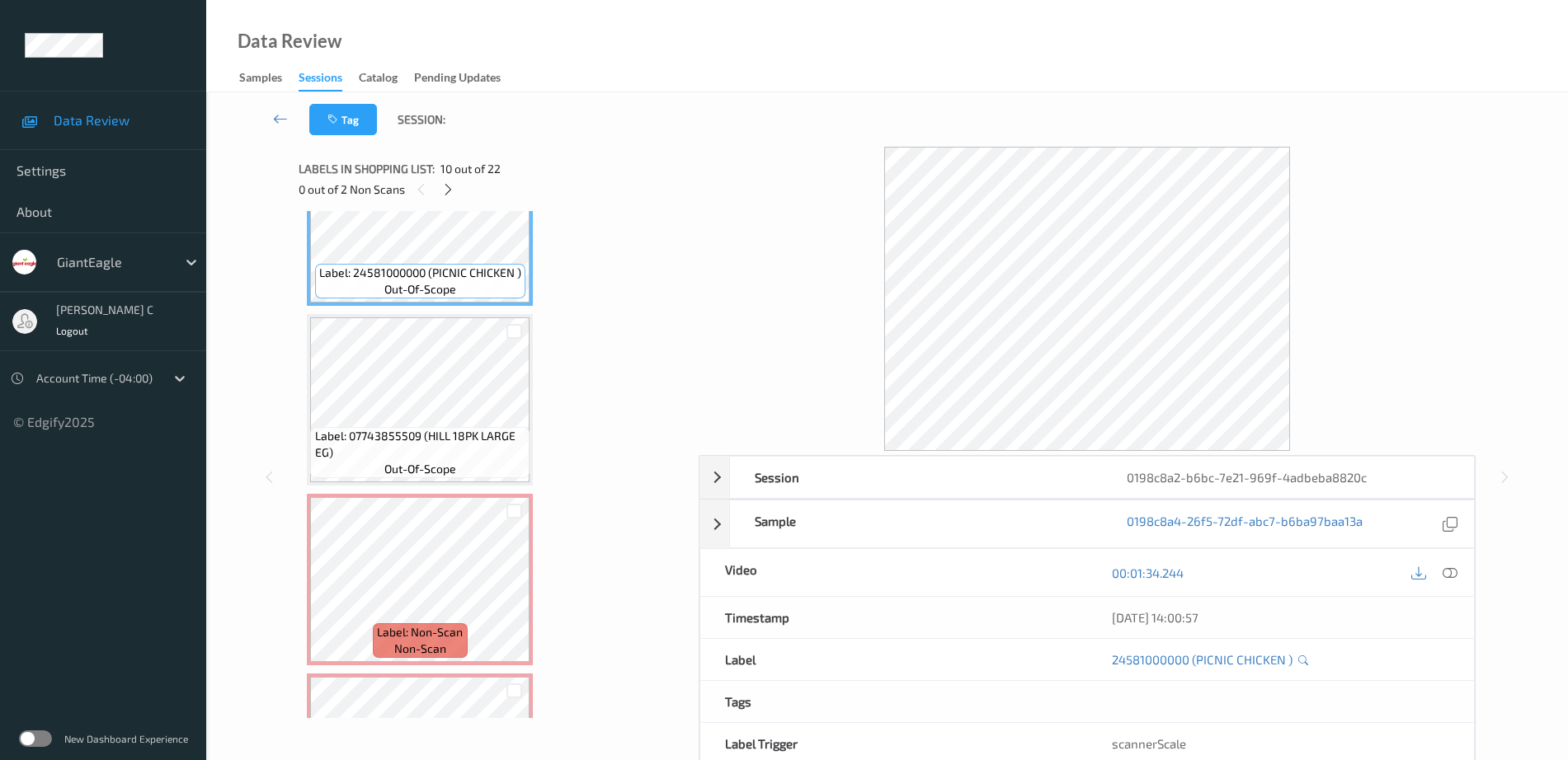
click at [1454, 573] on icon at bounding box center [1450, 573] width 15 height 15
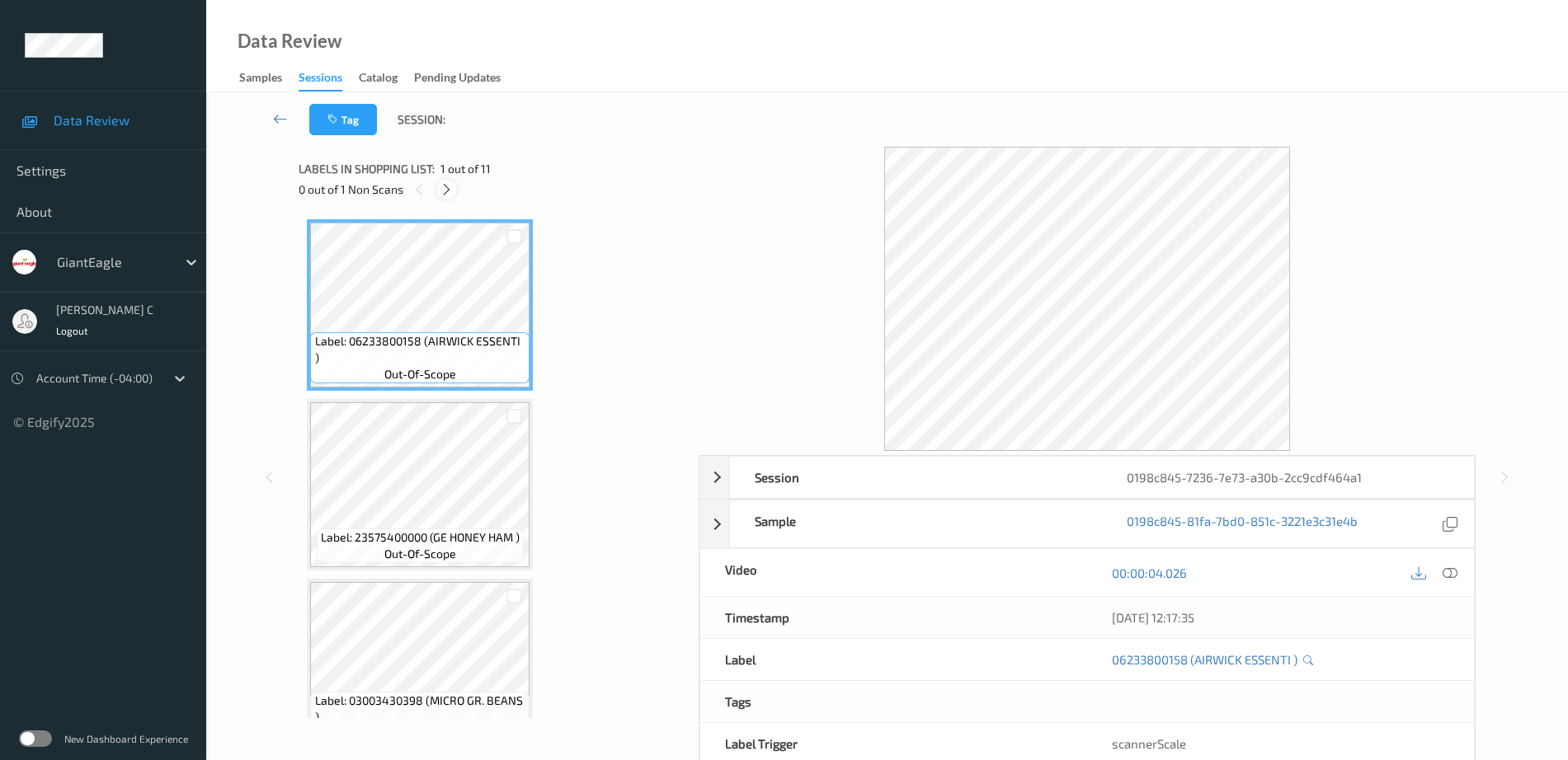
click at [444, 191] on icon at bounding box center [446, 189] width 14 height 15
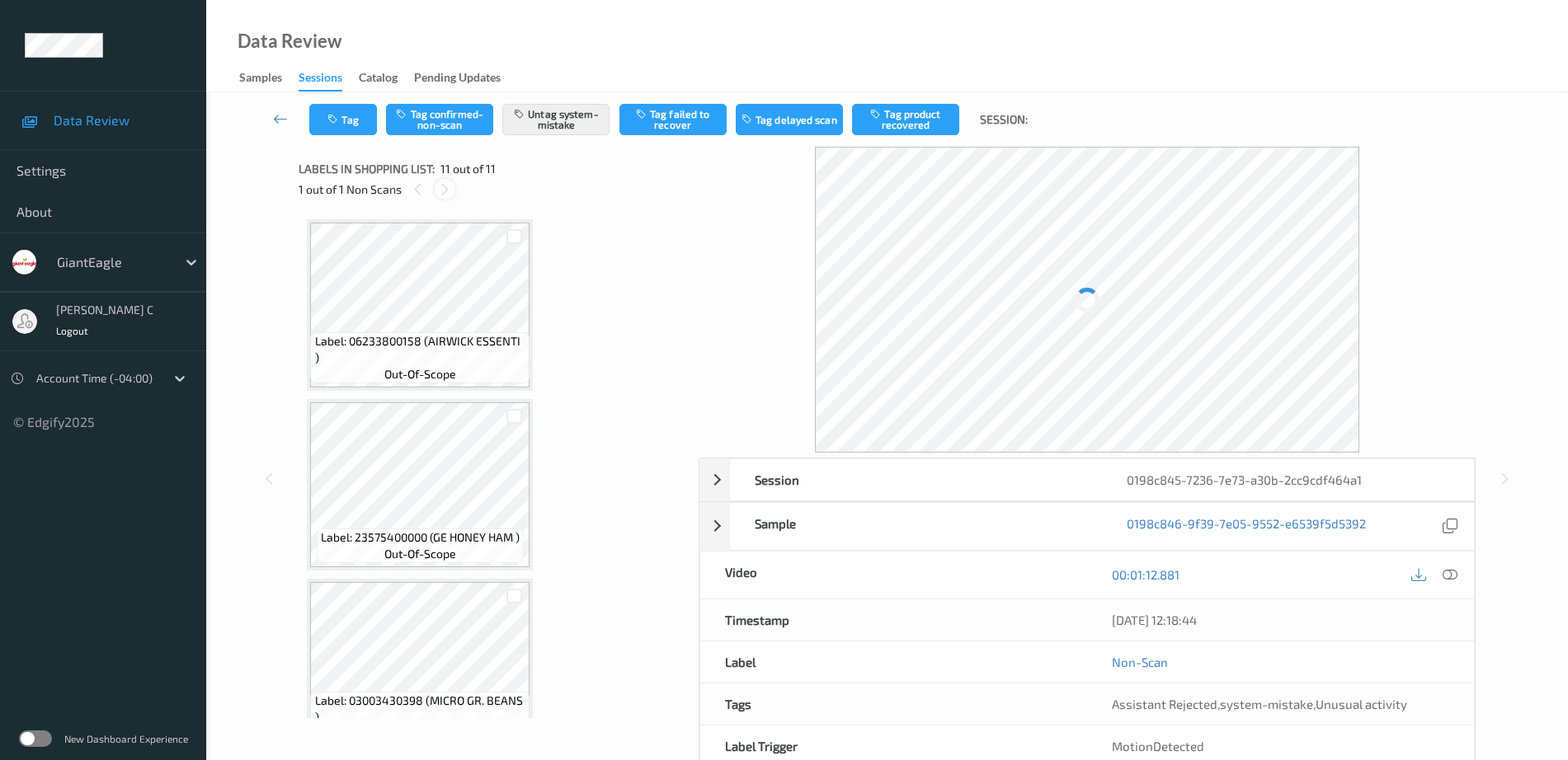
scroll to position [1477, 0]
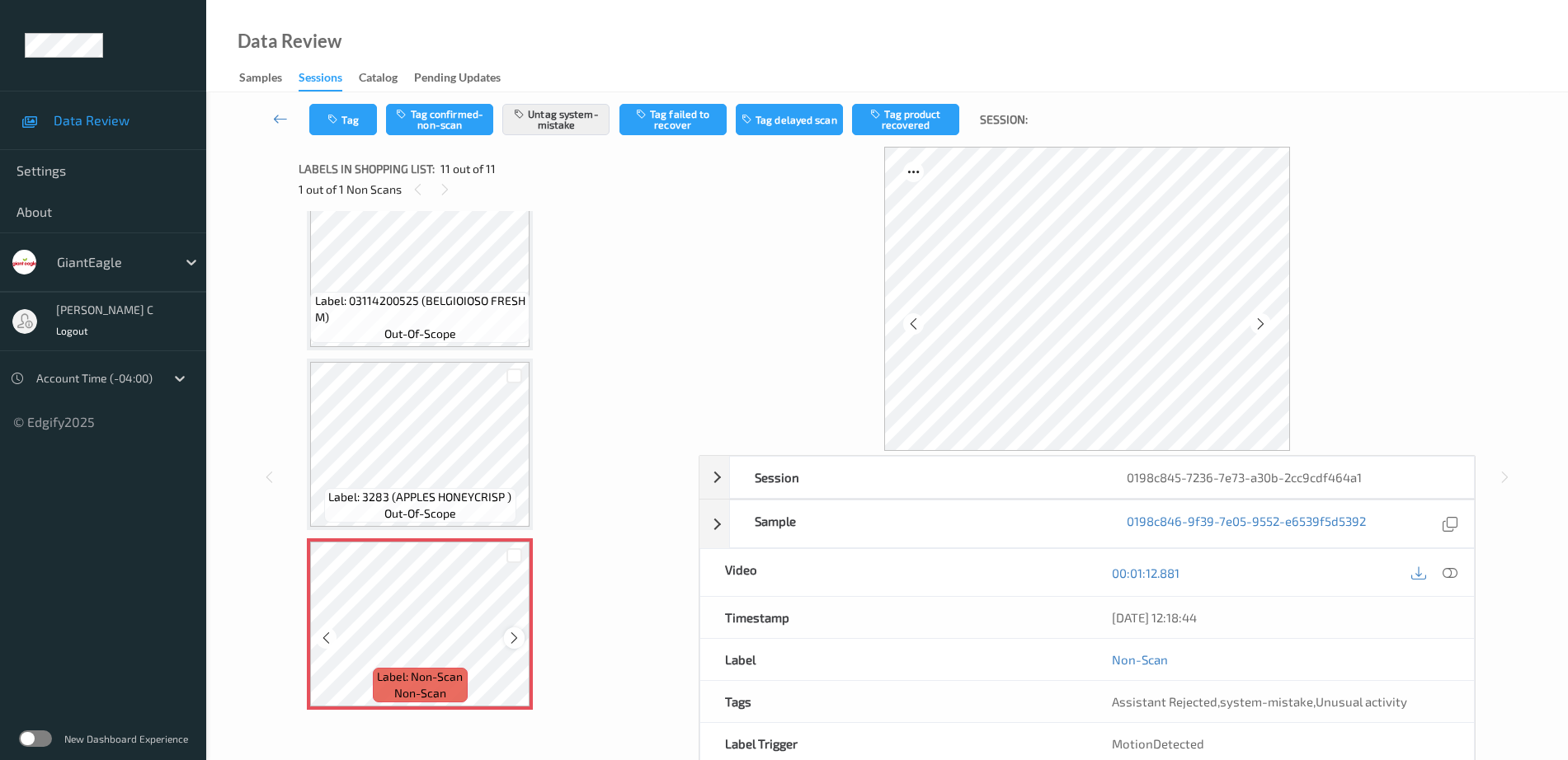
click at [513, 635] on icon at bounding box center [515, 638] width 14 height 15
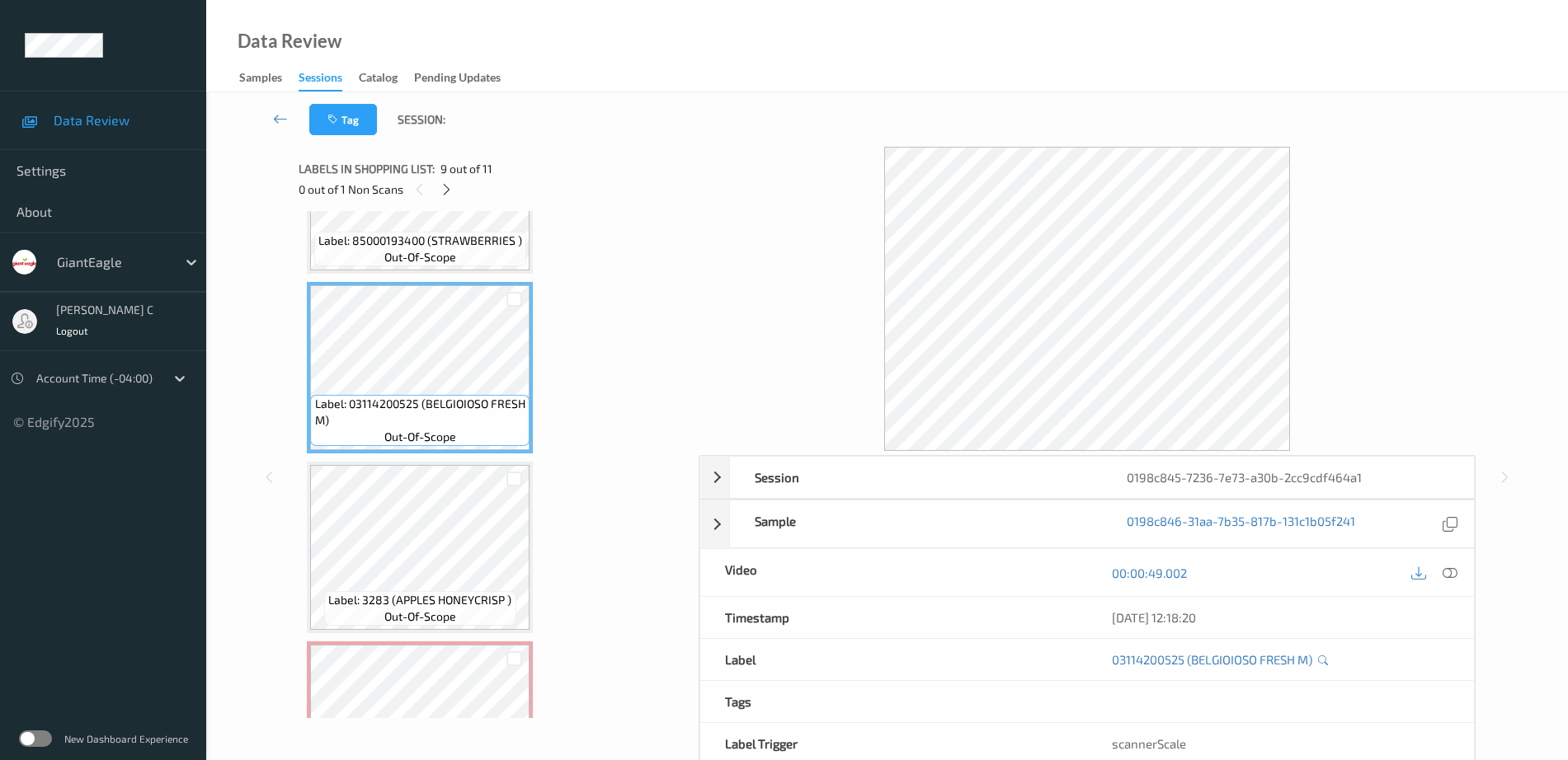
scroll to position [1272, 0]
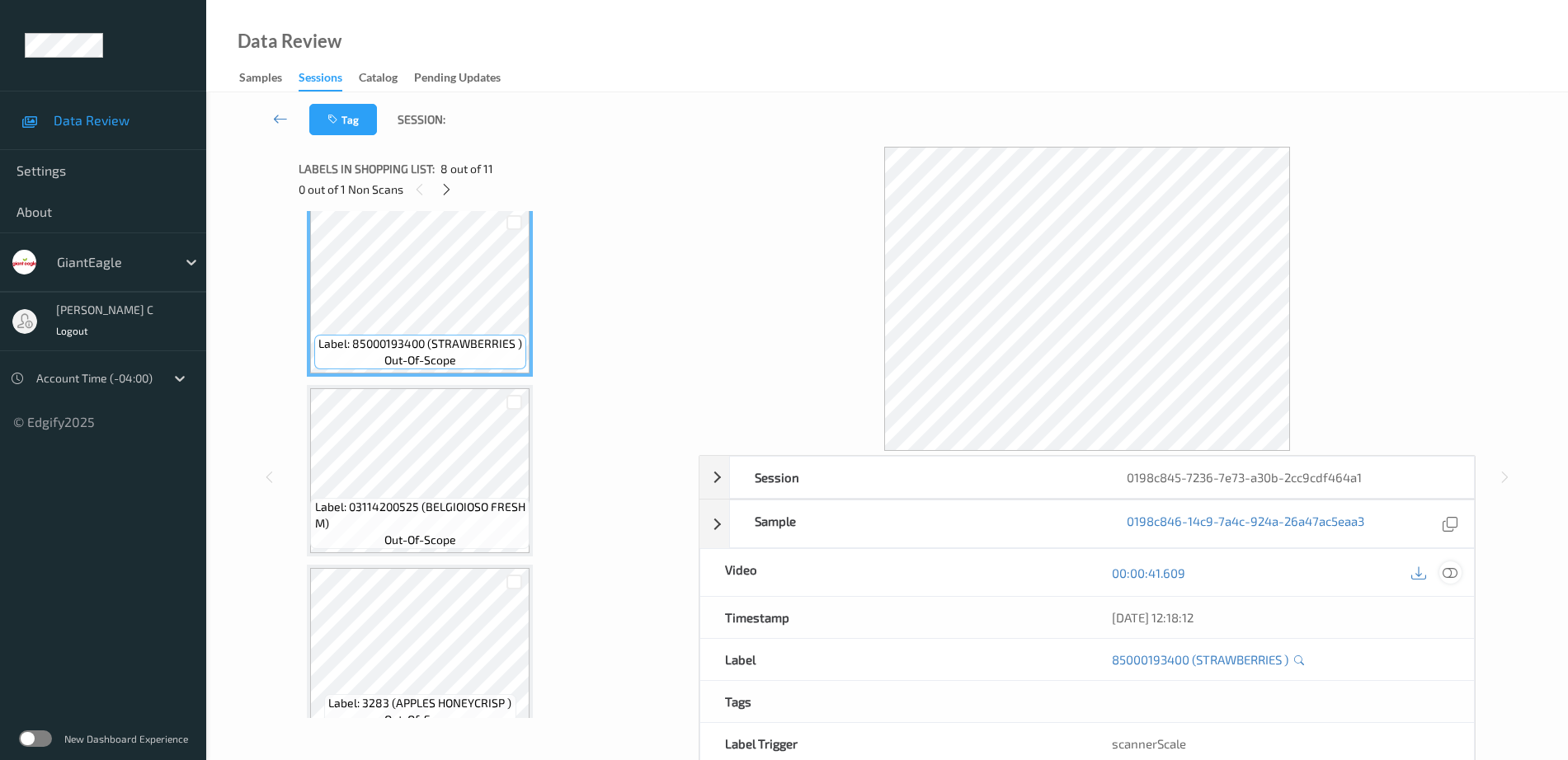
click at [1450, 576] on icon at bounding box center [1450, 573] width 15 height 15
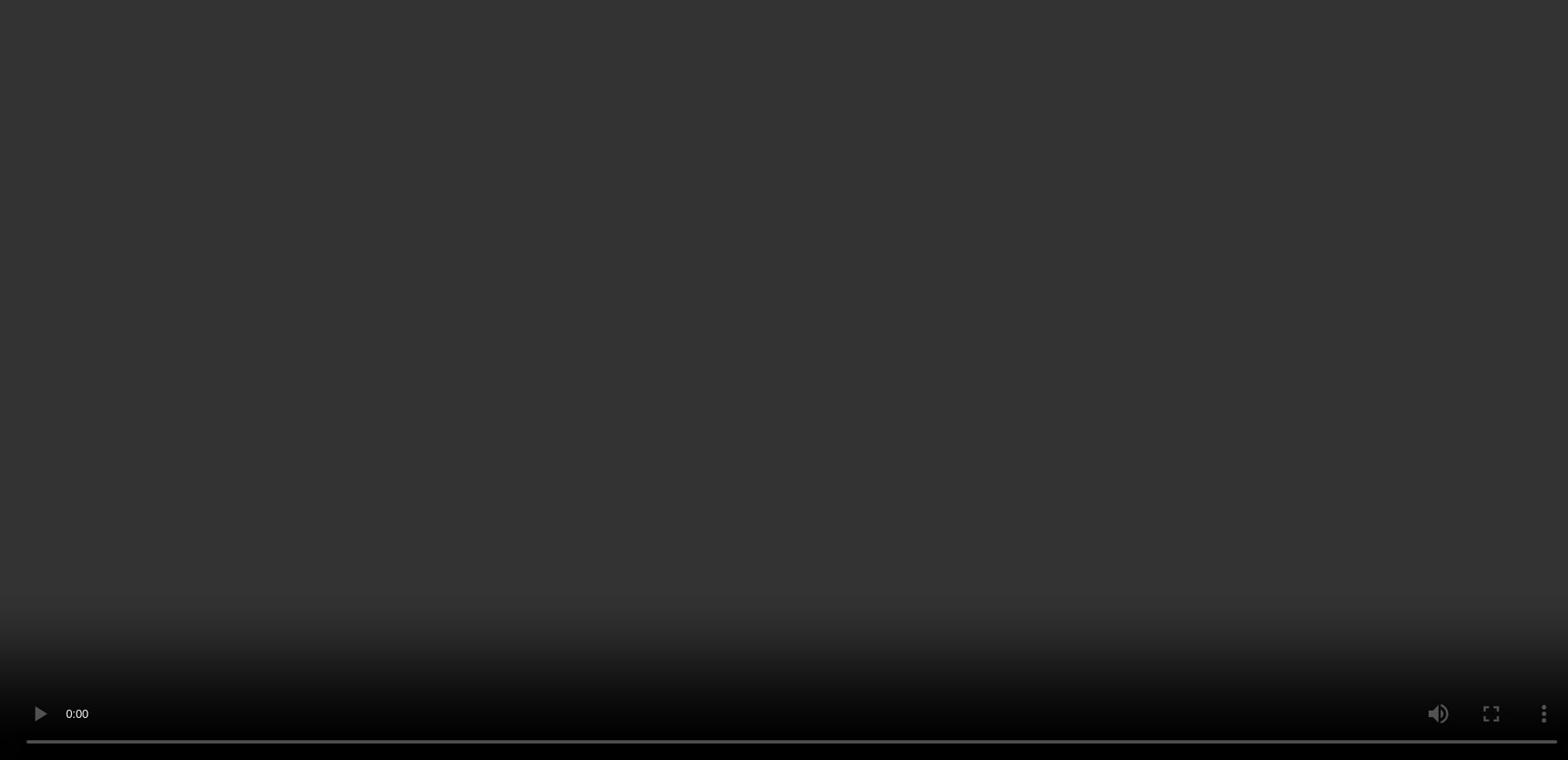
scroll to position [963, 0]
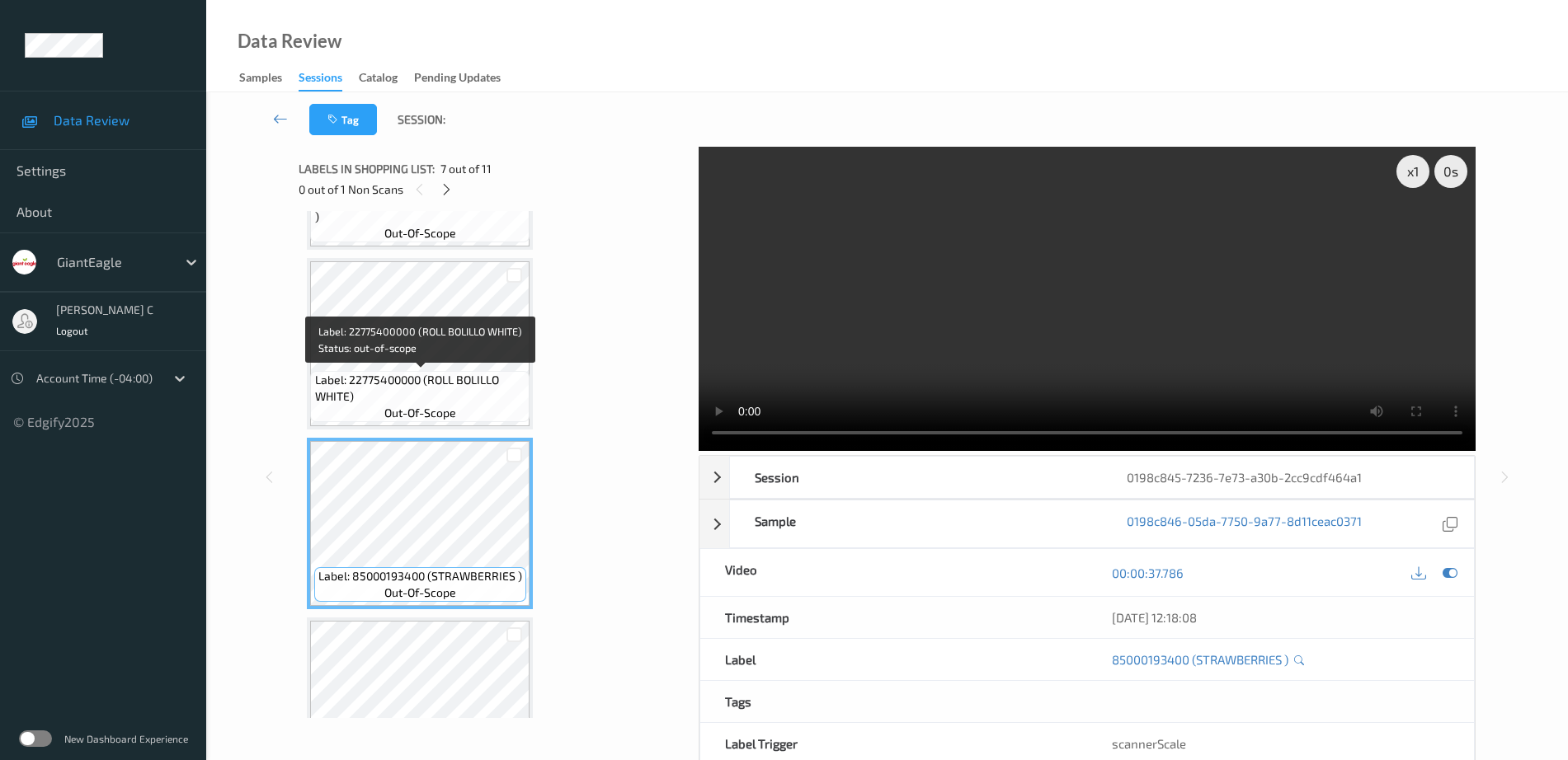
click at [425, 393] on span "Label: 22775400000 (ROLL BOLILLO WHITE)" at bounding box center [421, 388] width 211 height 33
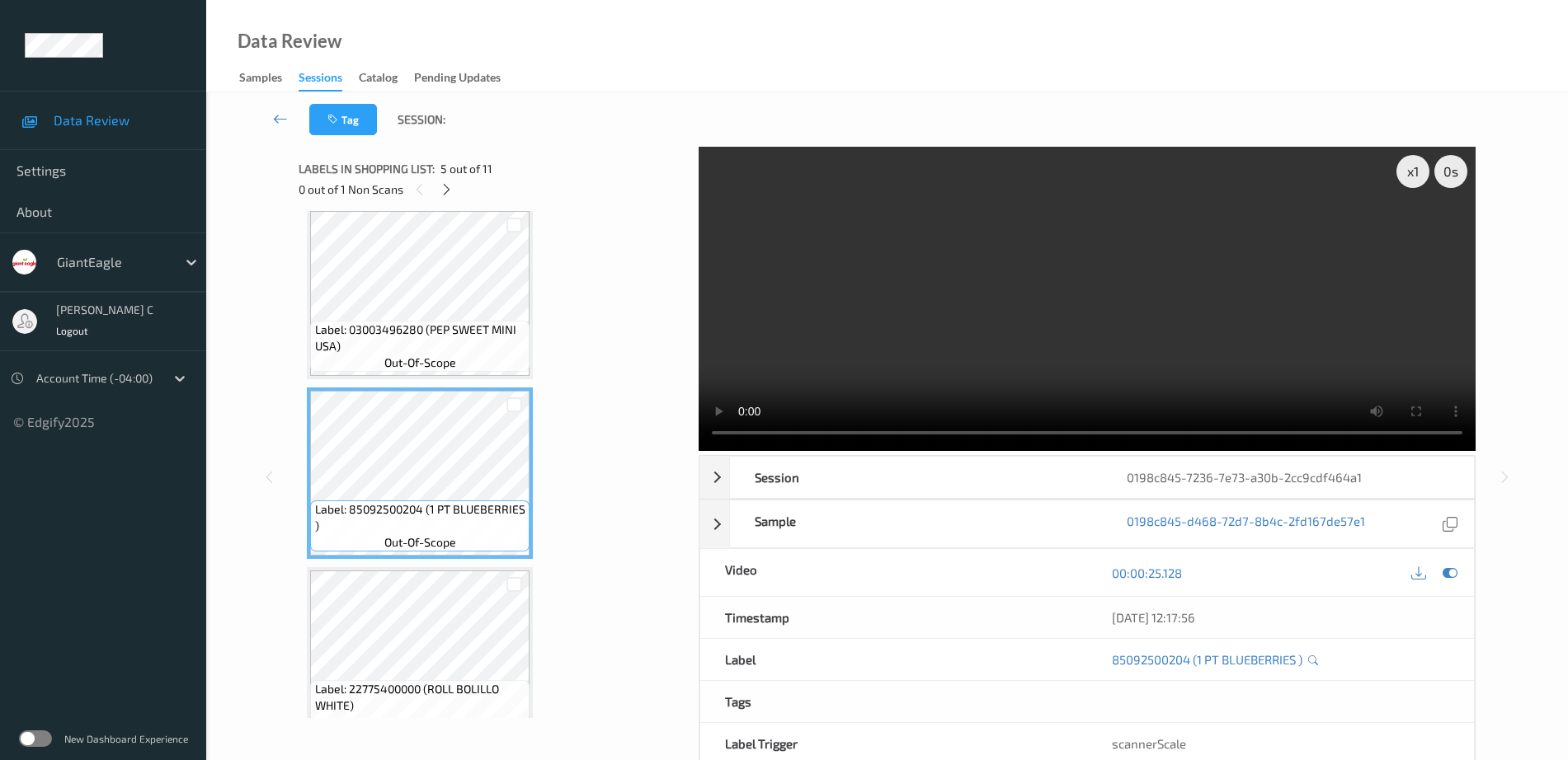
scroll to position [448, 0]
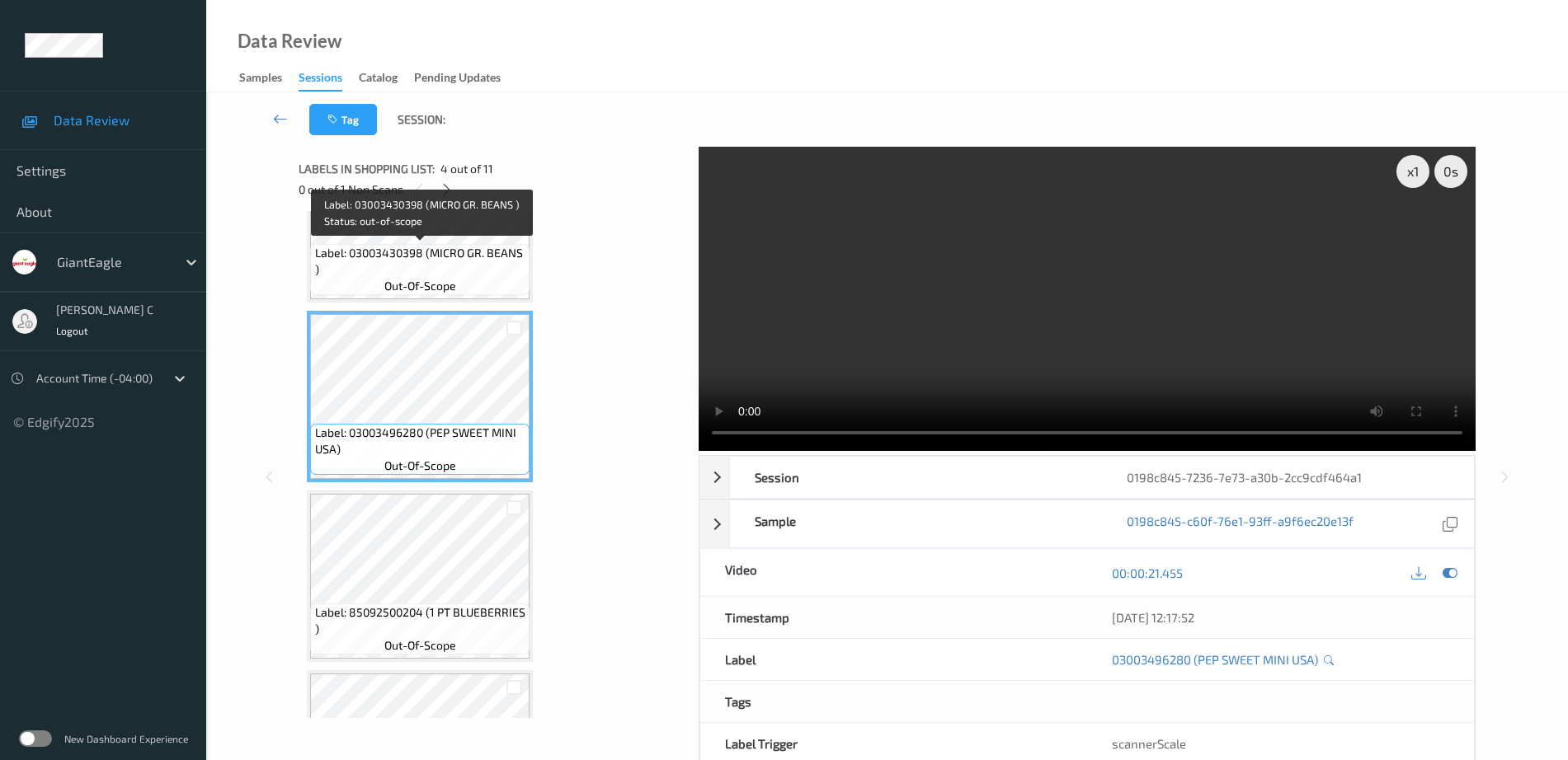
click at [410, 252] on span "Label: 03003430398 (MICRO GR. BEANS )" at bounding box center [421, 261] width 211 height 33
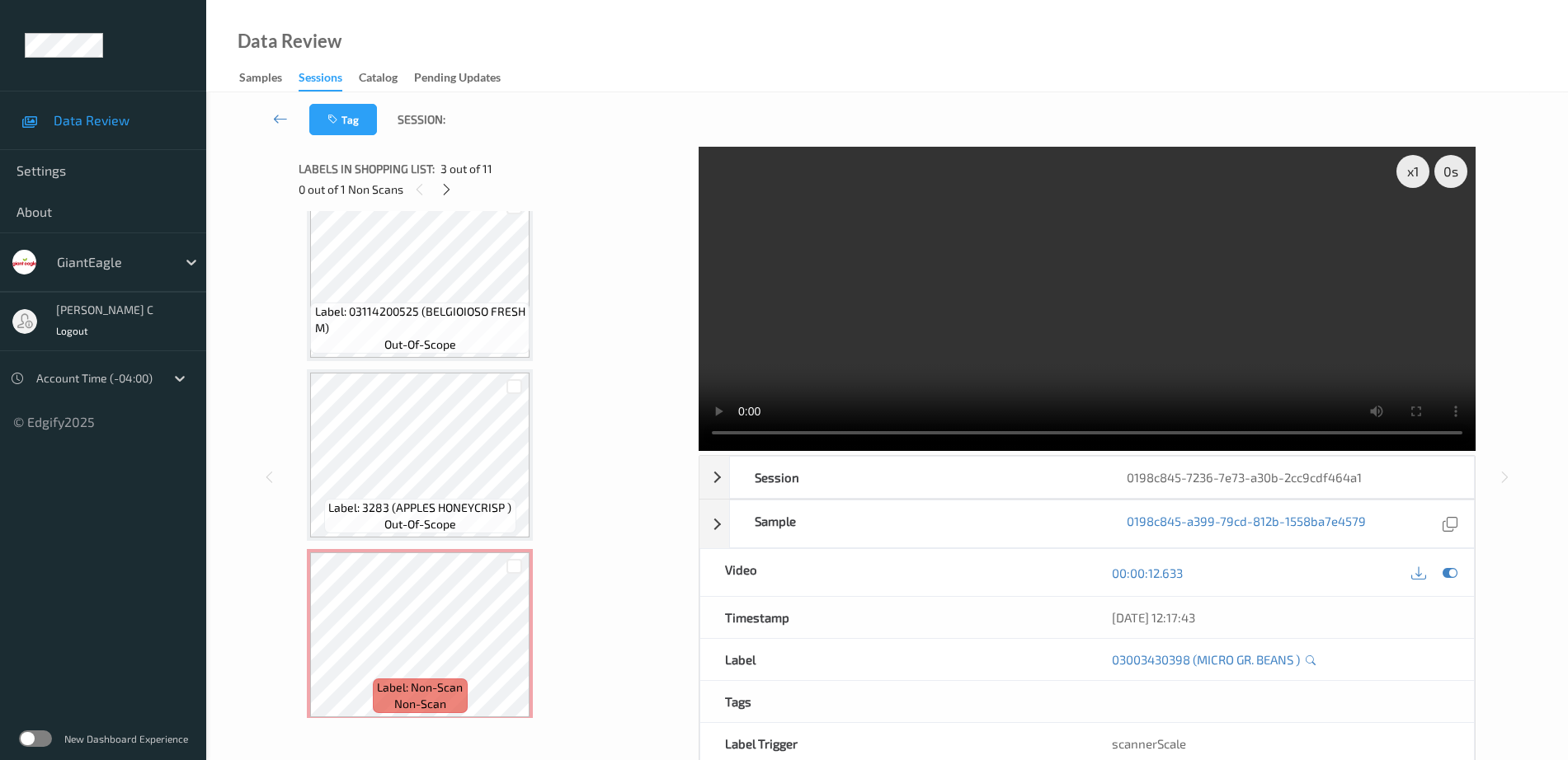
scroll to position [1477, 0]
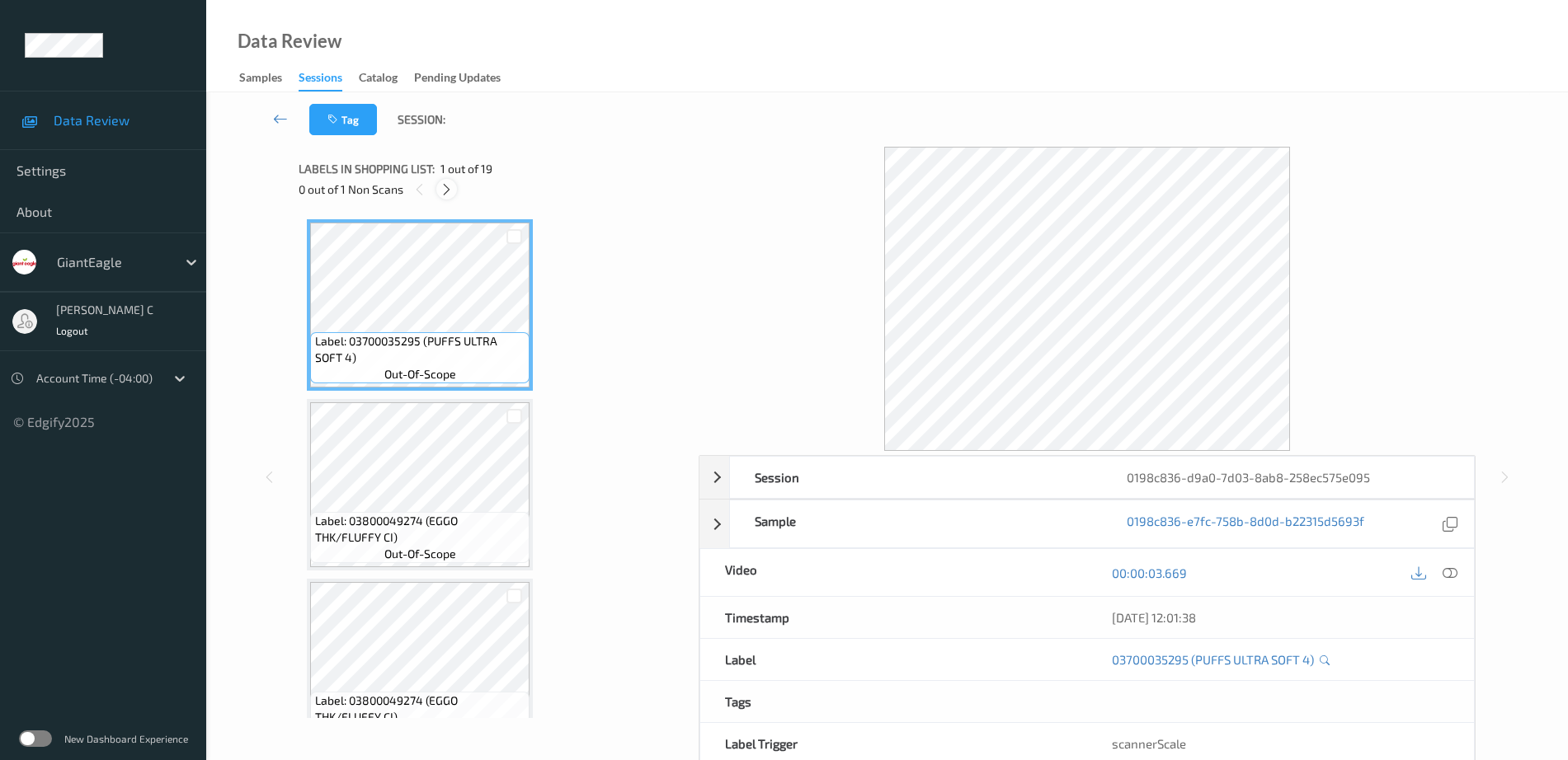
click at [453, 183] on div at bounding box center [446, 189] width 20 height 20
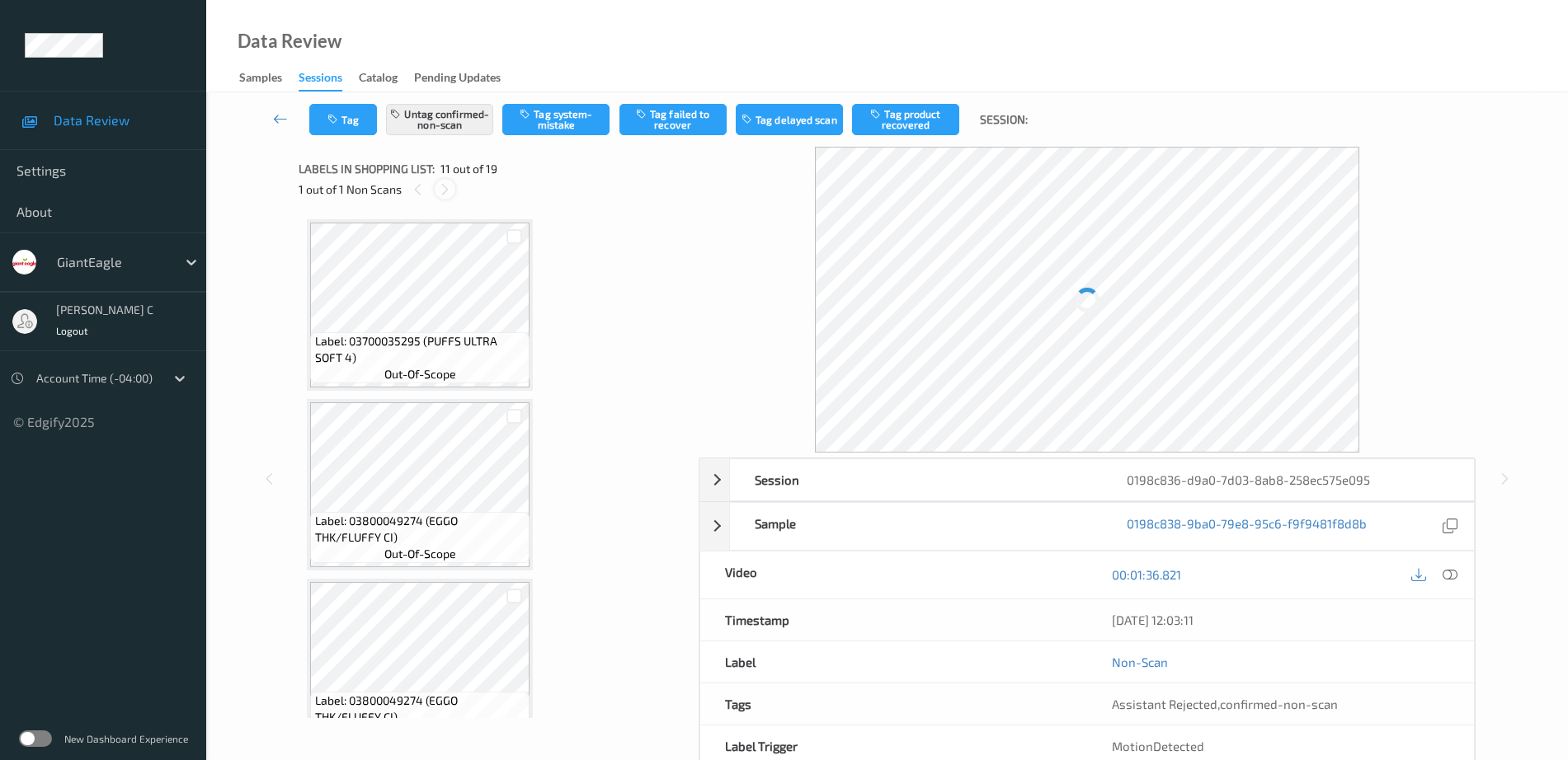
scroll to position [1626, 0]
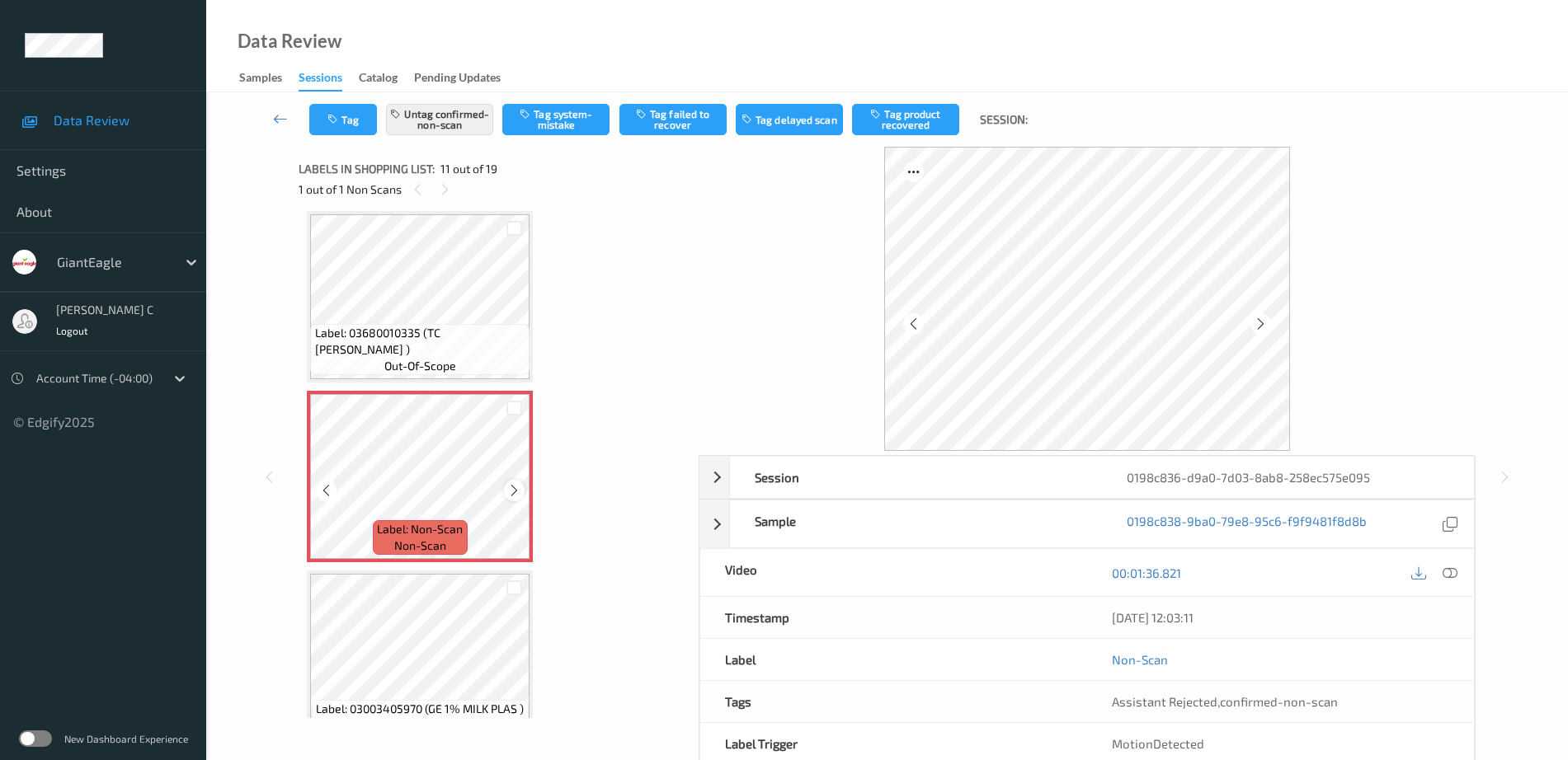
click at [515, 490] on icon at bounding box center [515, 490] width 14 height 15
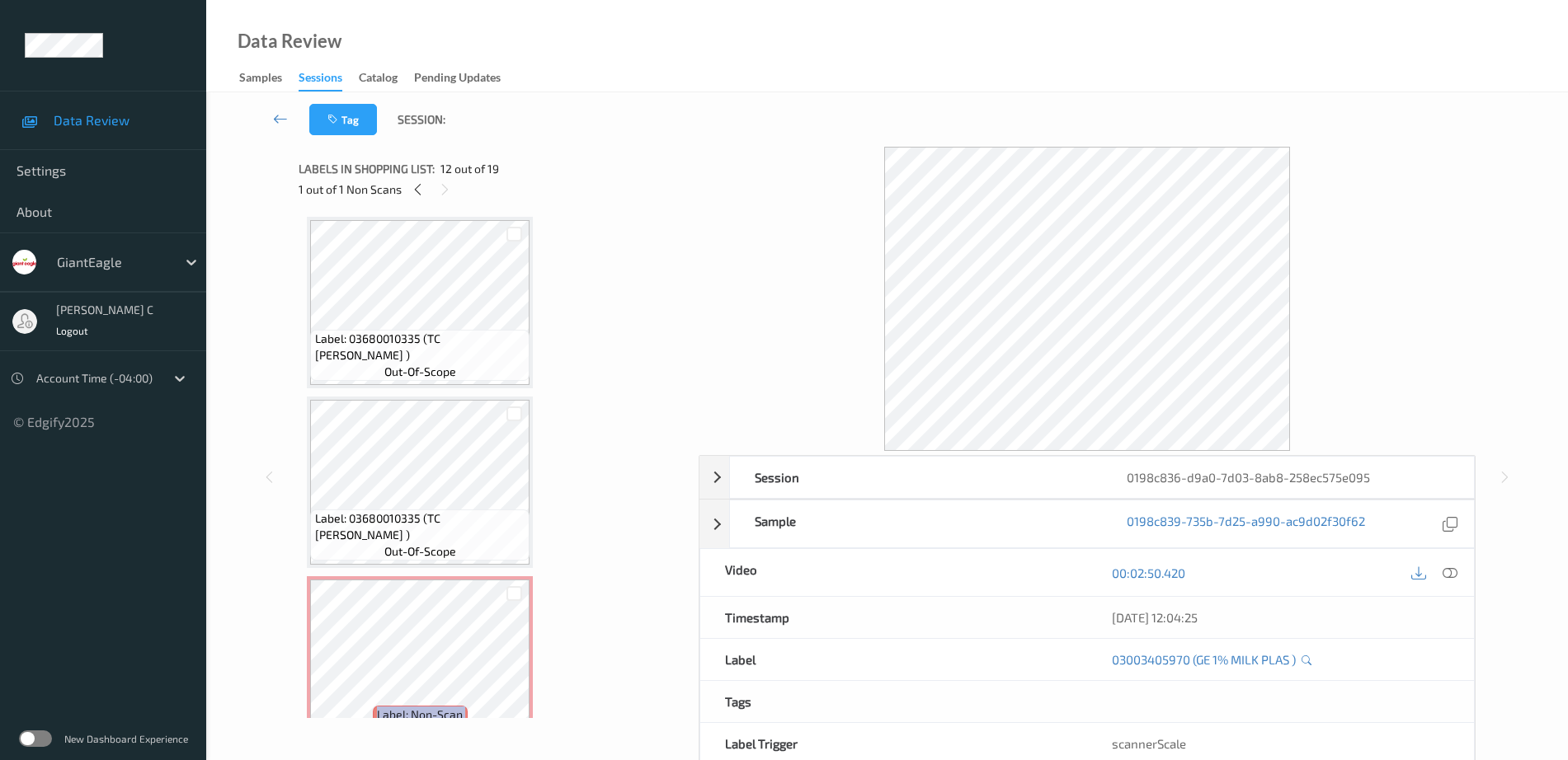
scroll to position [1419, 0]
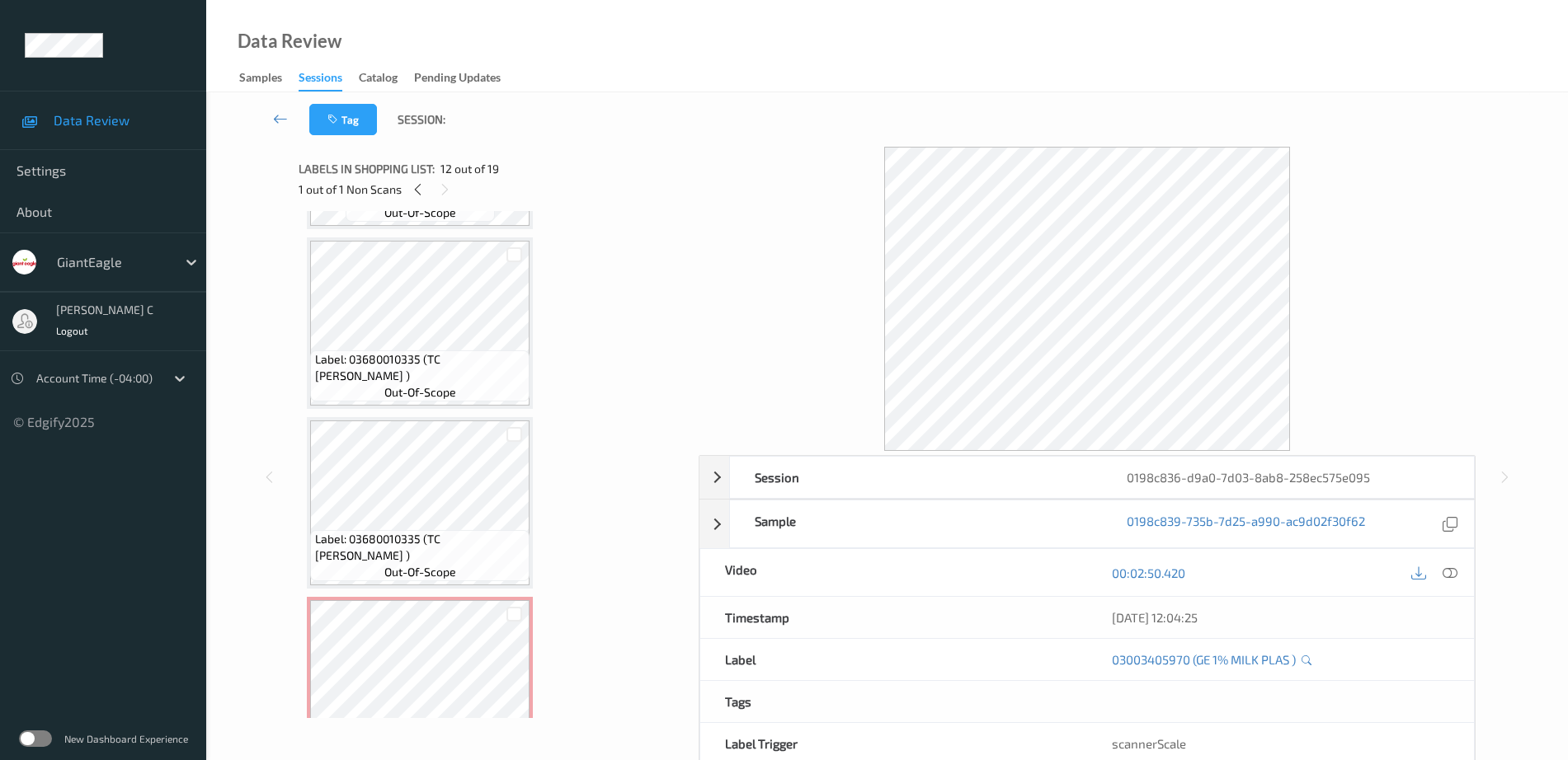
click at [445, 553] on span "Label: 03680010335 (TC LD CHERRY )" at bounding box center [421, 547] width 211 height 33
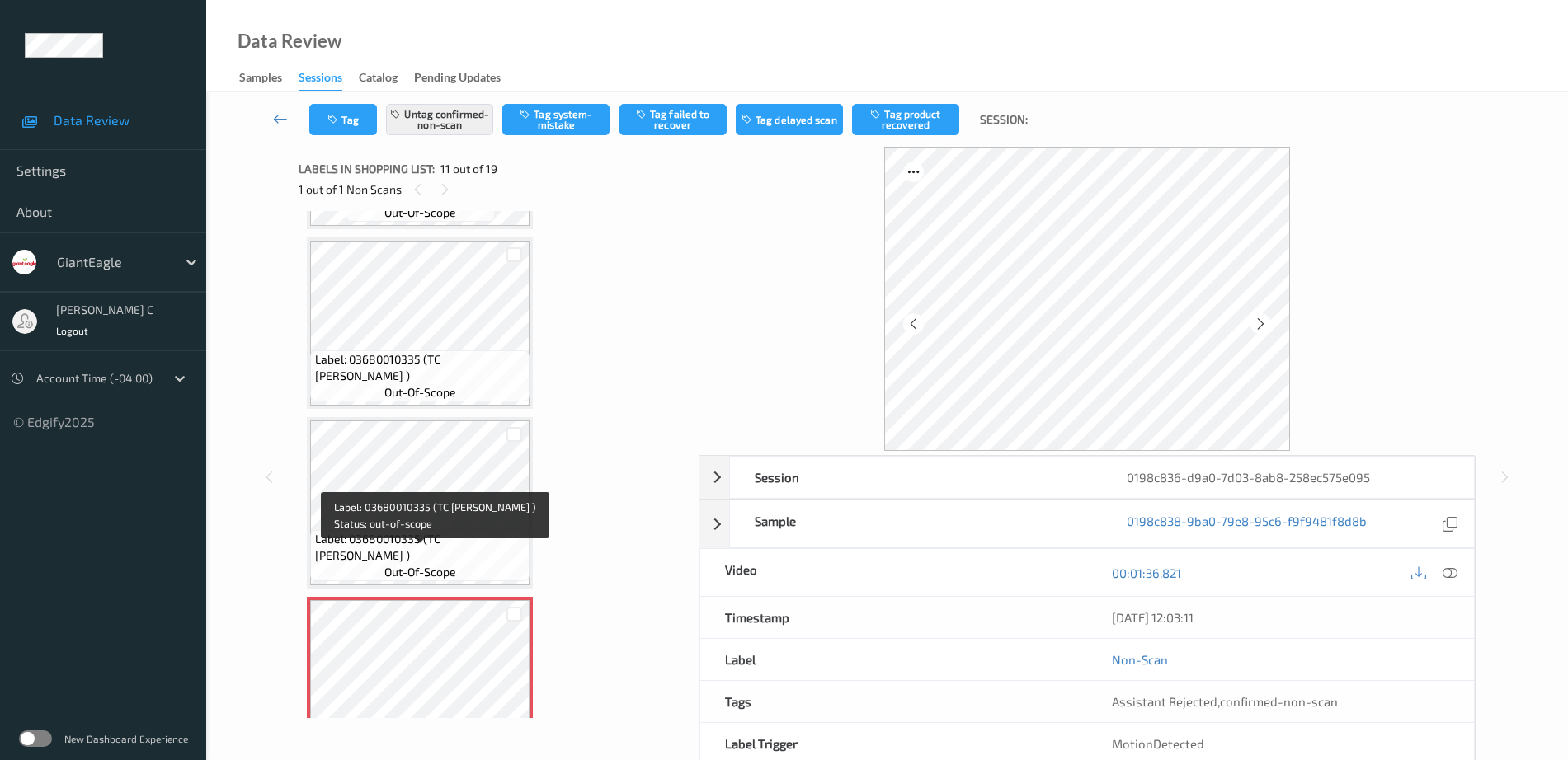
scroll to position [1316, 0]
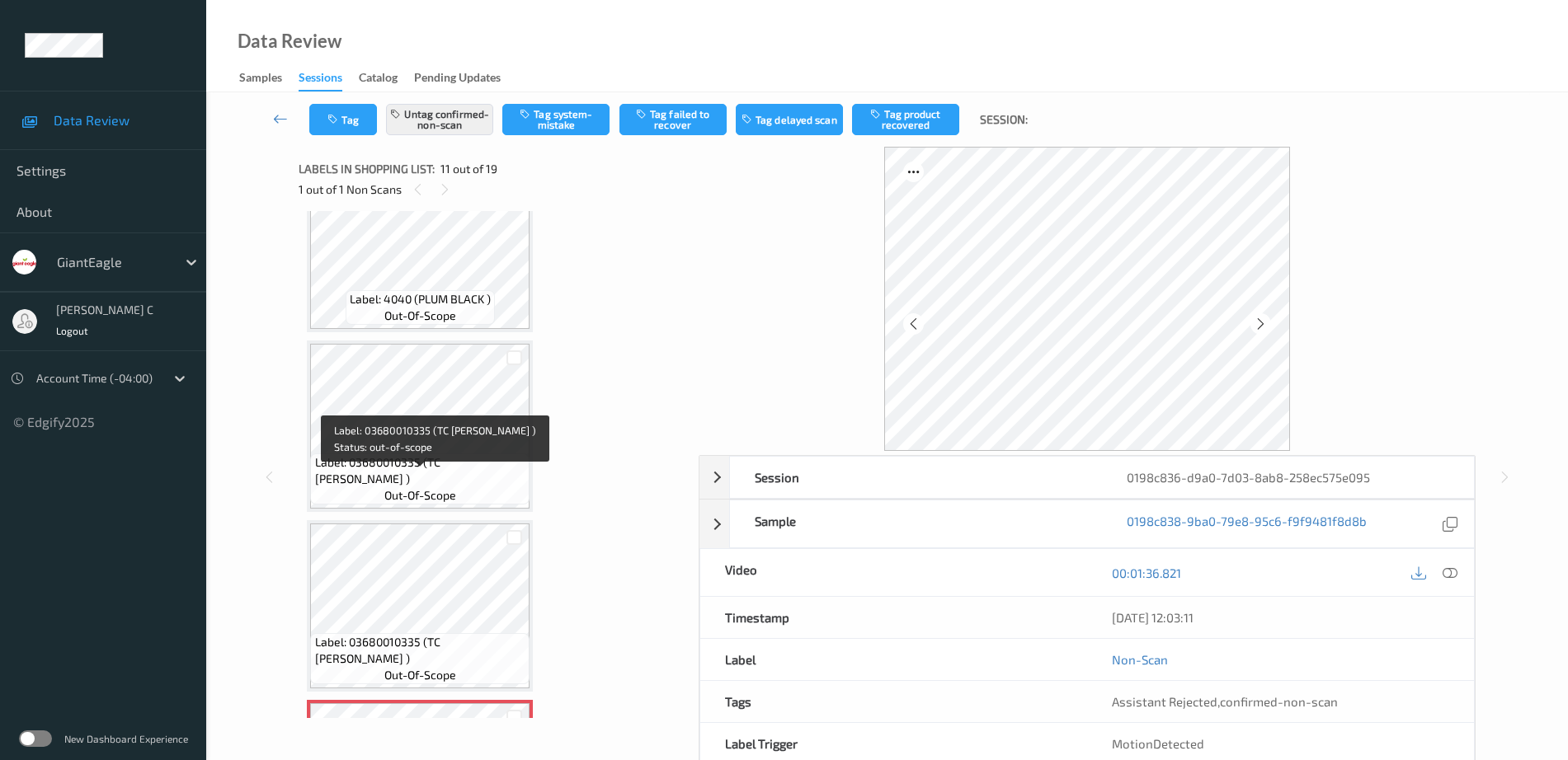
click at [415, 469] on div "Label: 03680010335 (TC LD CHERRY ) out-of-scope" at bounding box center [419, 479] width 219 height 51
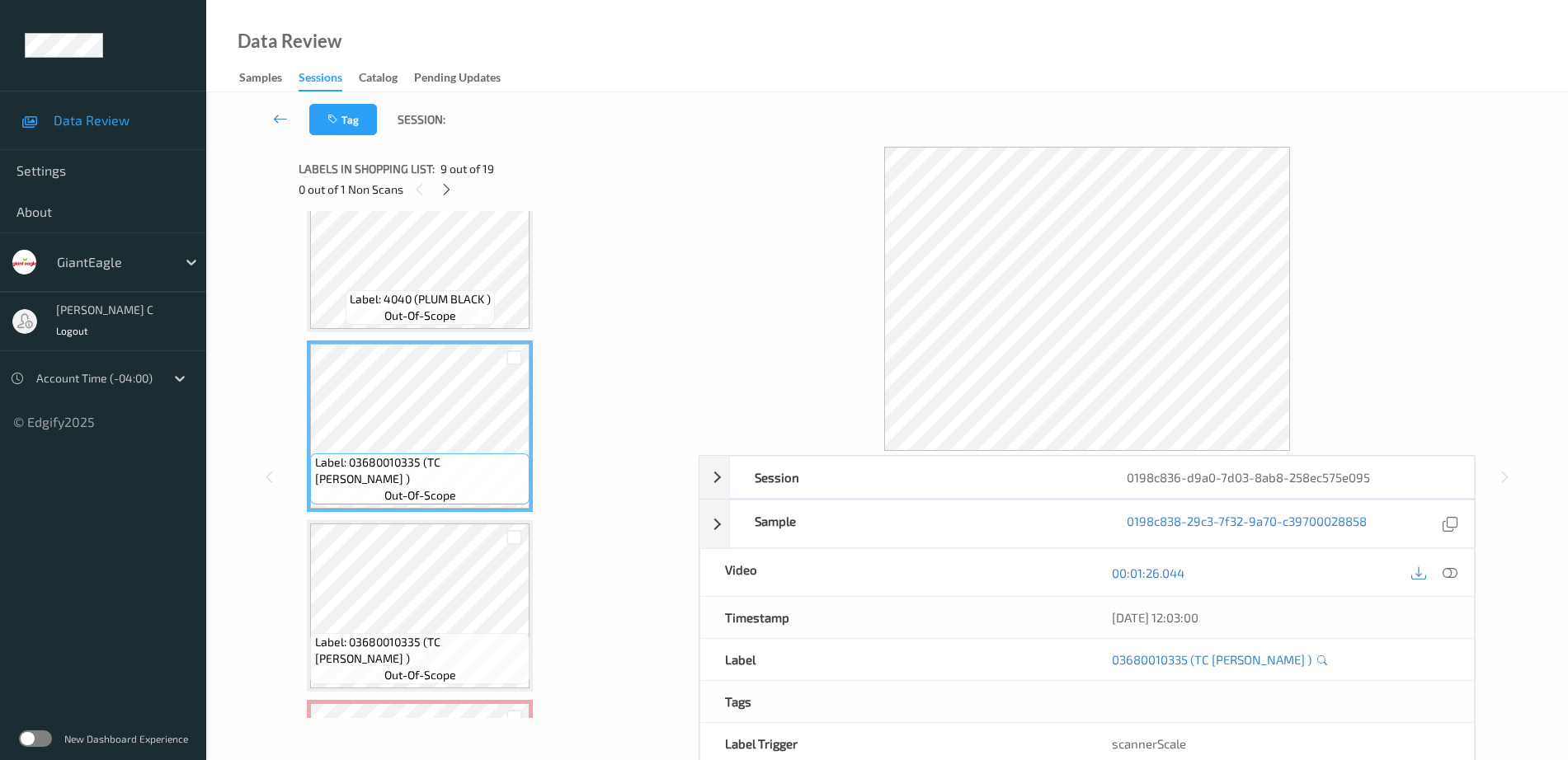
click at [1463, 571] on div "00:01:26.044" at bounding box center [1280, 572] width 387 height 47
click at [1458, 568] on div at bounding box center [1450, 572] width 22 height 22
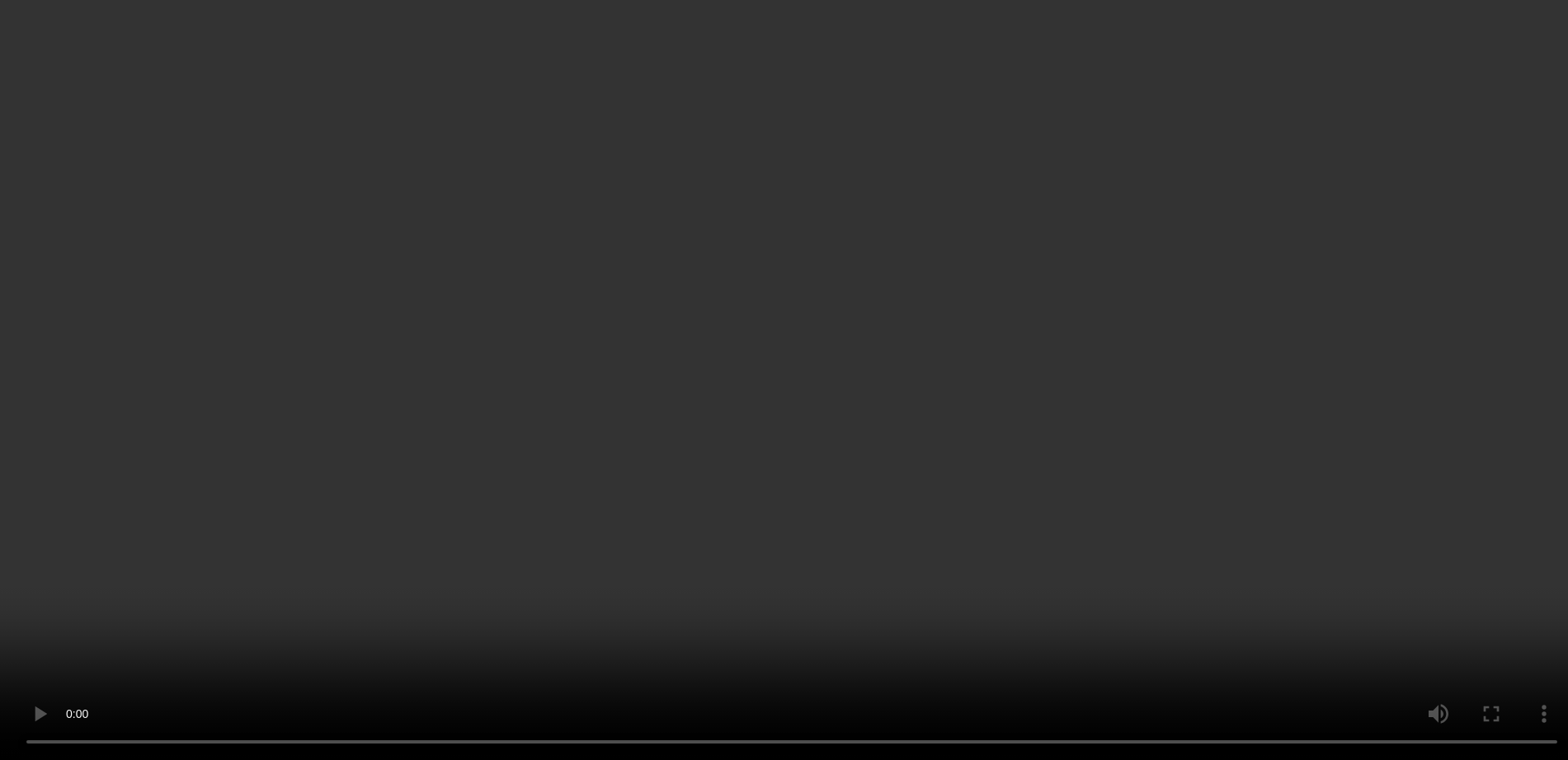
scroll to position [2038, 0]
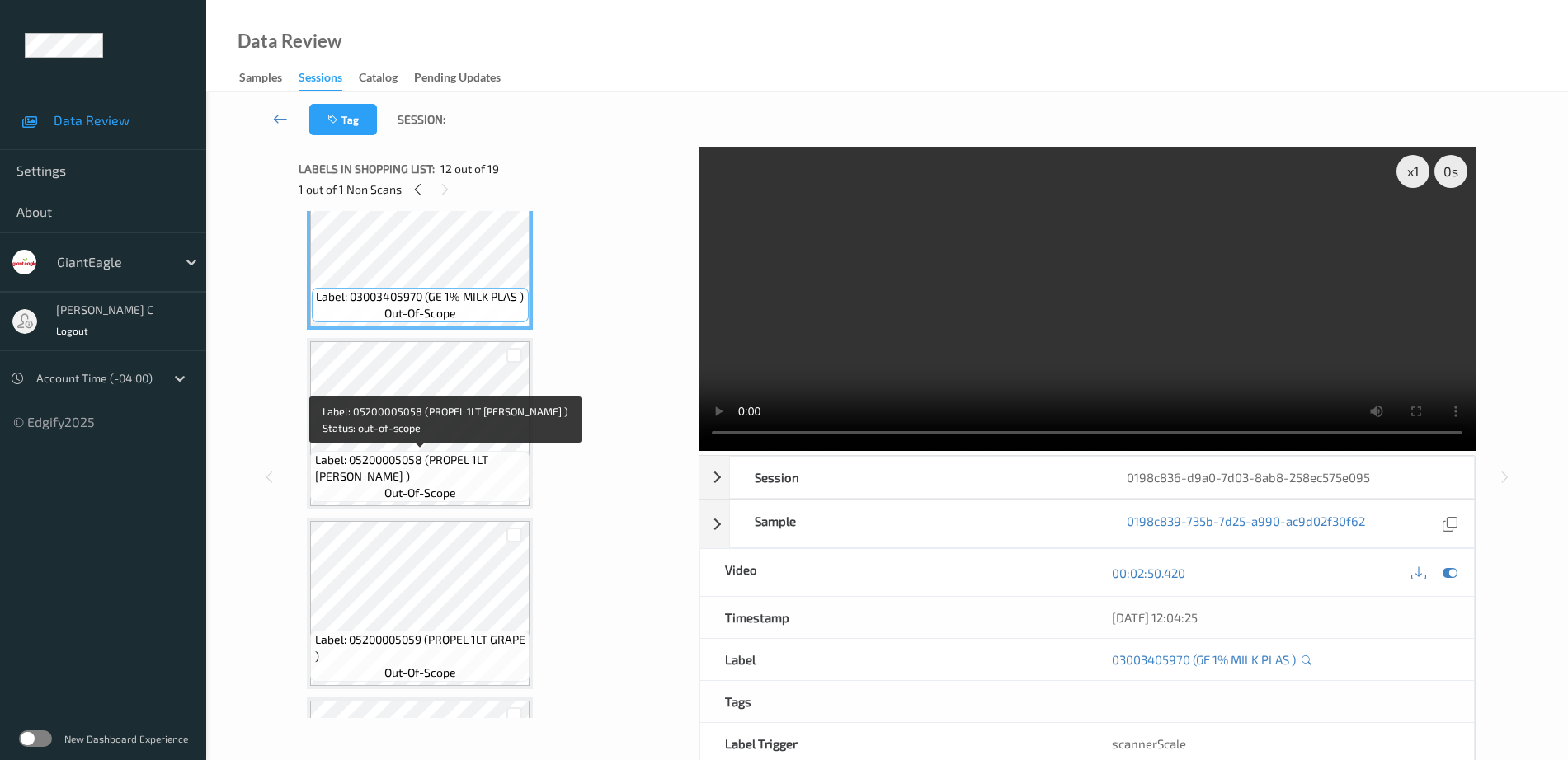
click at [444, 494] on span "out-of-scope" at bounding box center [420, 493] width 72 height 17
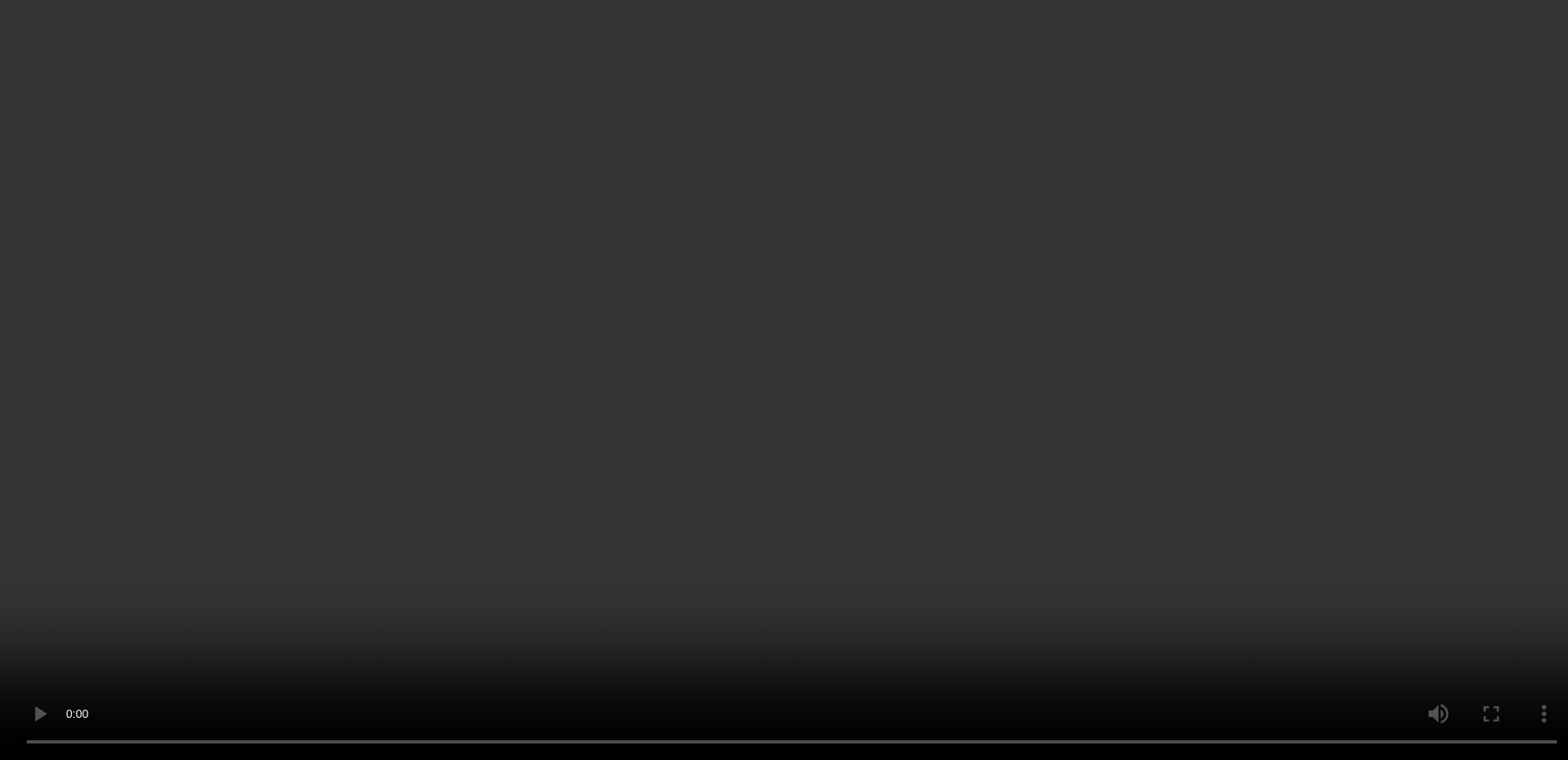
scroll to position [2552, 0]
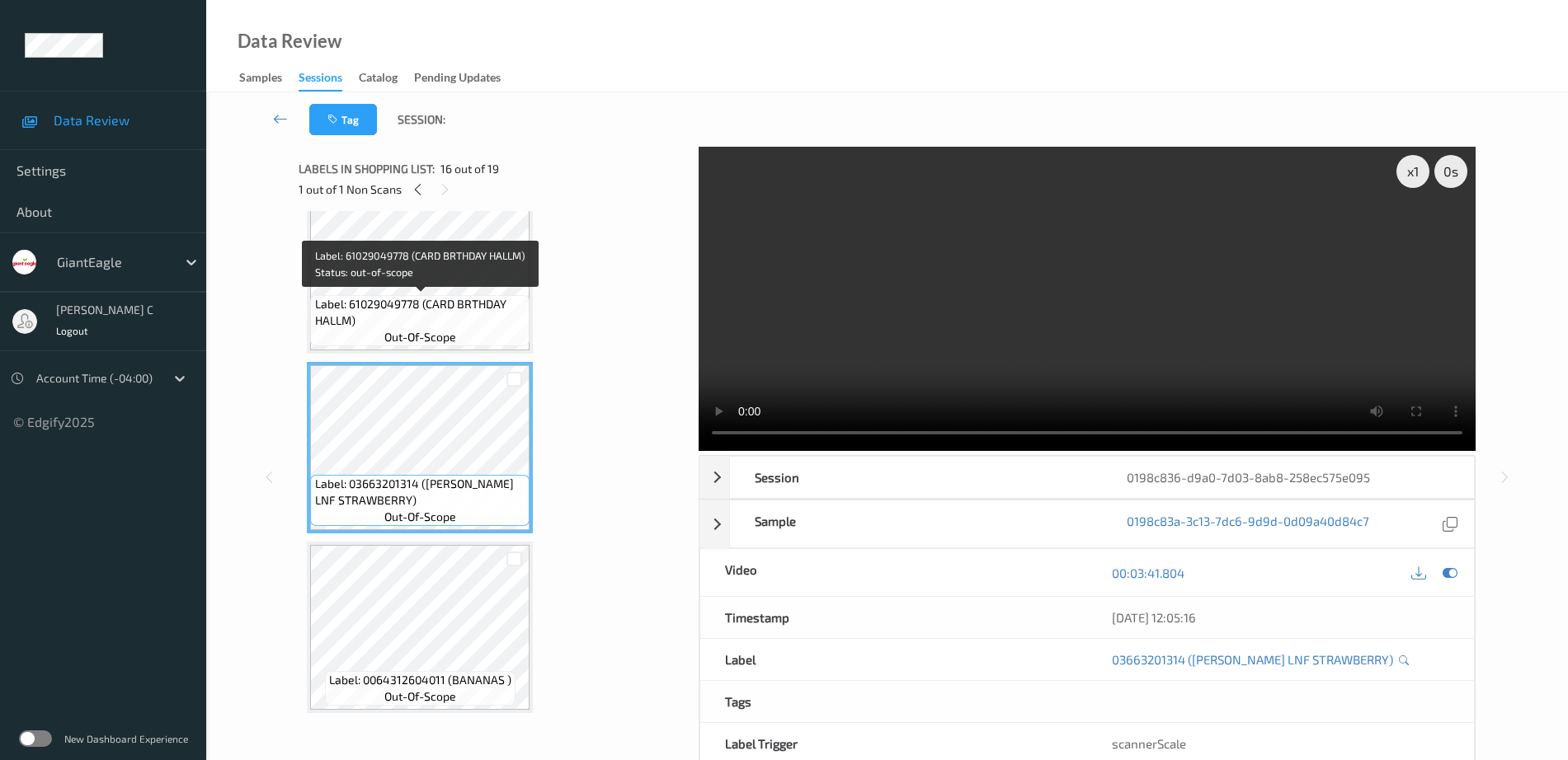
click at [433, 324] on span "Label: 61029049778 (CARD BRTHDAY HALLM)" at bounding box center [421, 312] width 211 height 33
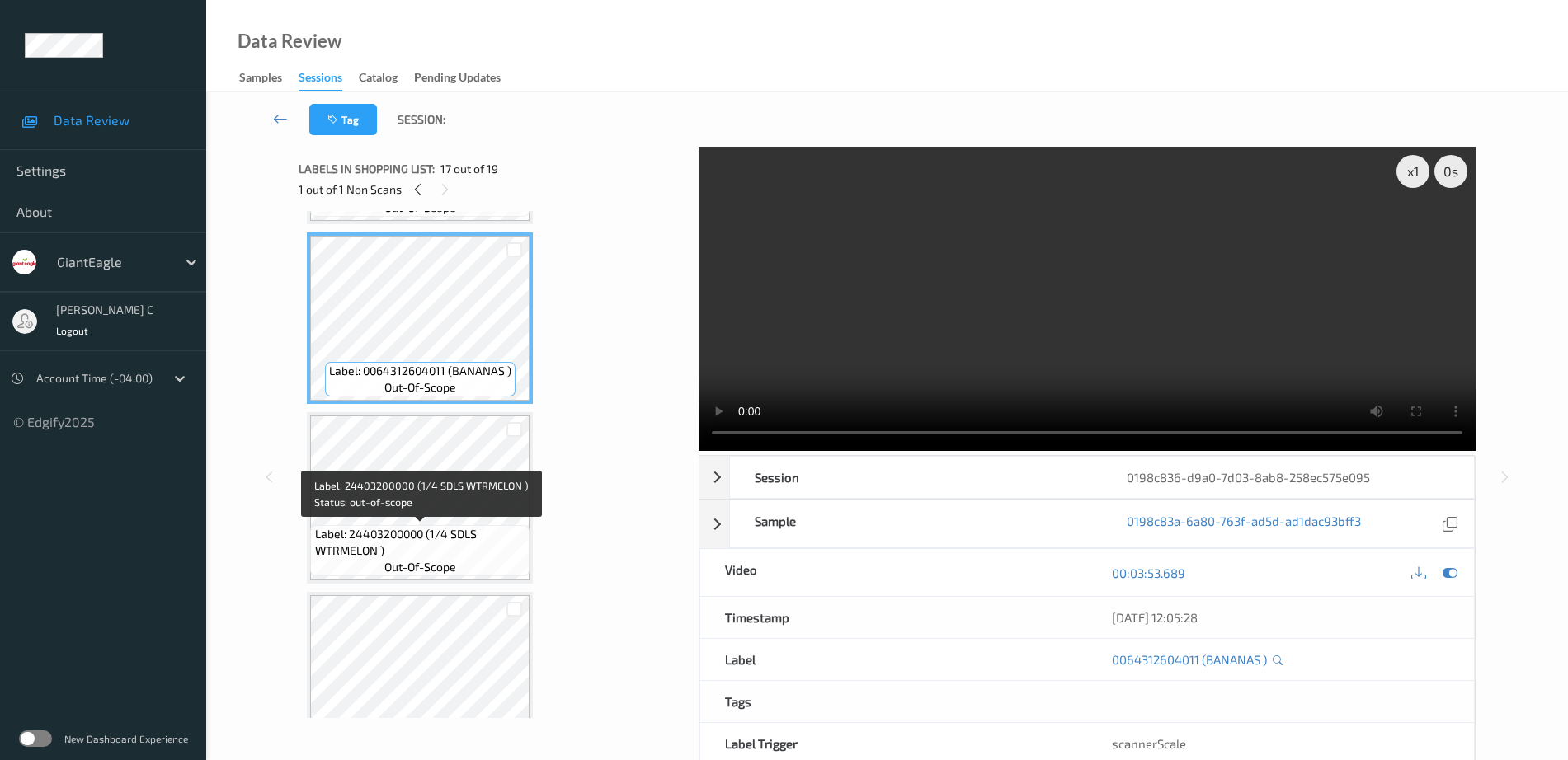
click at [448, 530] on span "Label: 24403200000 (1/4 SDLS WTRMELON )" at bounding box center [421, 542] width 211 height 33
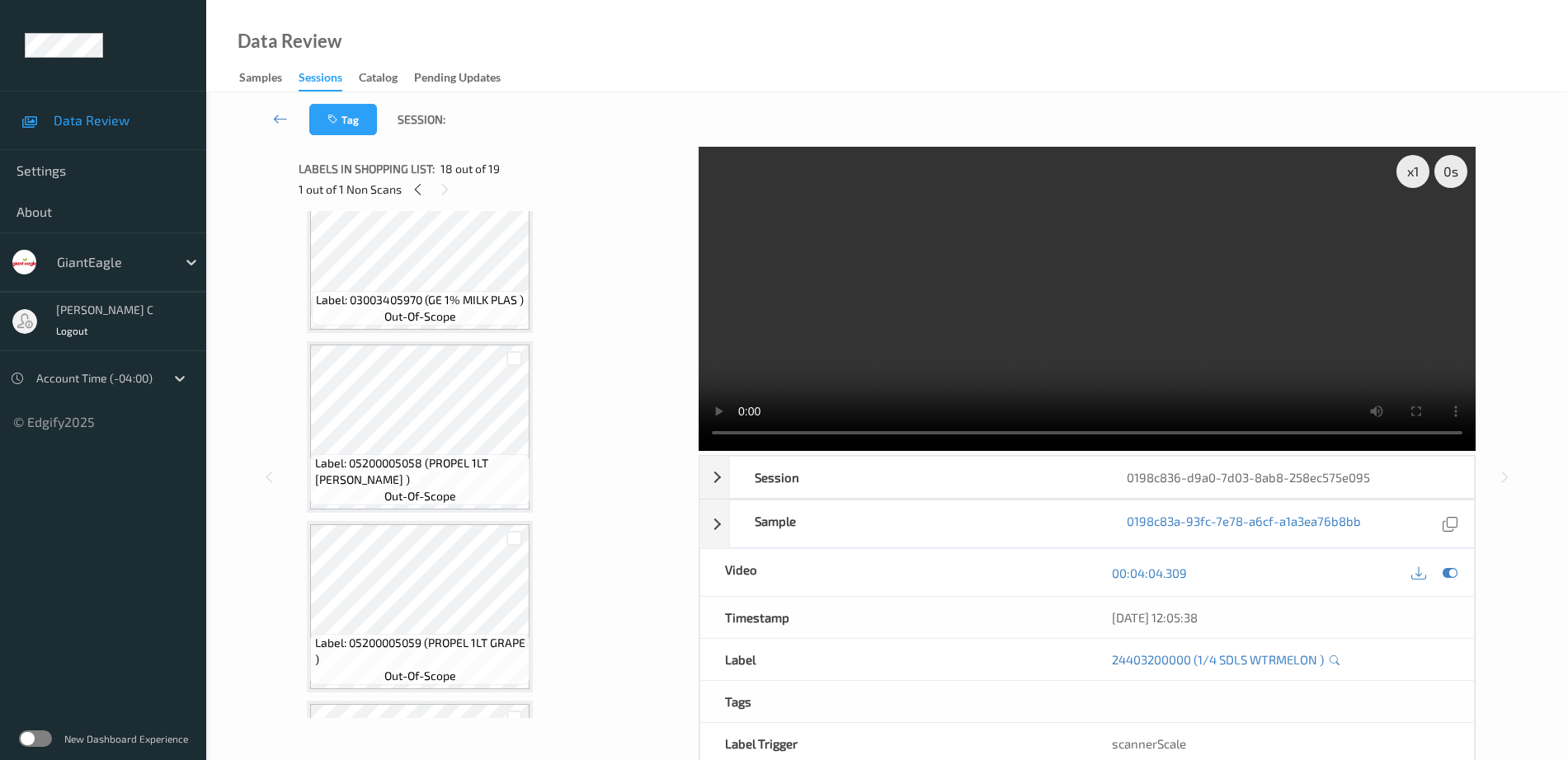
scroll to position [1934, 0]
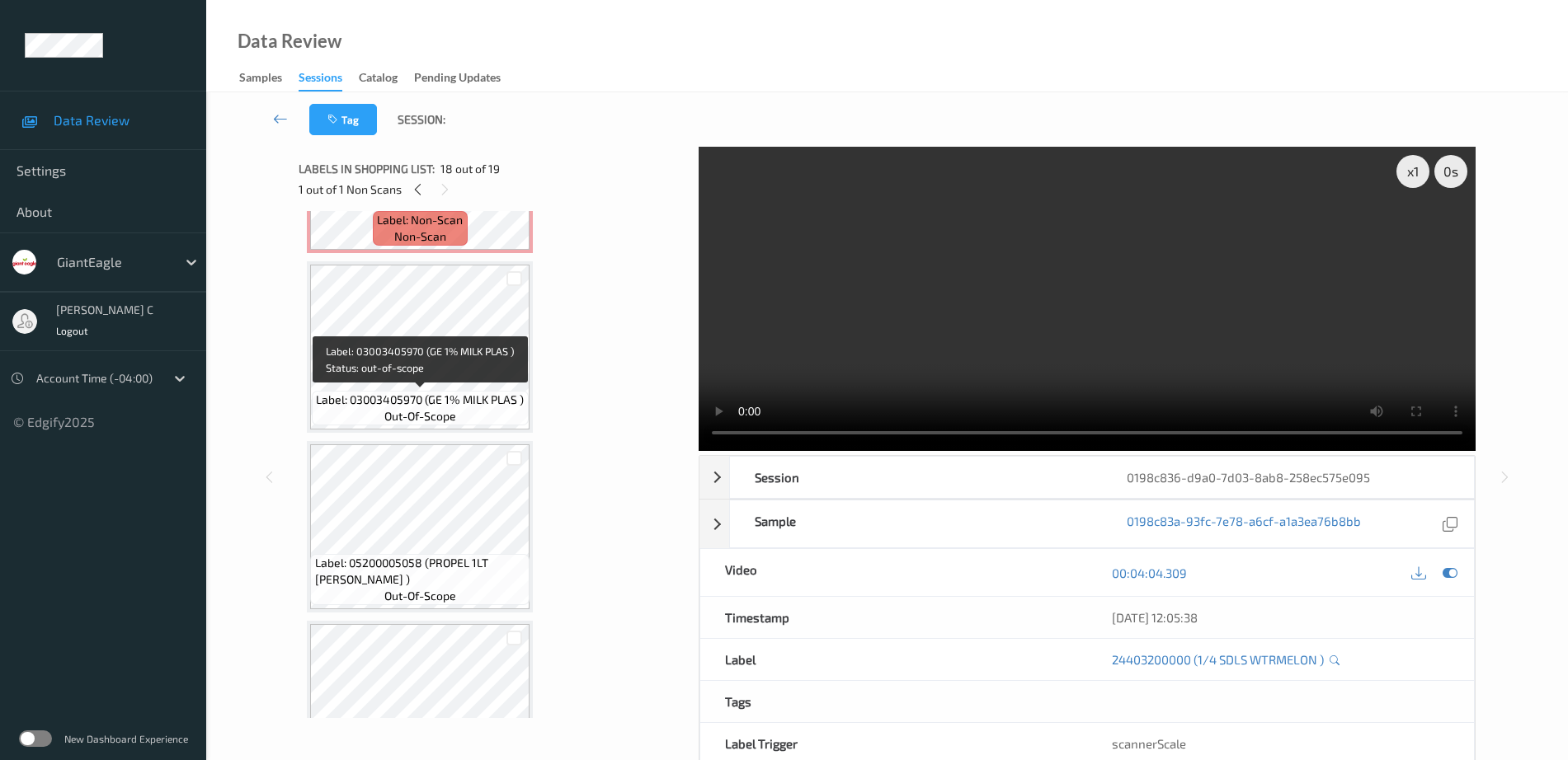
click at [433, 423] on span "out-of-scope" at bounding box center [420, 416] width 72 height 17
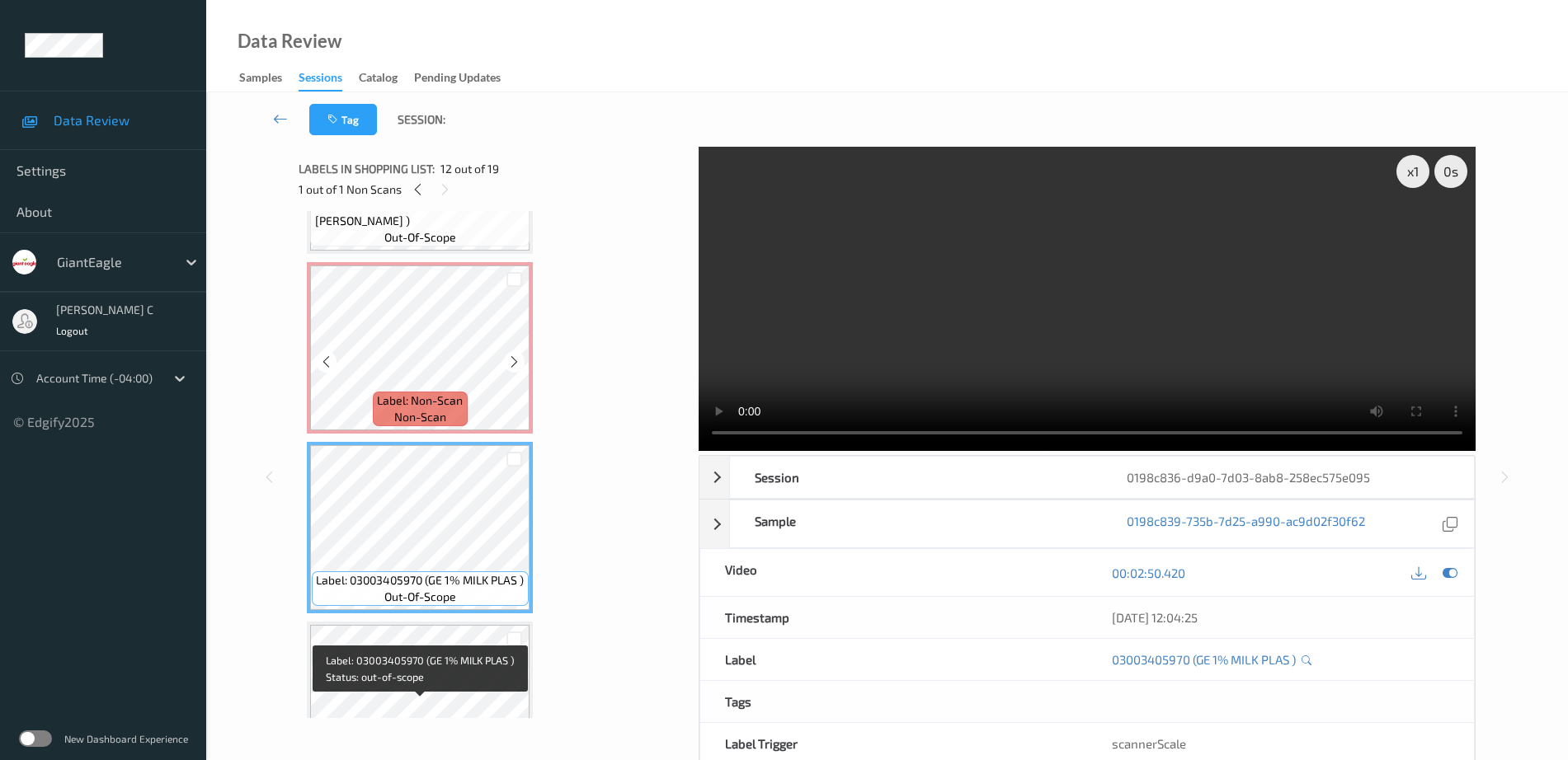
scroll to position [1626, 0]
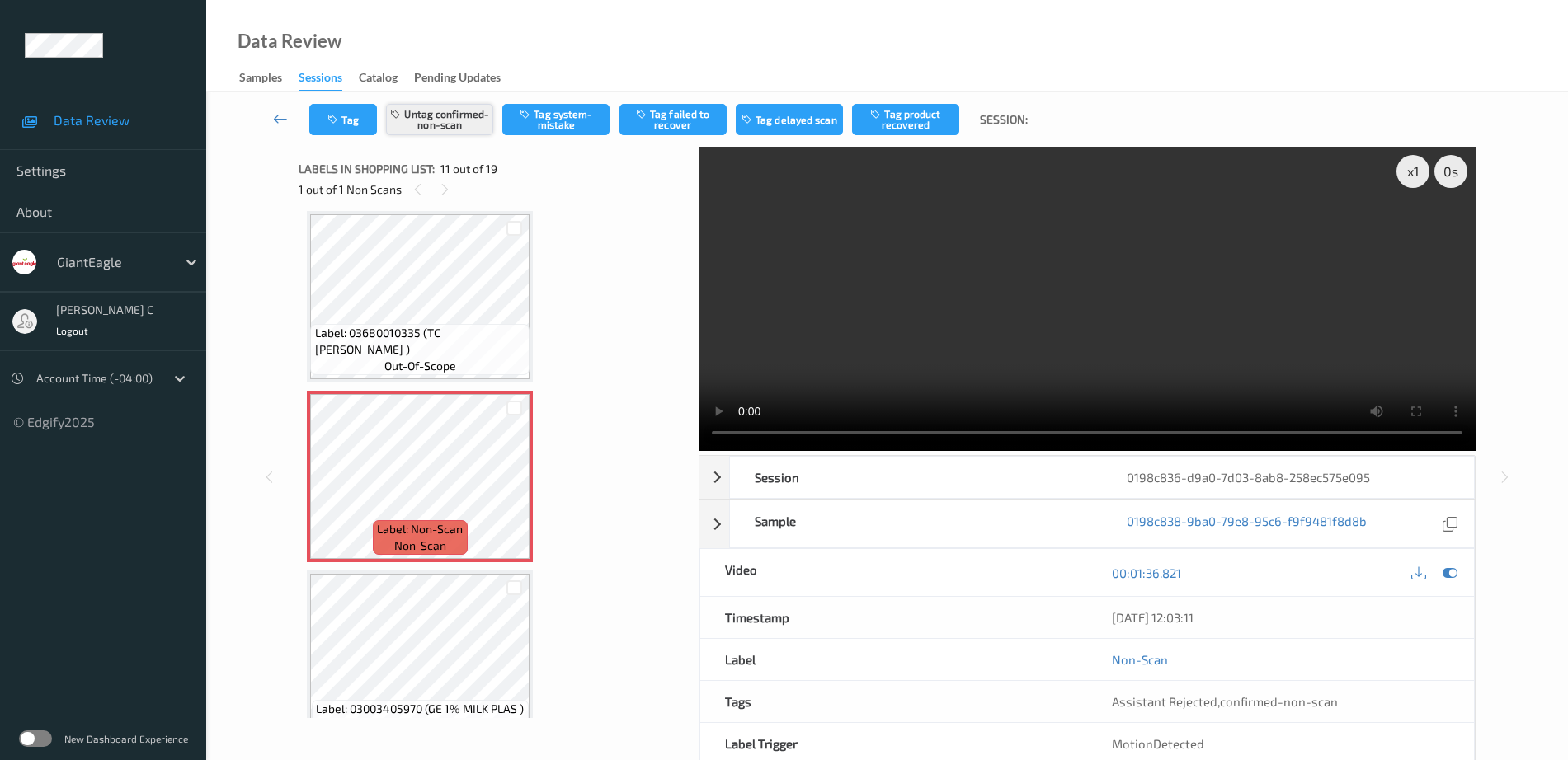
click at [427, 125] on button "Untag confirmed-non-scan" at bounding box center [439, 119] width 107 height 31
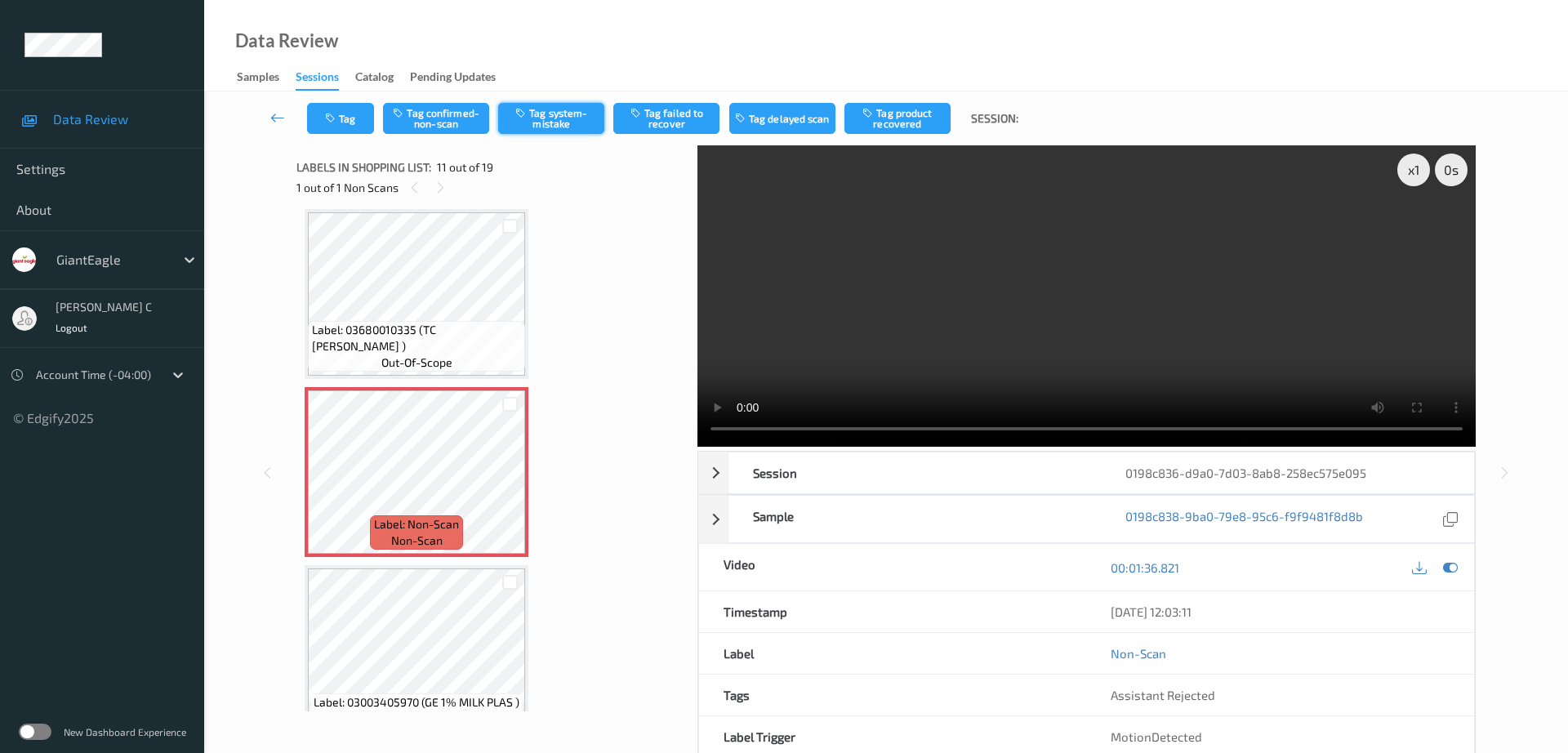
click at [528, 125] on button "Tag system-mistake" at bounding box center [551, 118] width 106 height 31
click at [327, 119] on icon "button" at bounding box center [332, 118] width 14 height 11
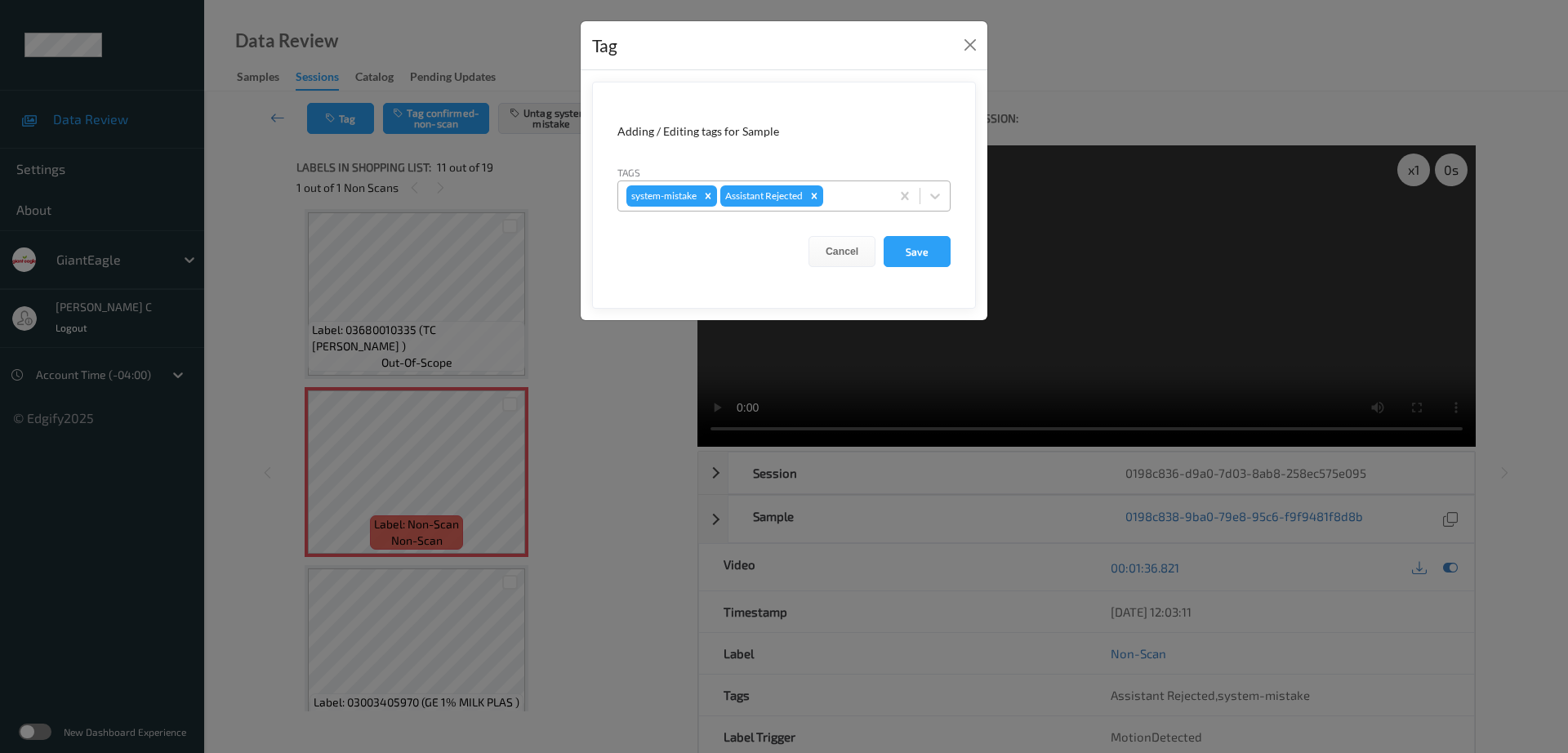
click at [845, 195] on div at bounding box center [854, 196] width 55 height 19
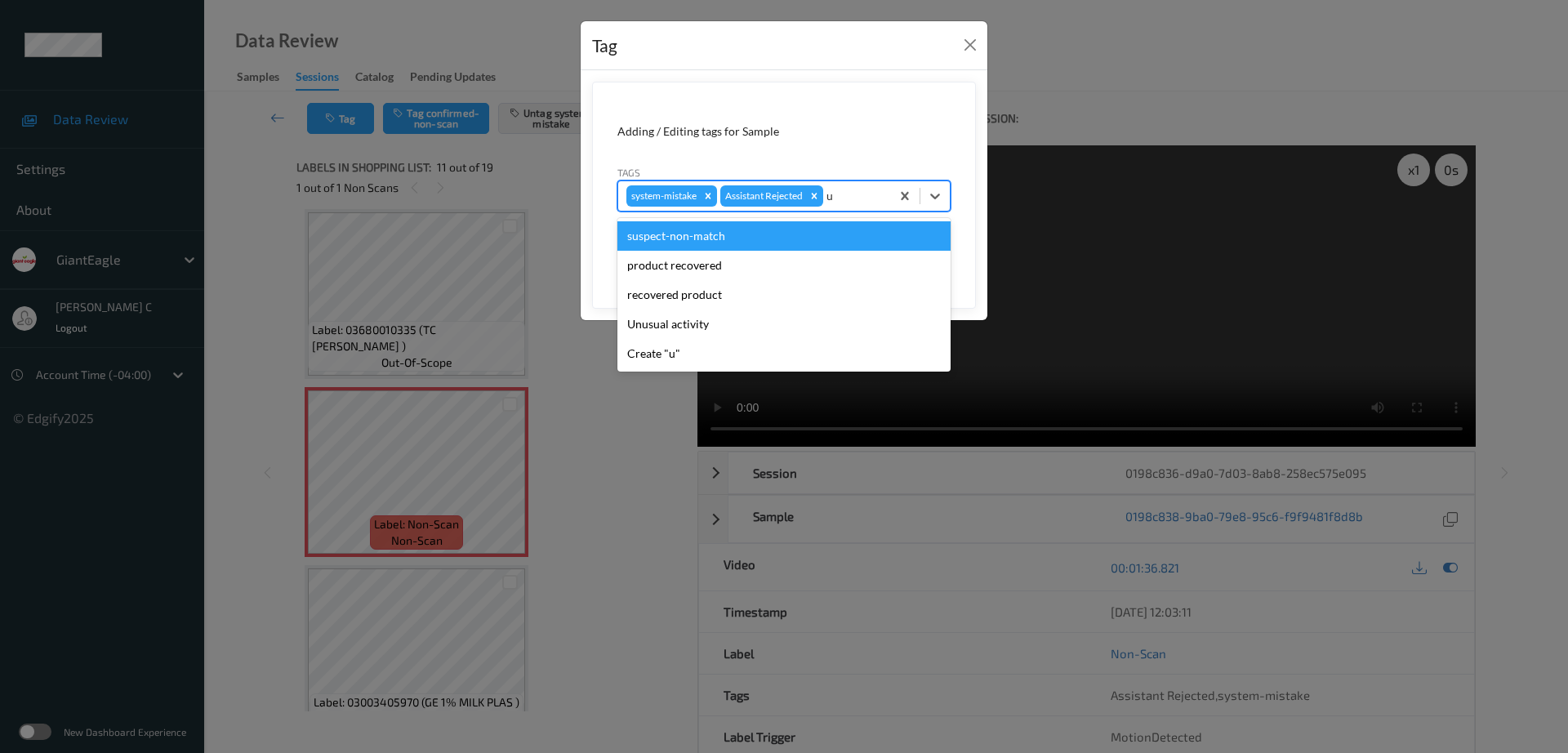
type input "un"
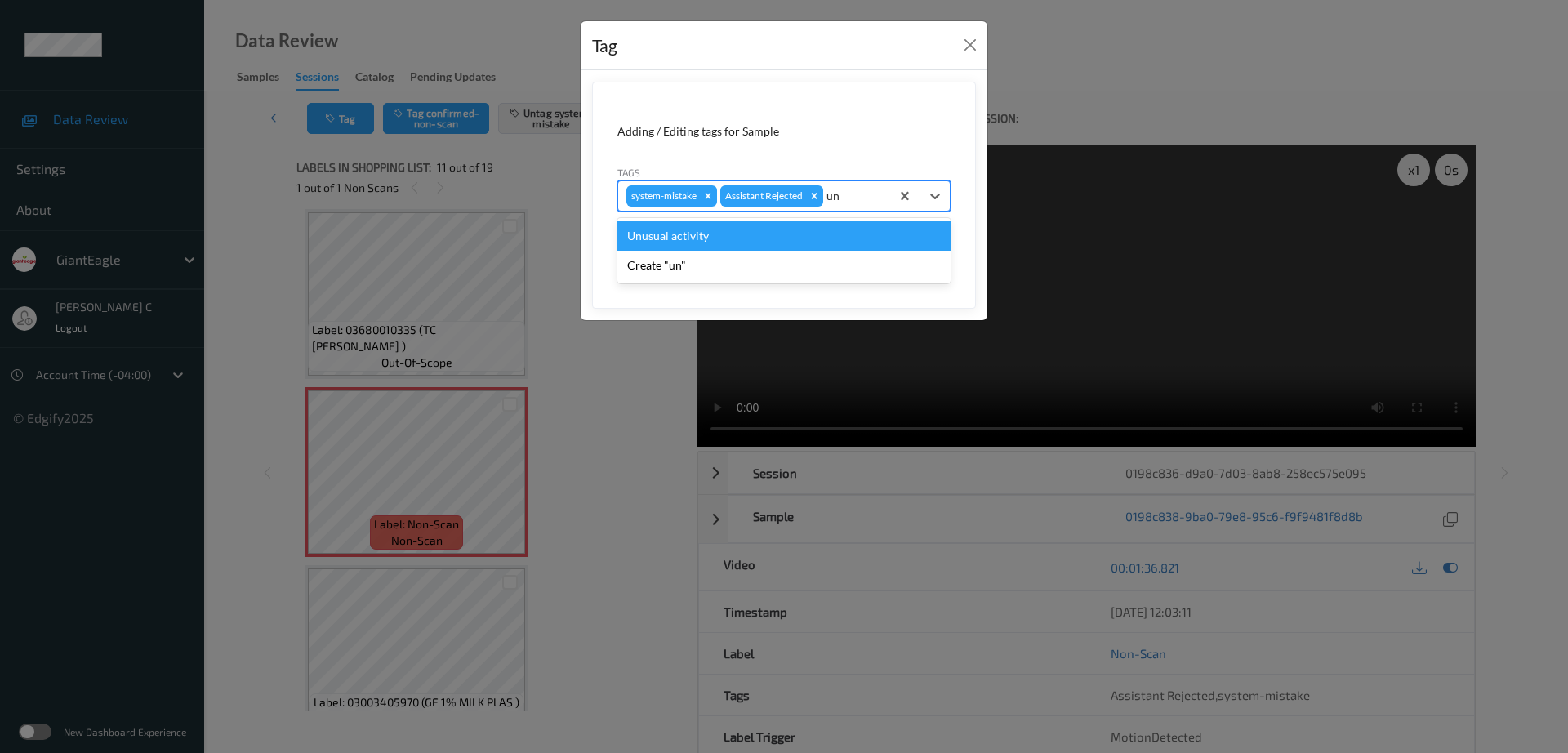
click at [738, 241] on div "Unusual activity" at bounding box center [784, 235] width 333 height 29
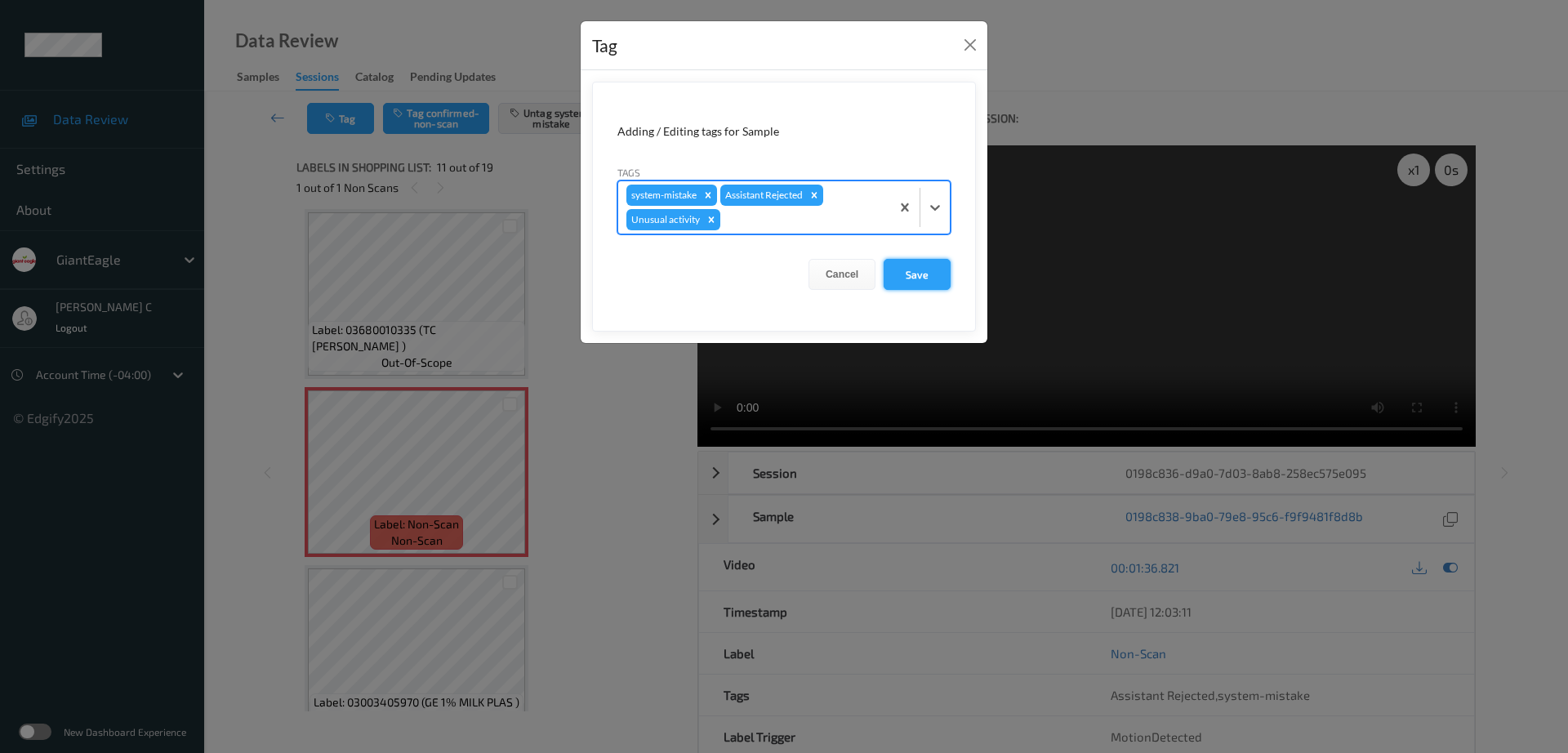
click at [941, 282] on button "Save" at bounding box center [917, 274] width 67 height 31
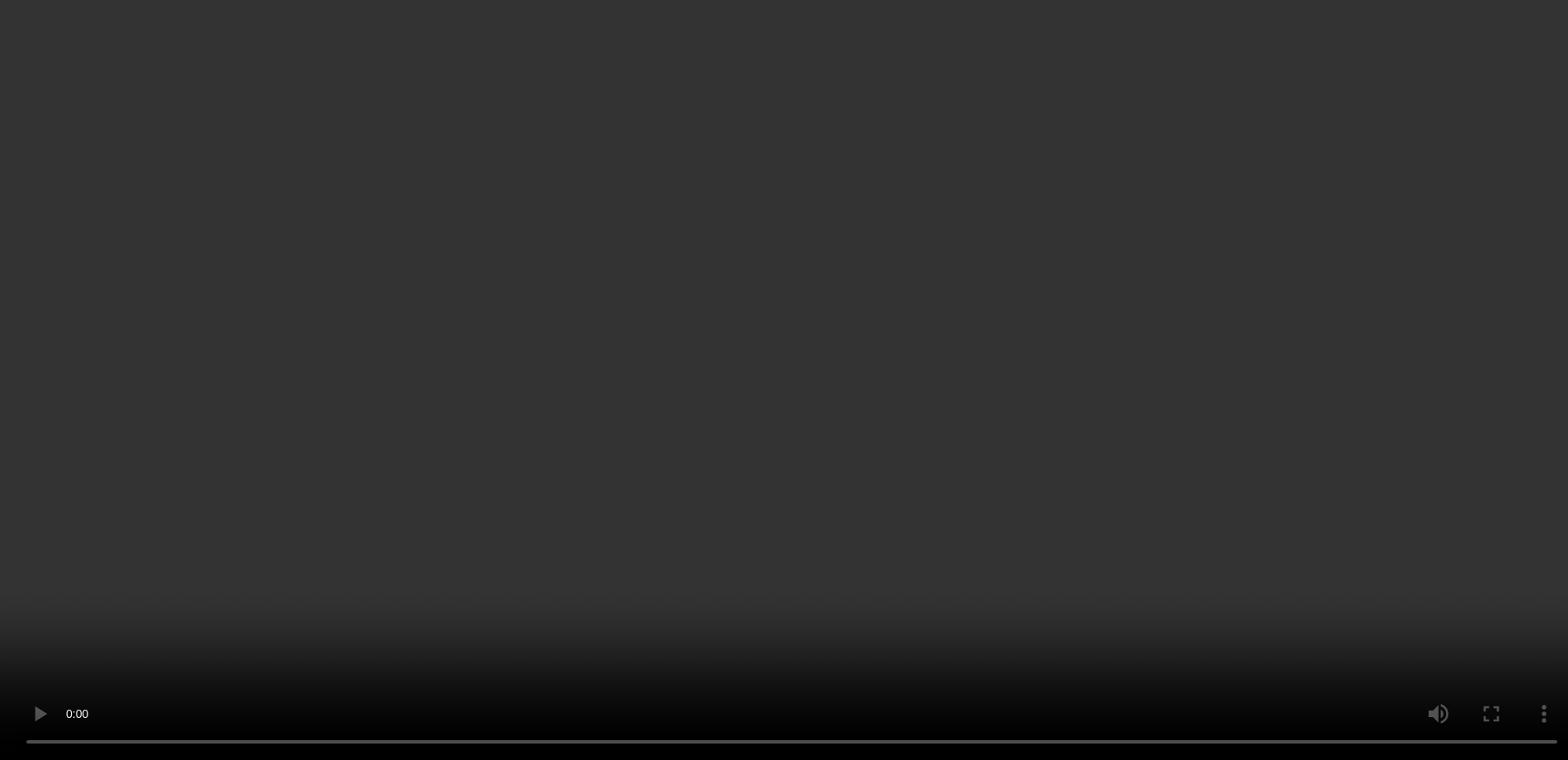
scroll to position [1908, 0]
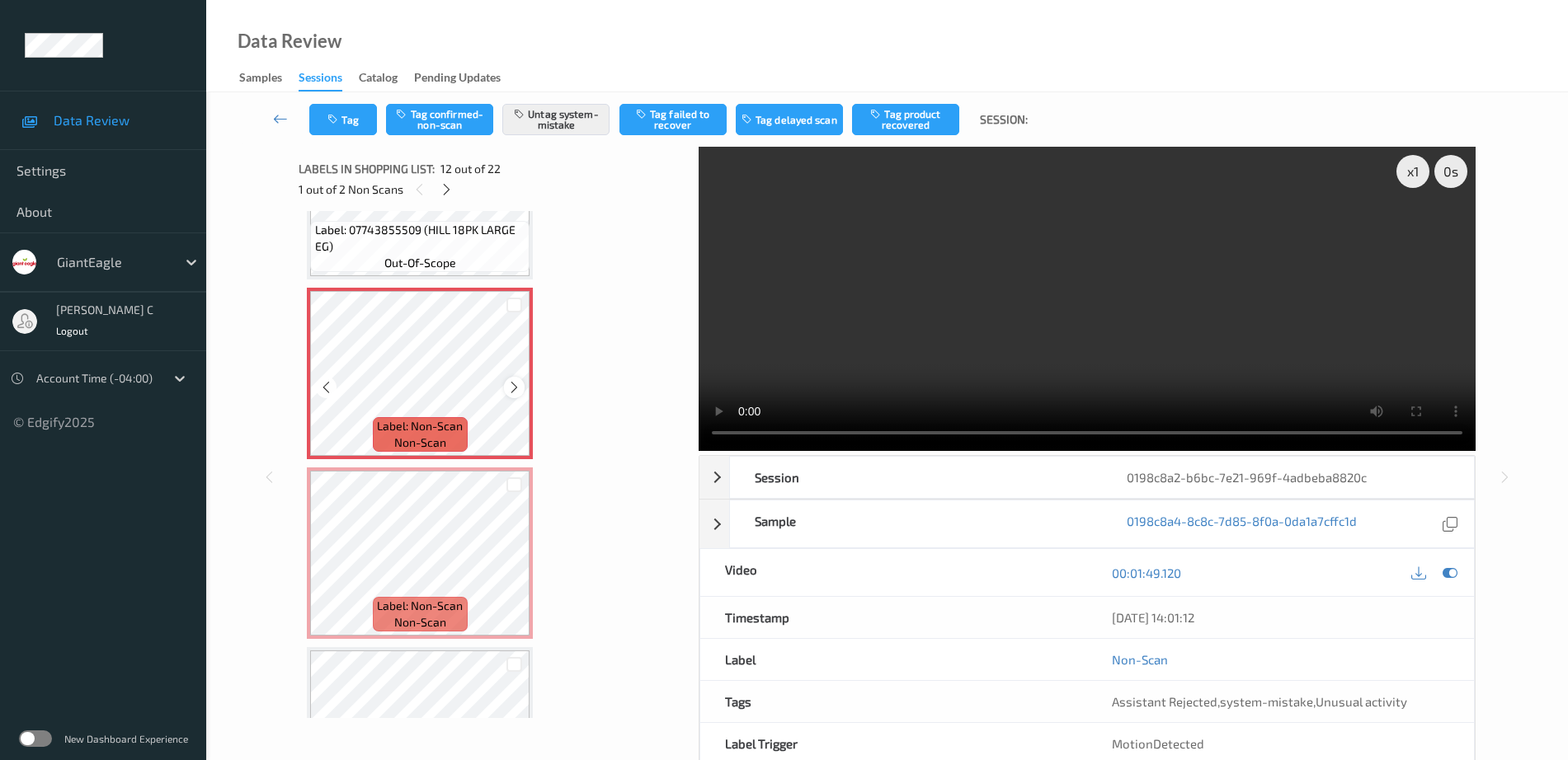
click at [508, 384] on icon at bounding box center [515, 387] width 14 height 15
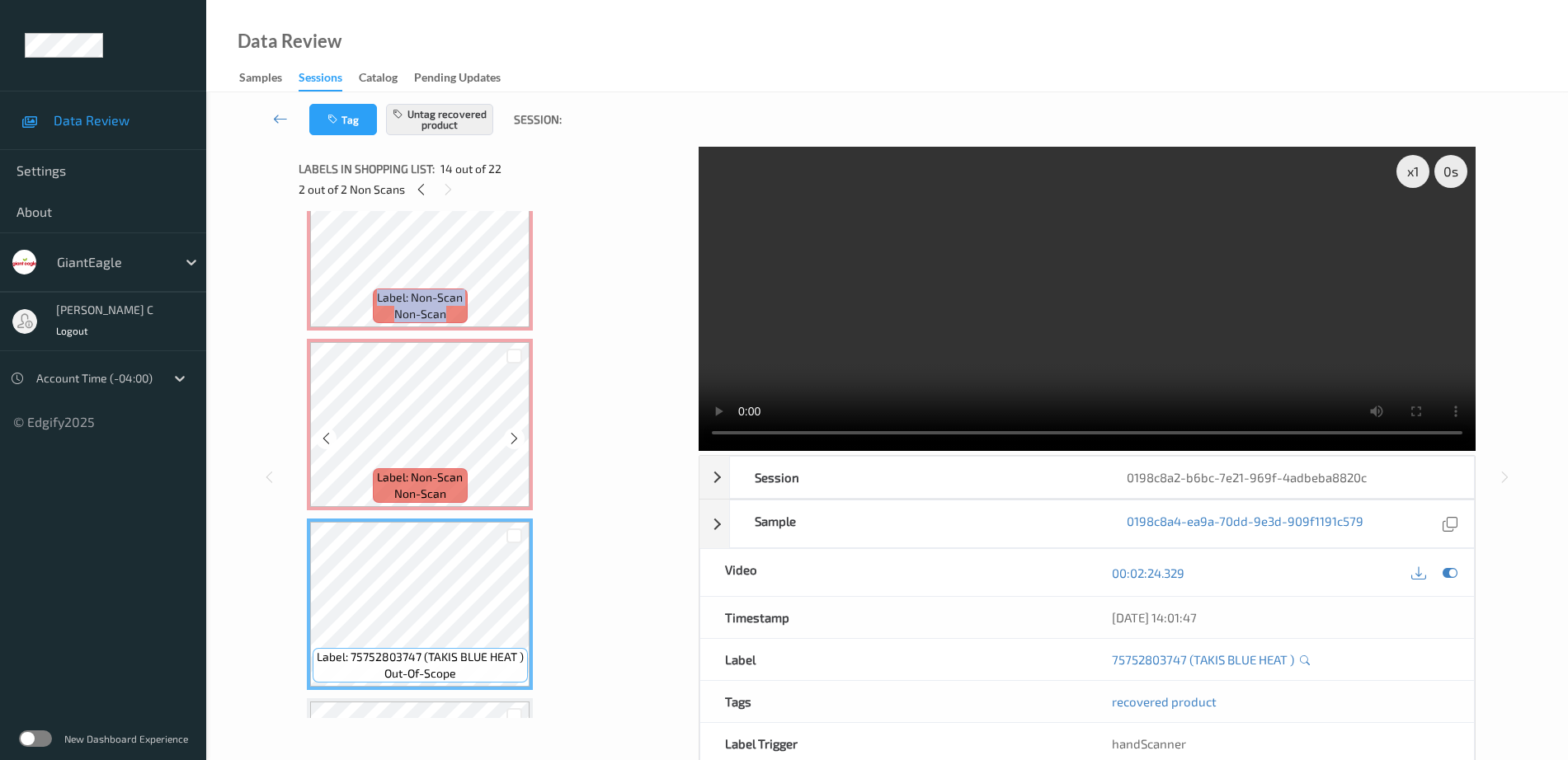
scroll to position [2011, 0]
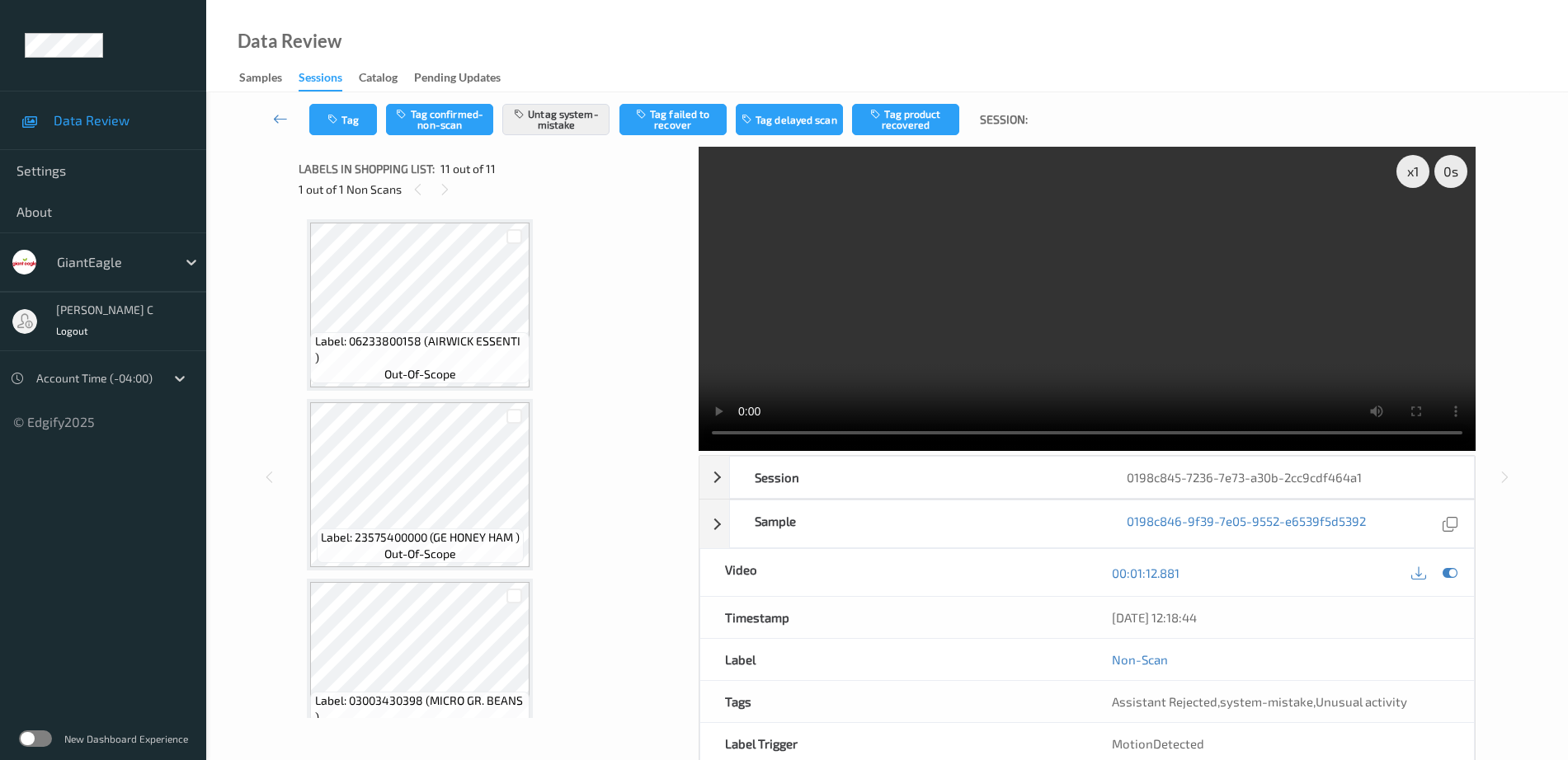
scroll to position [1477, 0]
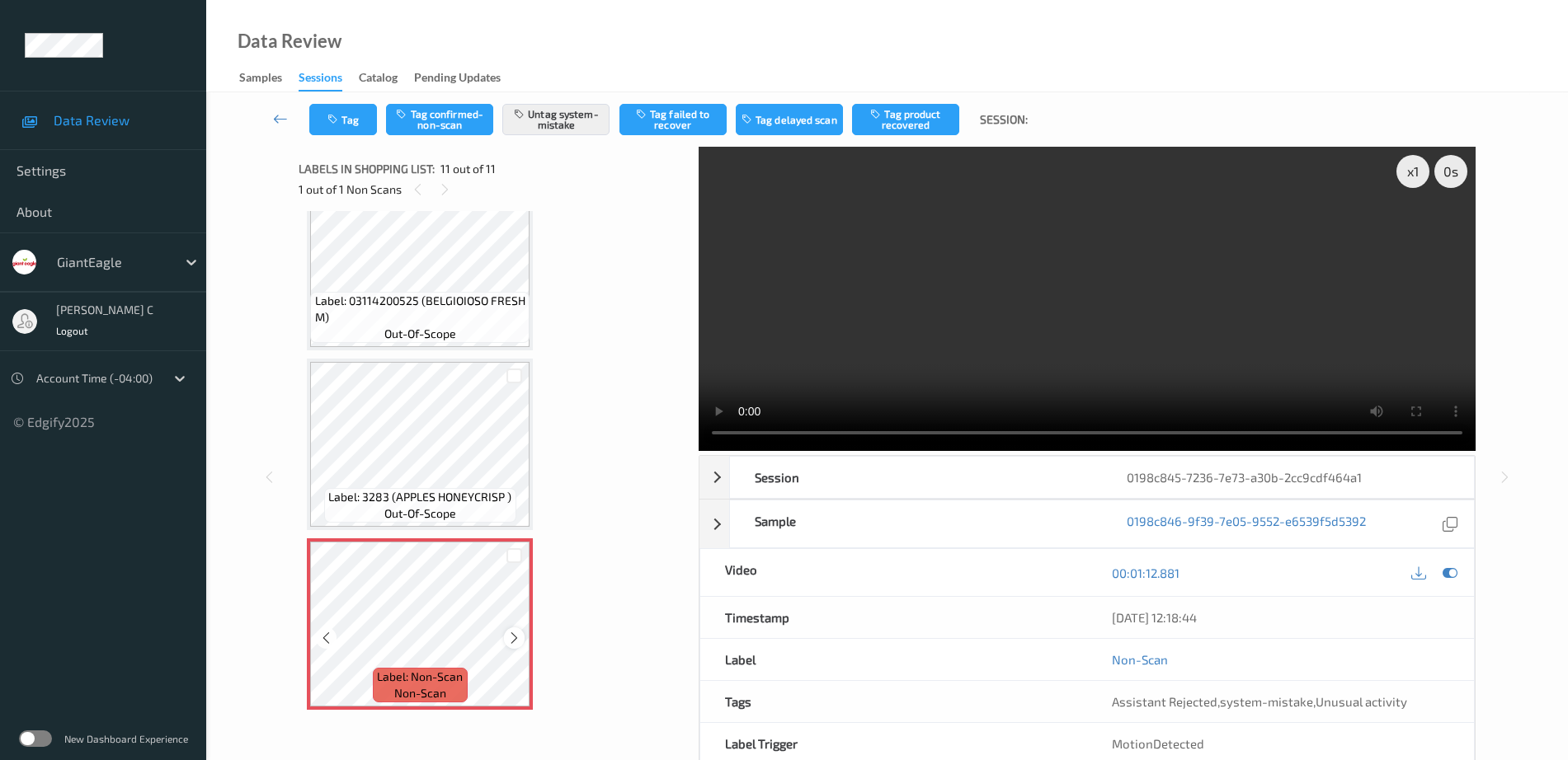
click at [509, 636] on icon at bounding box center [515, 638] width 14 height 15
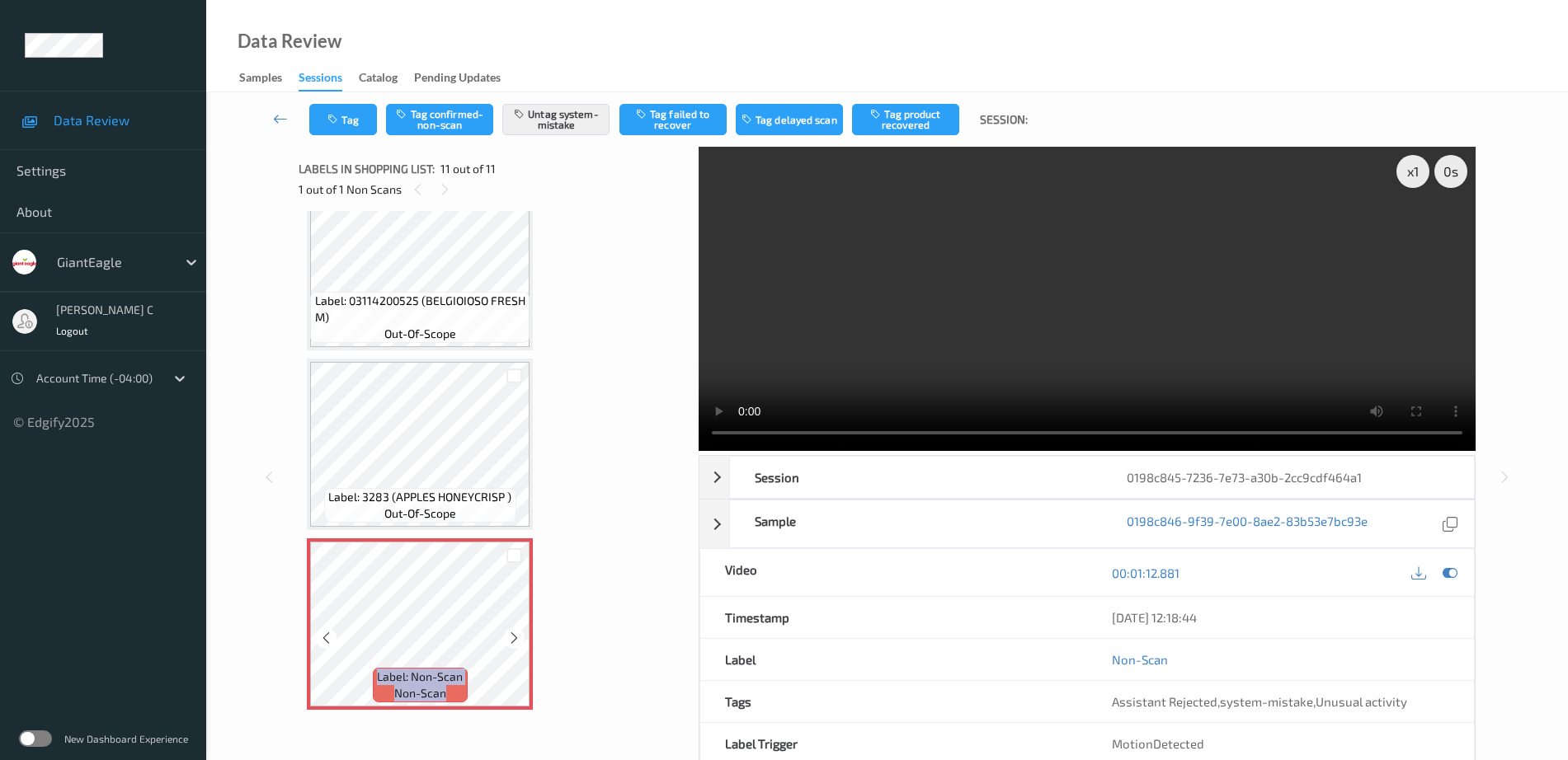
click at [509, 636] on icon at bounding box center [515, 638] width 14 height 15
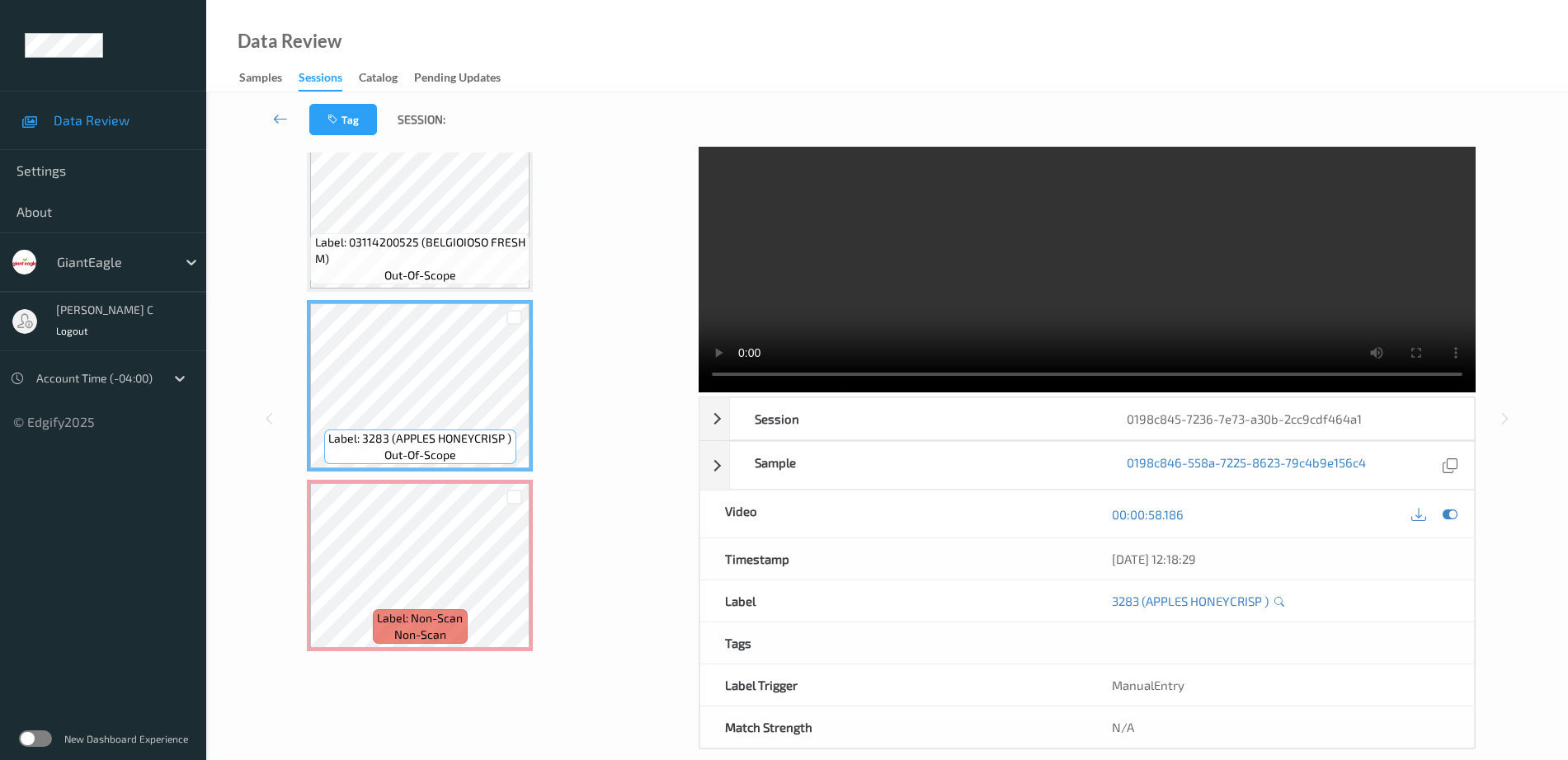
scroll to position [82, 0]
